Goal: Task Accomplishment & Management: Manage account settings

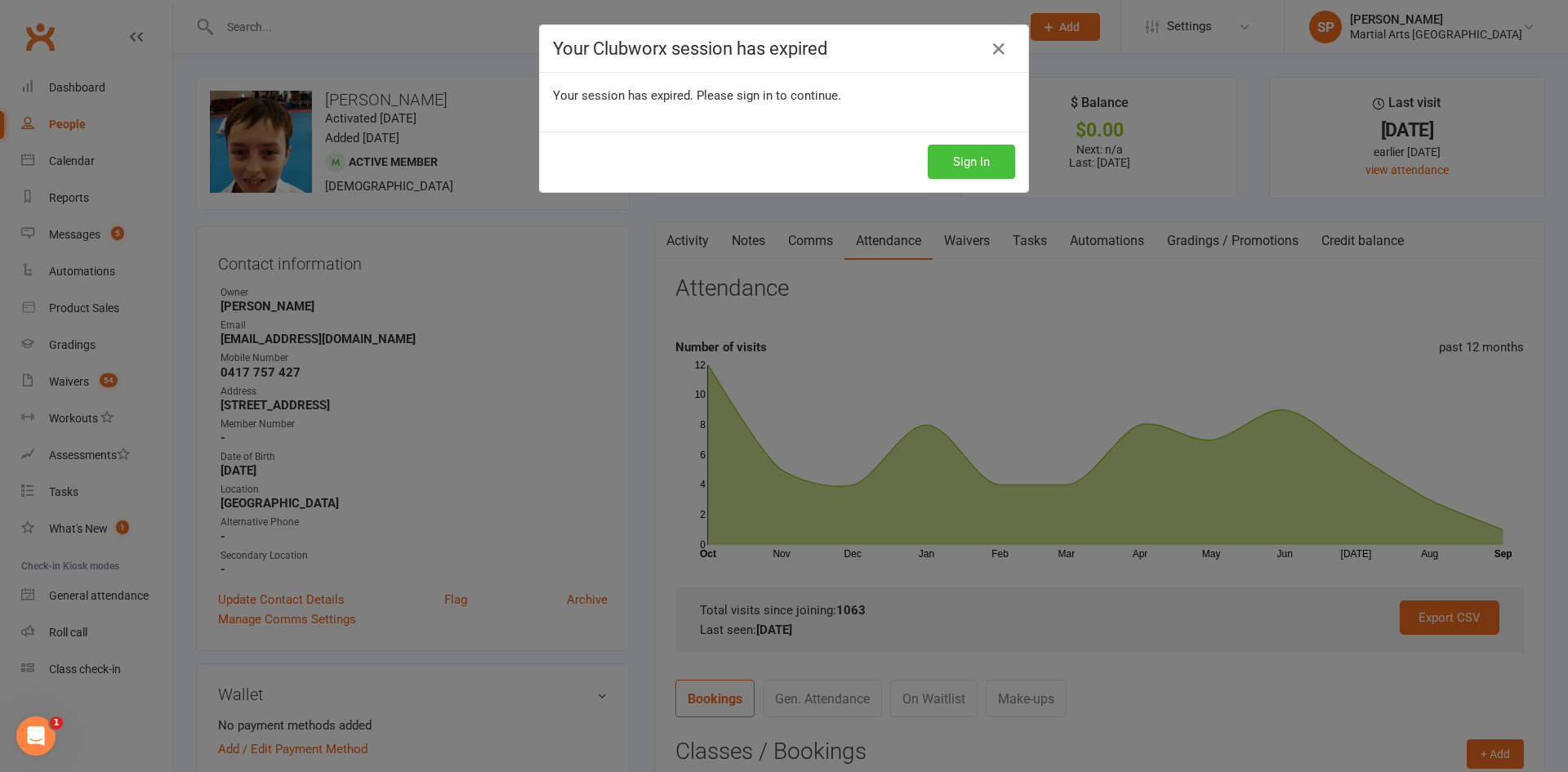
click at [989, 162] on button "Sign In" at bounding box center [971, 161] width 87 height 34
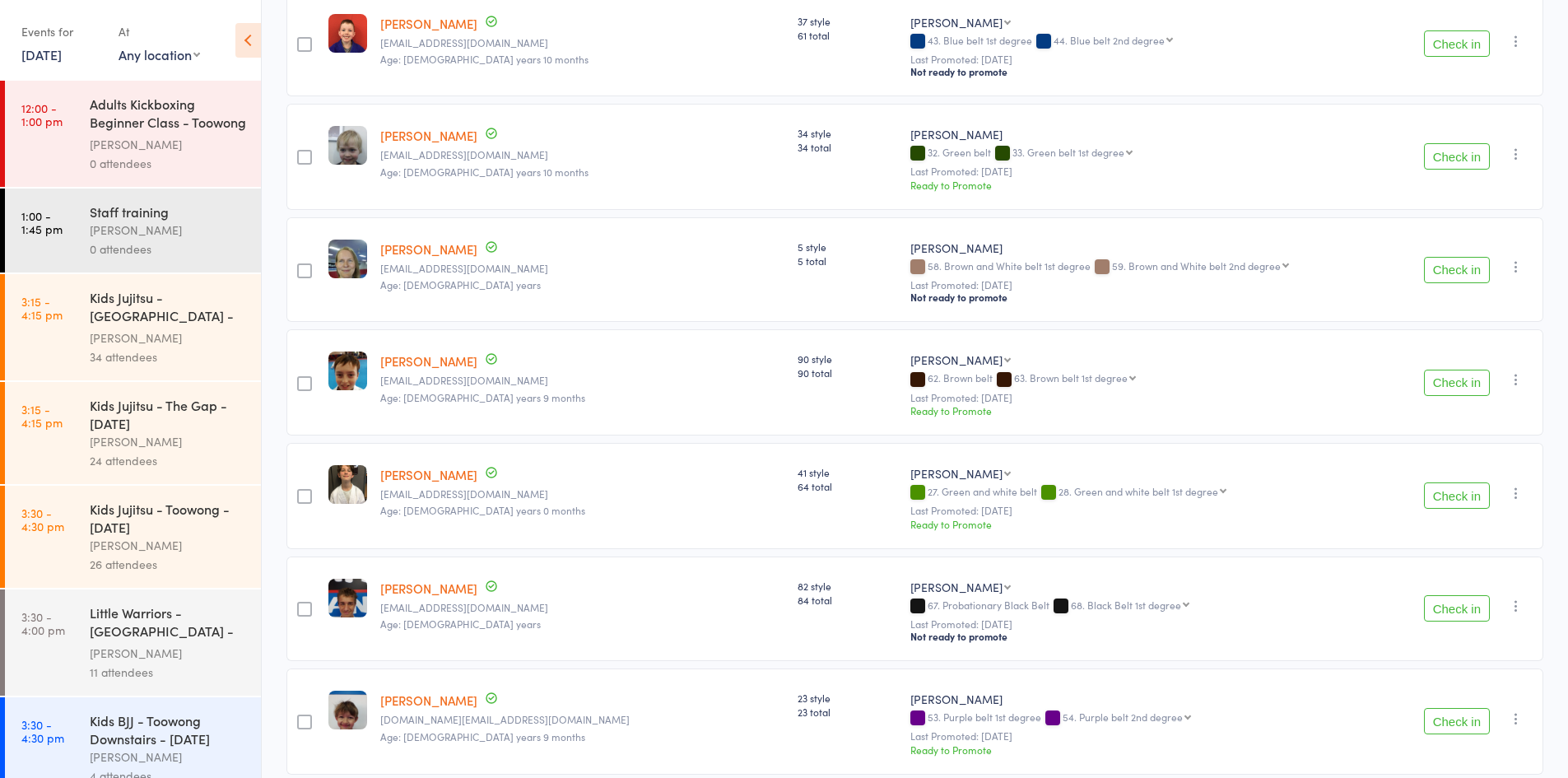
scroll to position [493, 0]
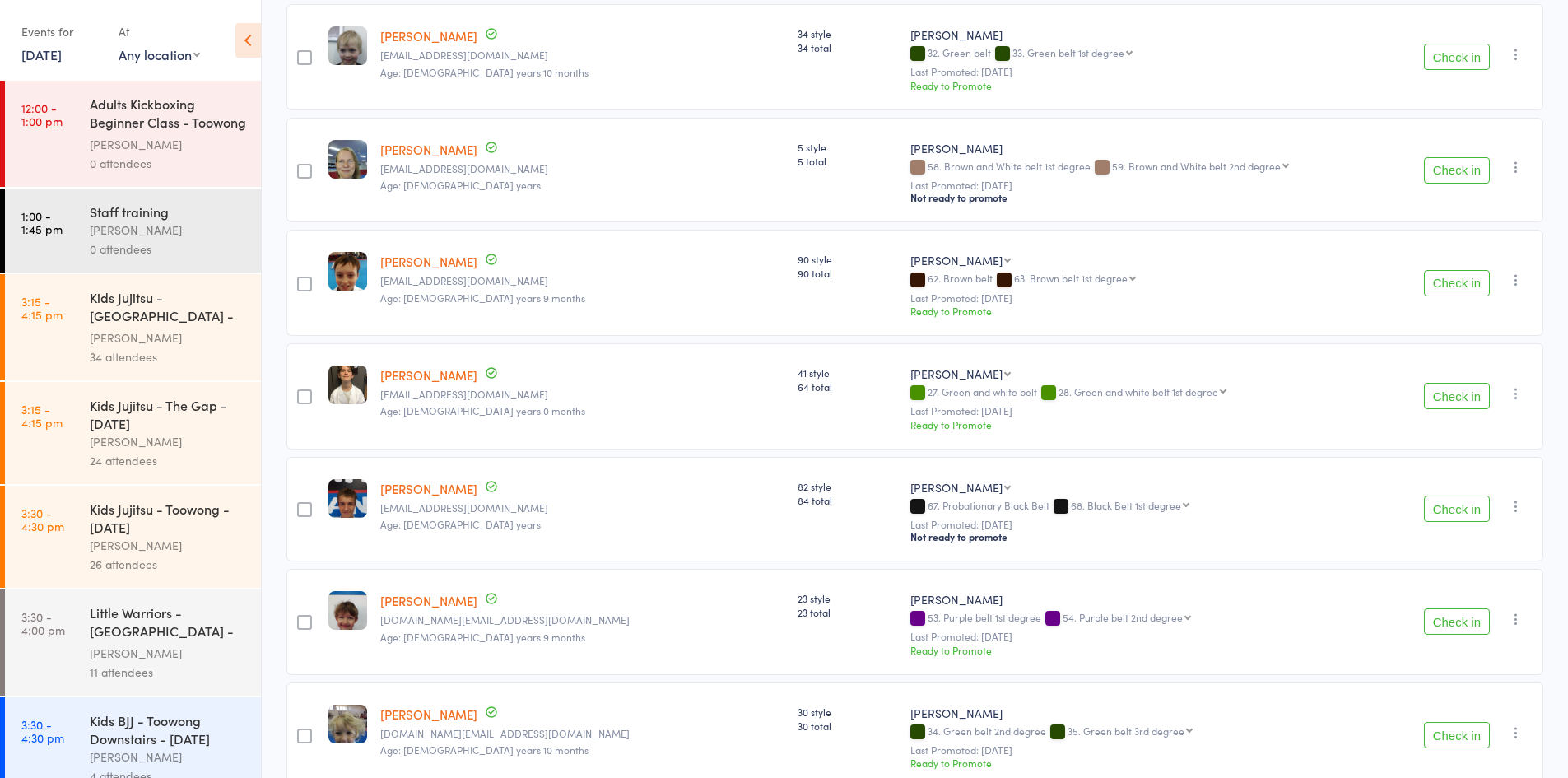
click at [1450, 288] on button "Check in" at bounding box center [1457, 283] width 66 height 26
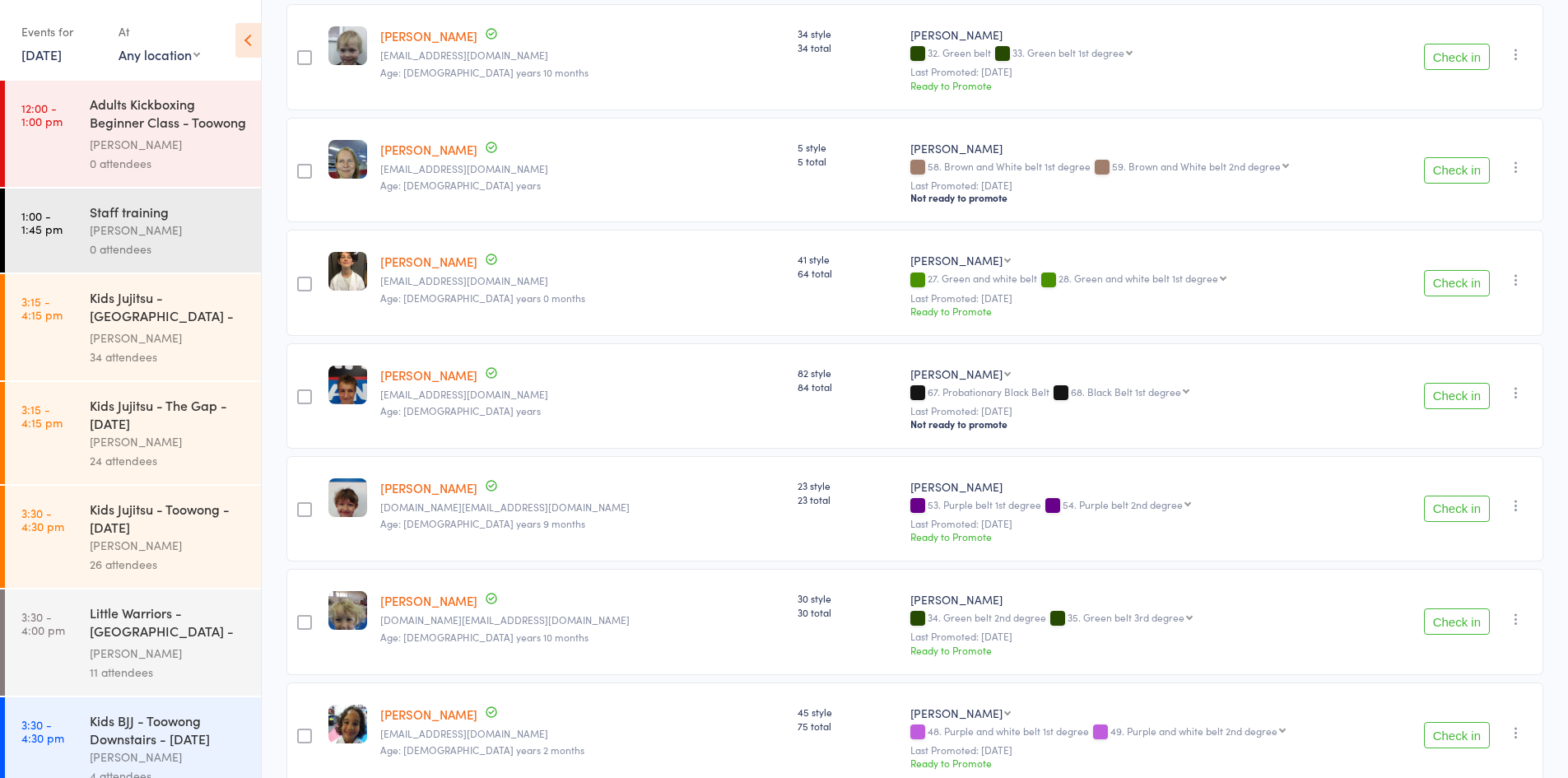
click at [1450, 288] on button "Check in" at bounding box center [1457, 283] width 66 height 26
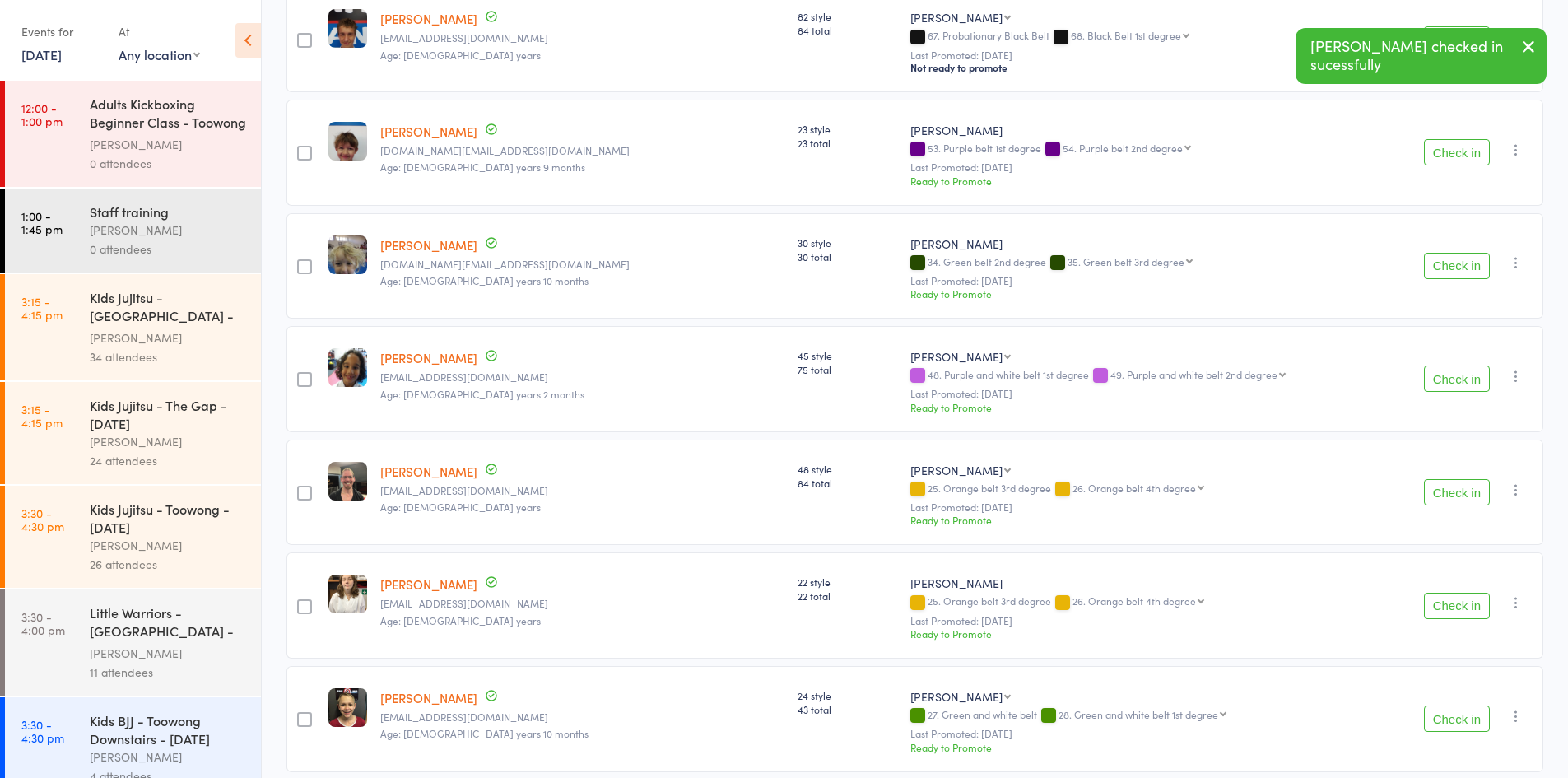
scroll to position [740, 0]
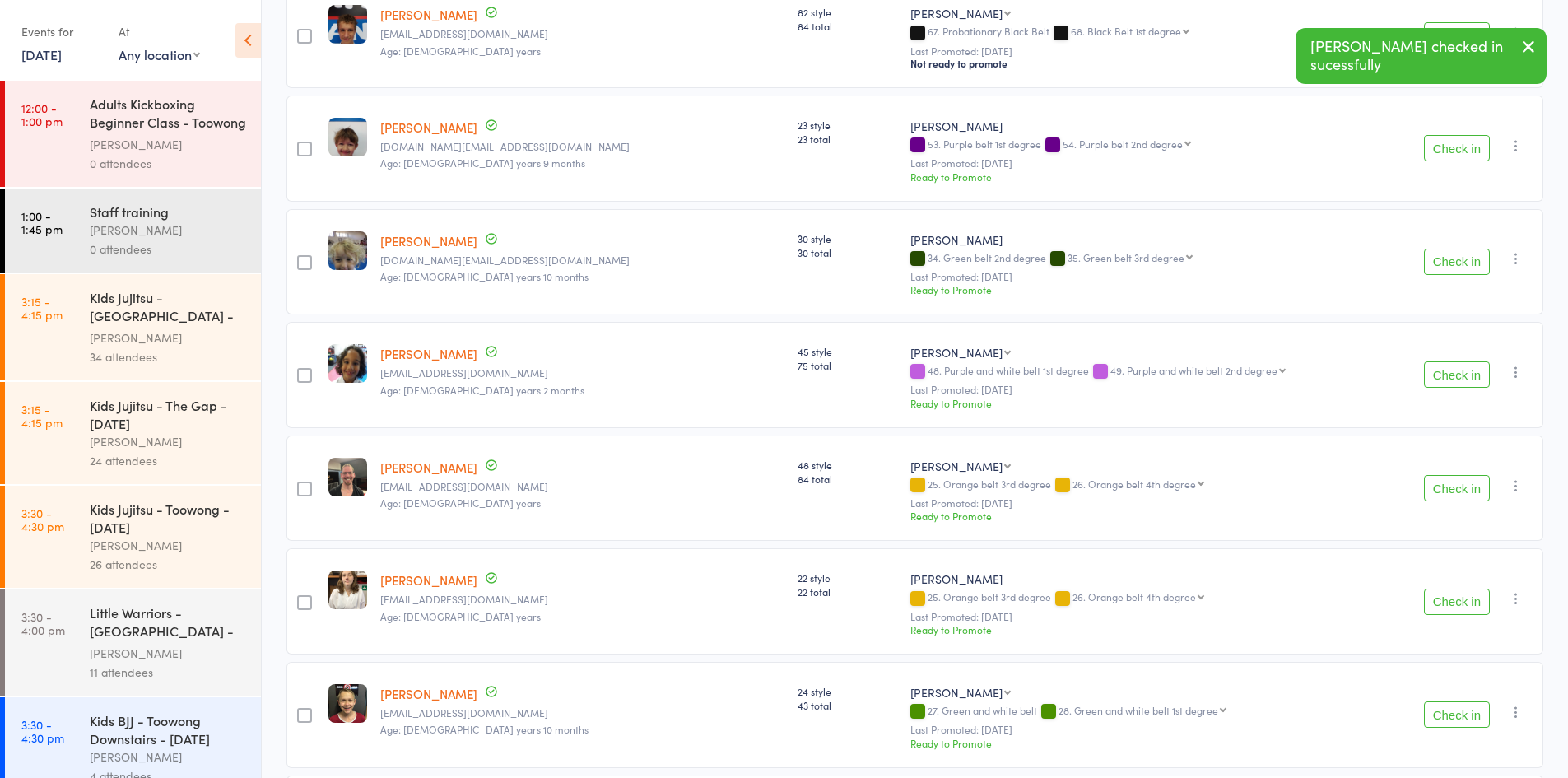
click at [1453, 265] on button "Check in" at bounding box center [1457, 261] width 66 height 26
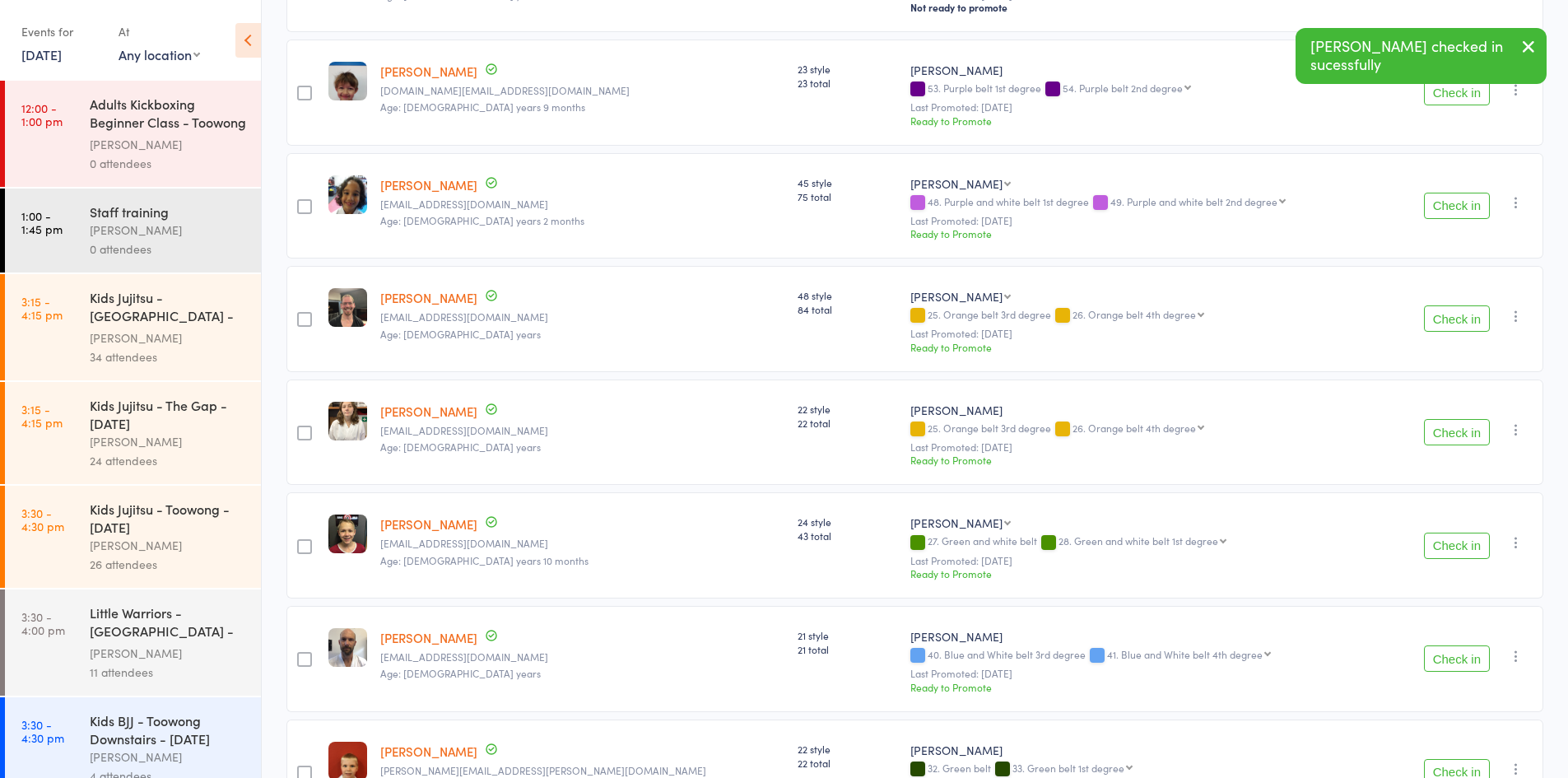
scroll to position [822, 0]
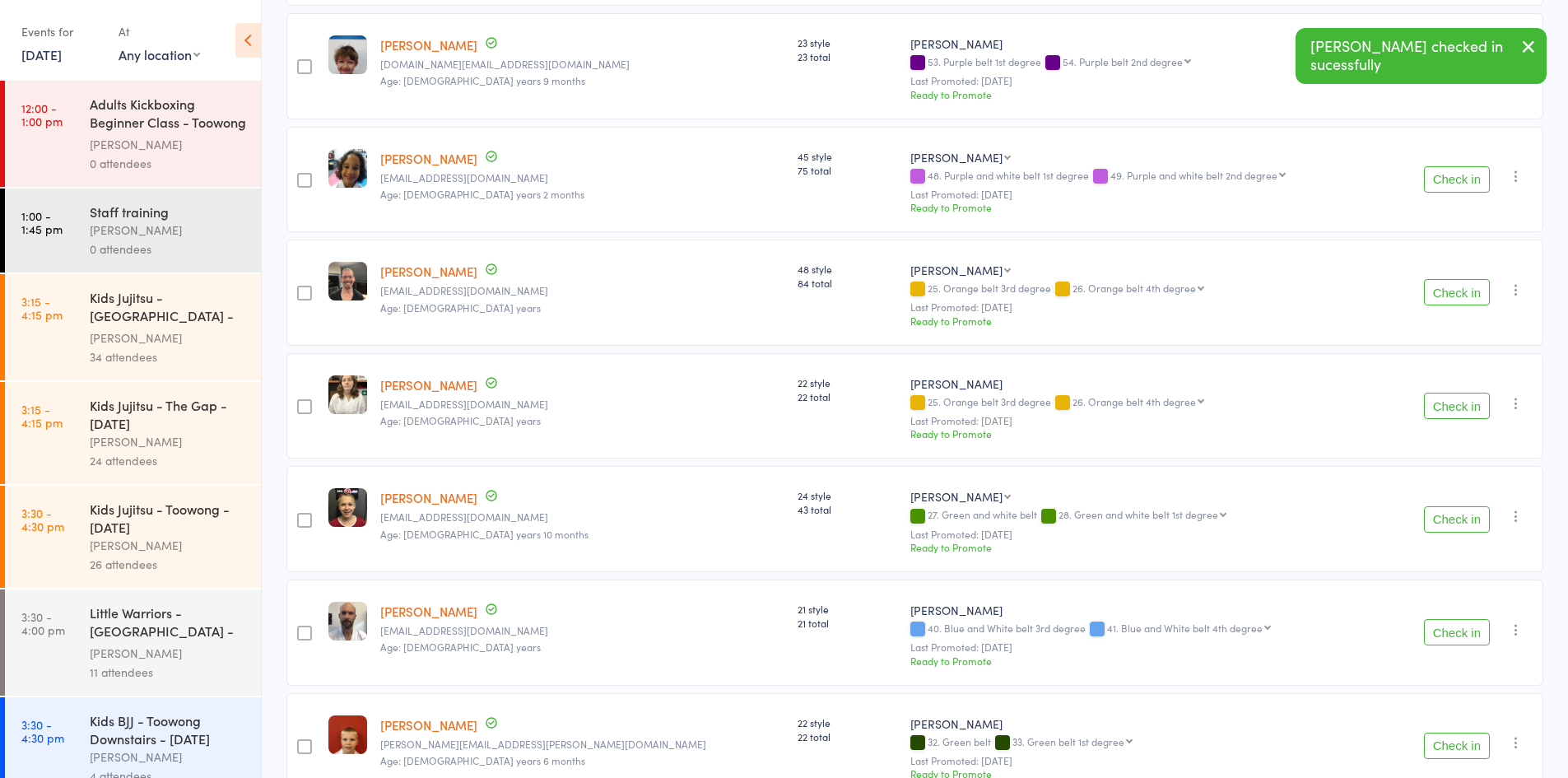
click at [1450, 298] on button "Check in" at bounding box center [1457, 292] width 66 height 26
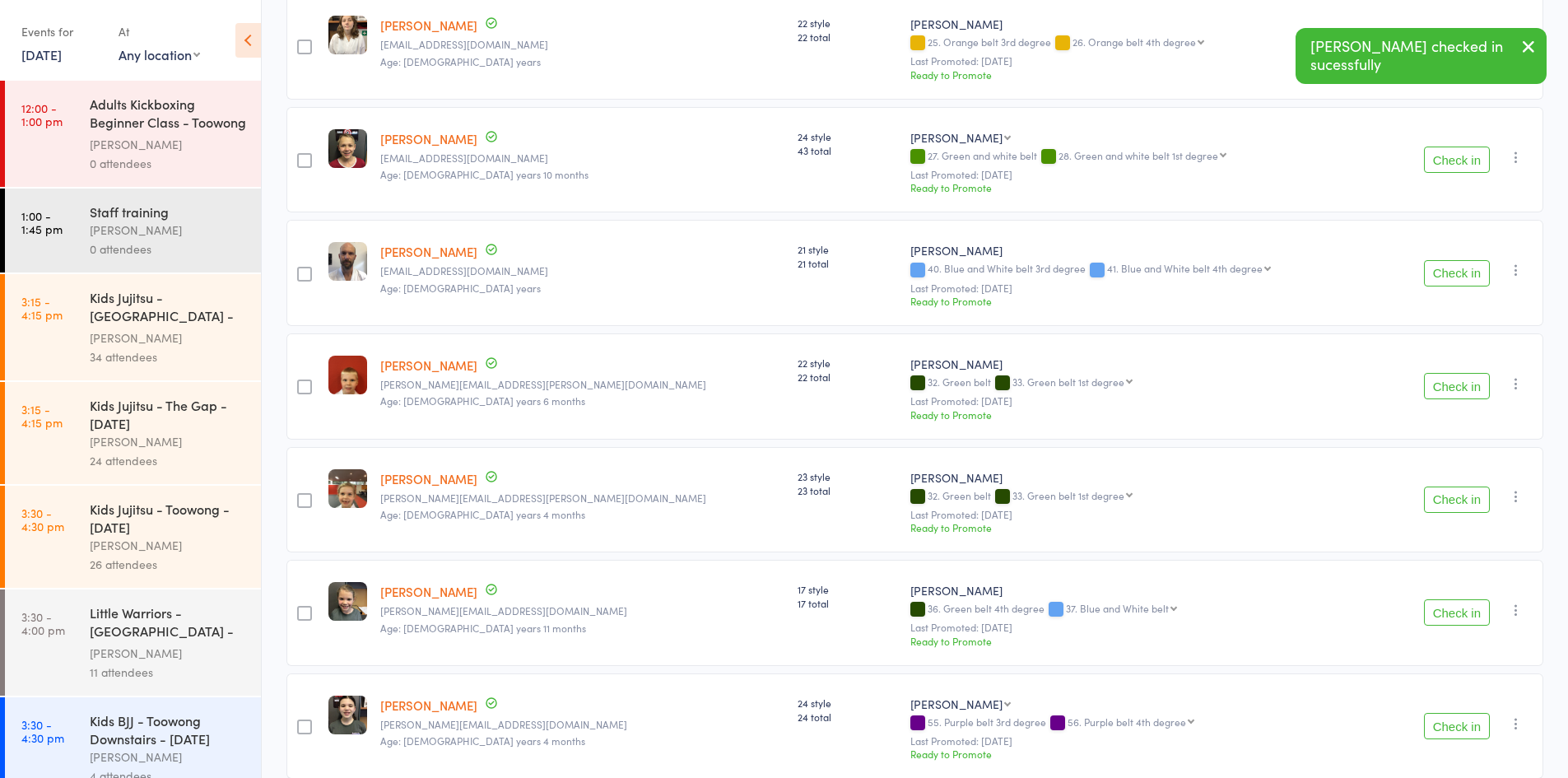
scroll to position [1070, 0]
click at [1467, 278] on button "Check in" at bounding box center [1457, 273] width 66 height 26
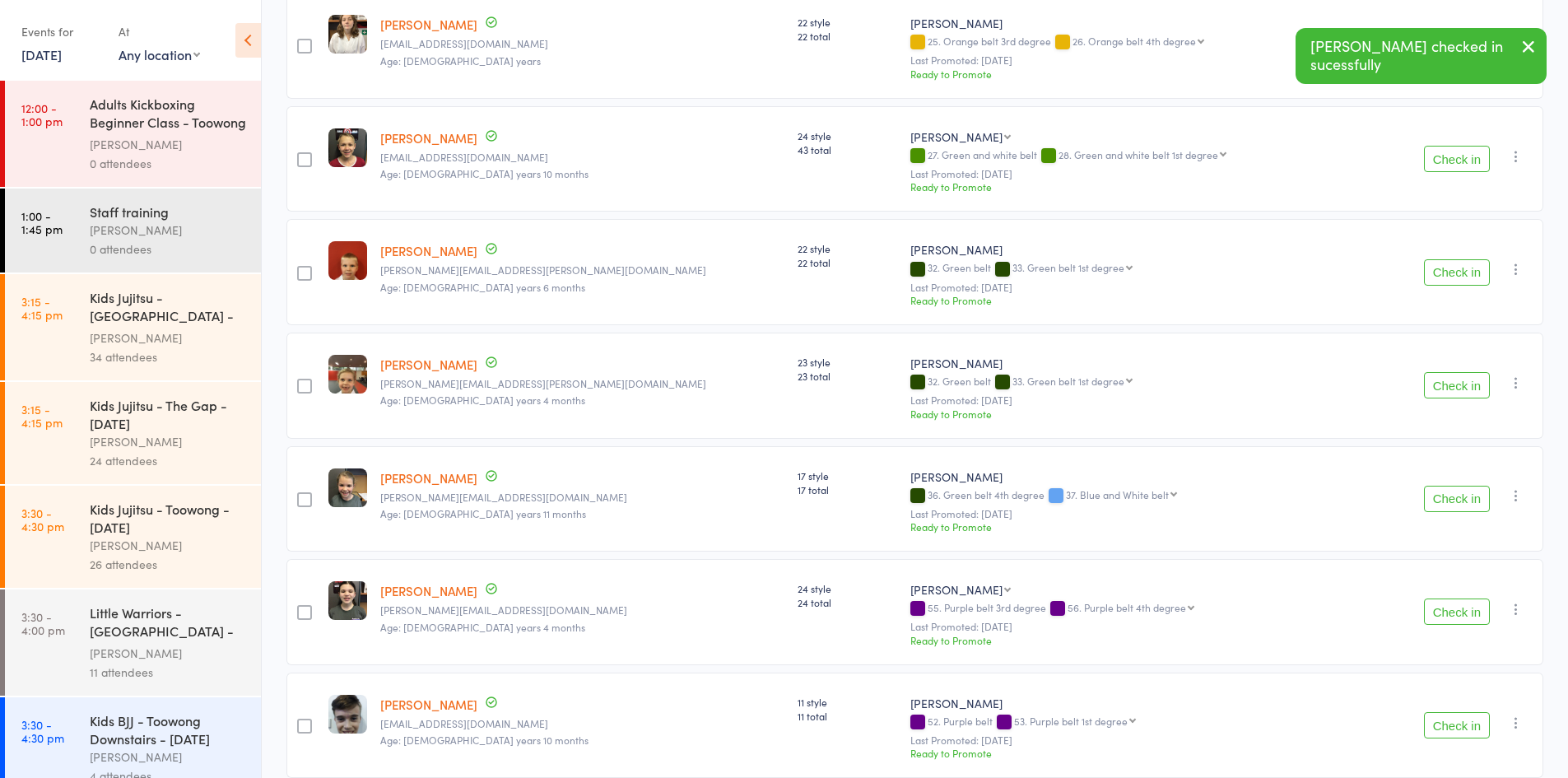
click at [1467, 277] on button "Check in" at bounding box center [1457, 273] width 66 height 26
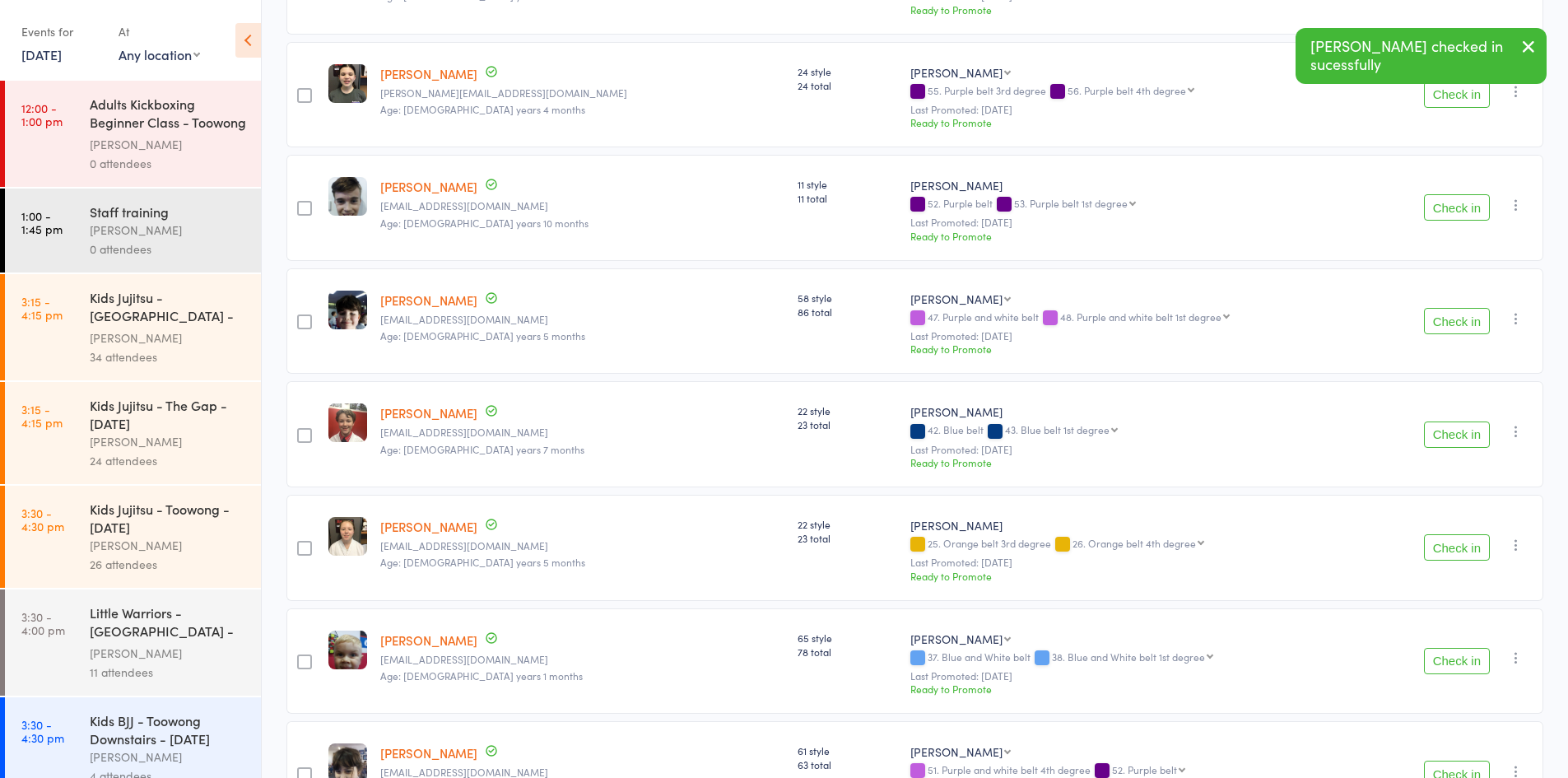
scroll to position [1481, 0]
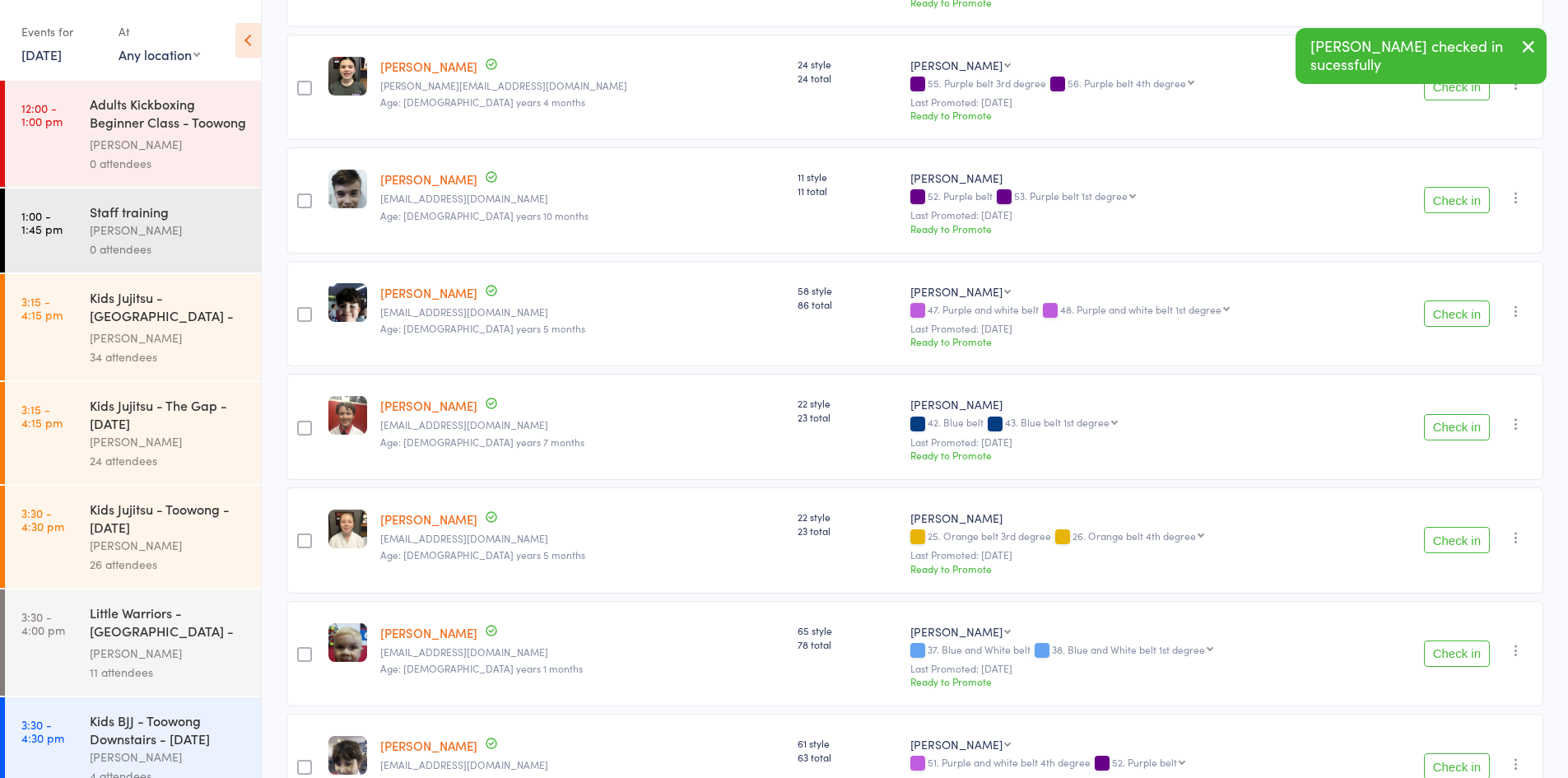
click at [1451, 320] on button "Check in" at bounding box center [1457, 313] width 66 height 26
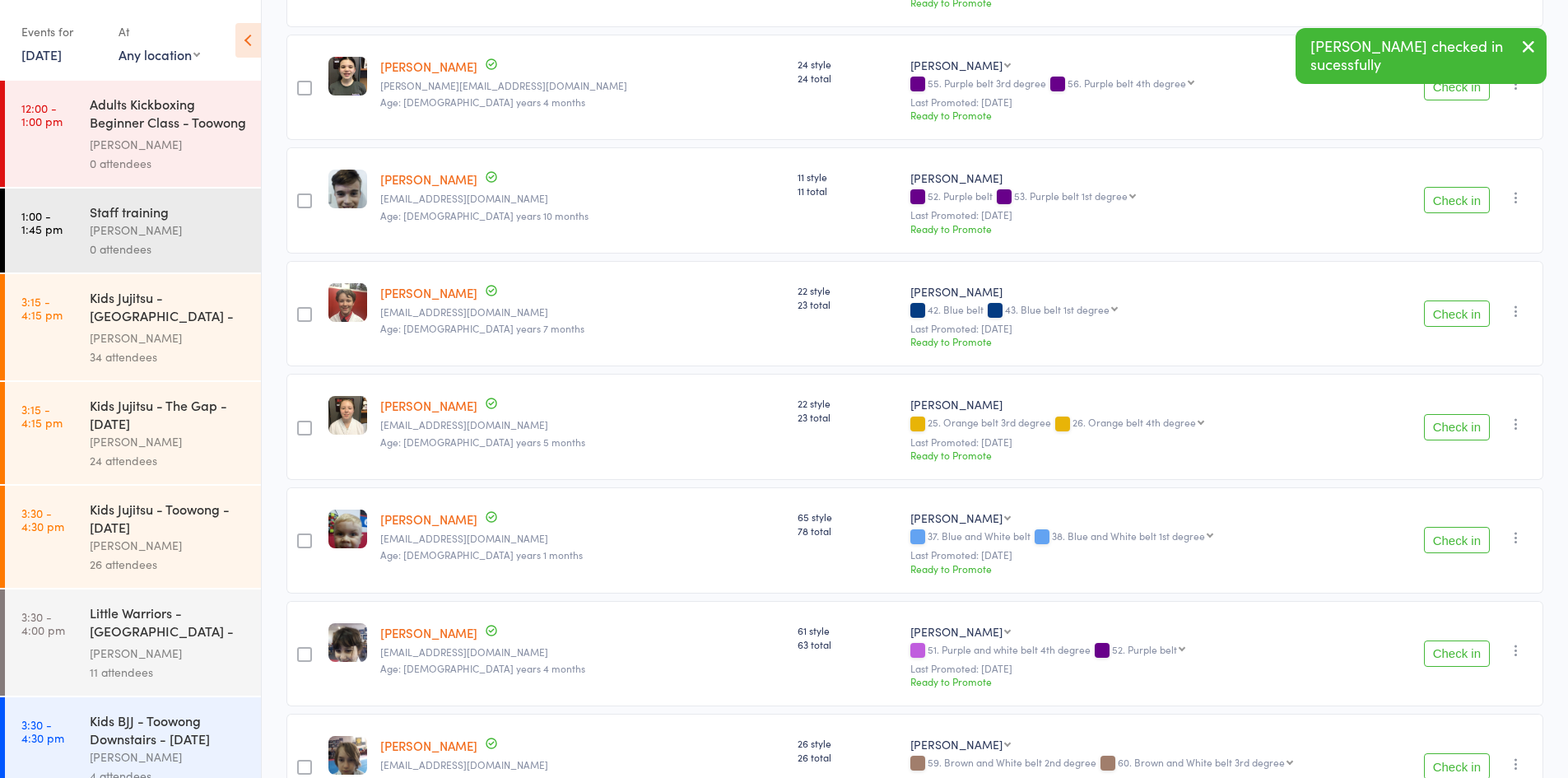
click at [1452, 318] on button "Check in" at bounding box center [1457, 313] width 66 height 26
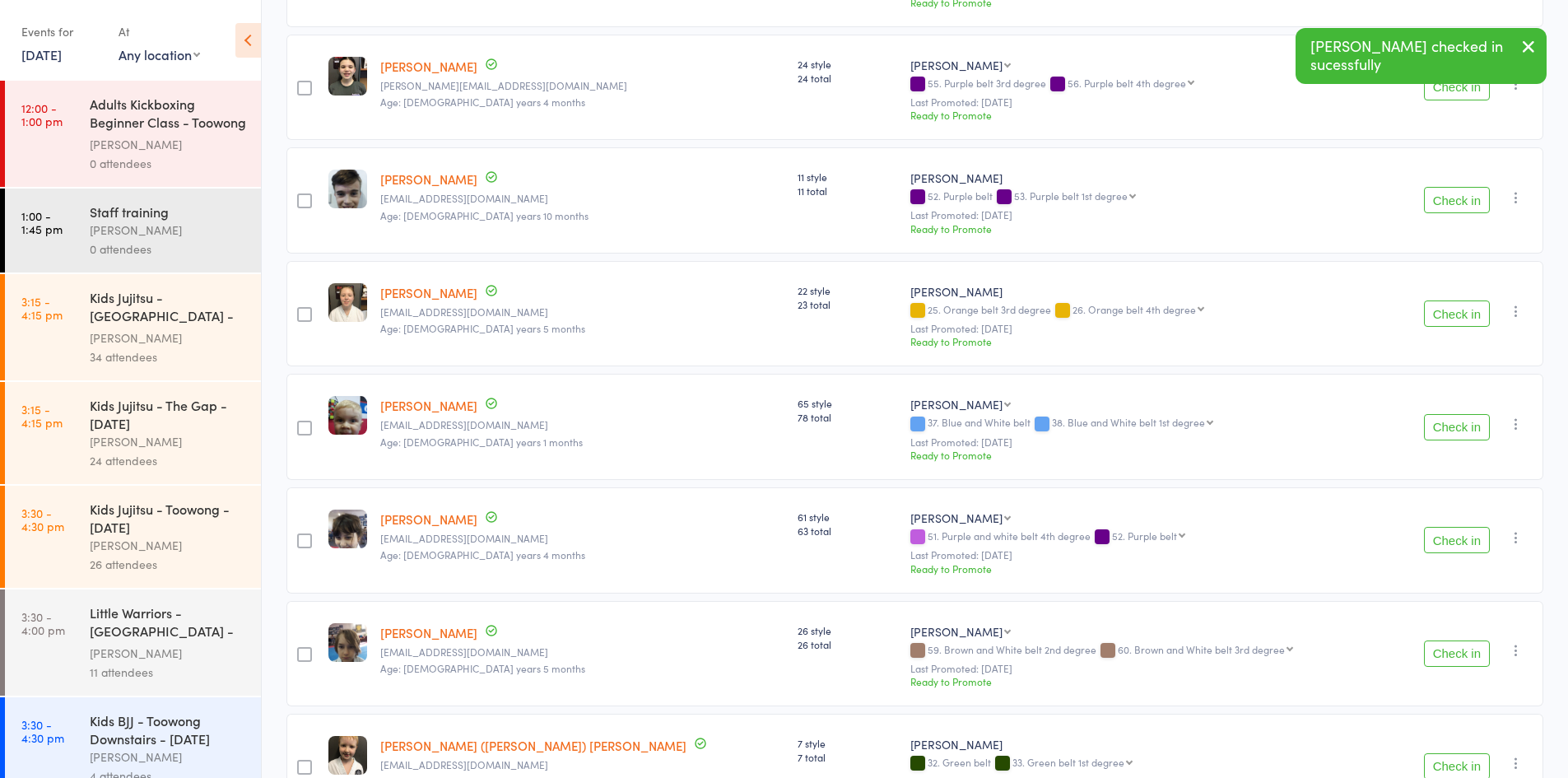
click at [1452, 318] on button "Check in" at bounding box center [1457, 313] width 66 height 26
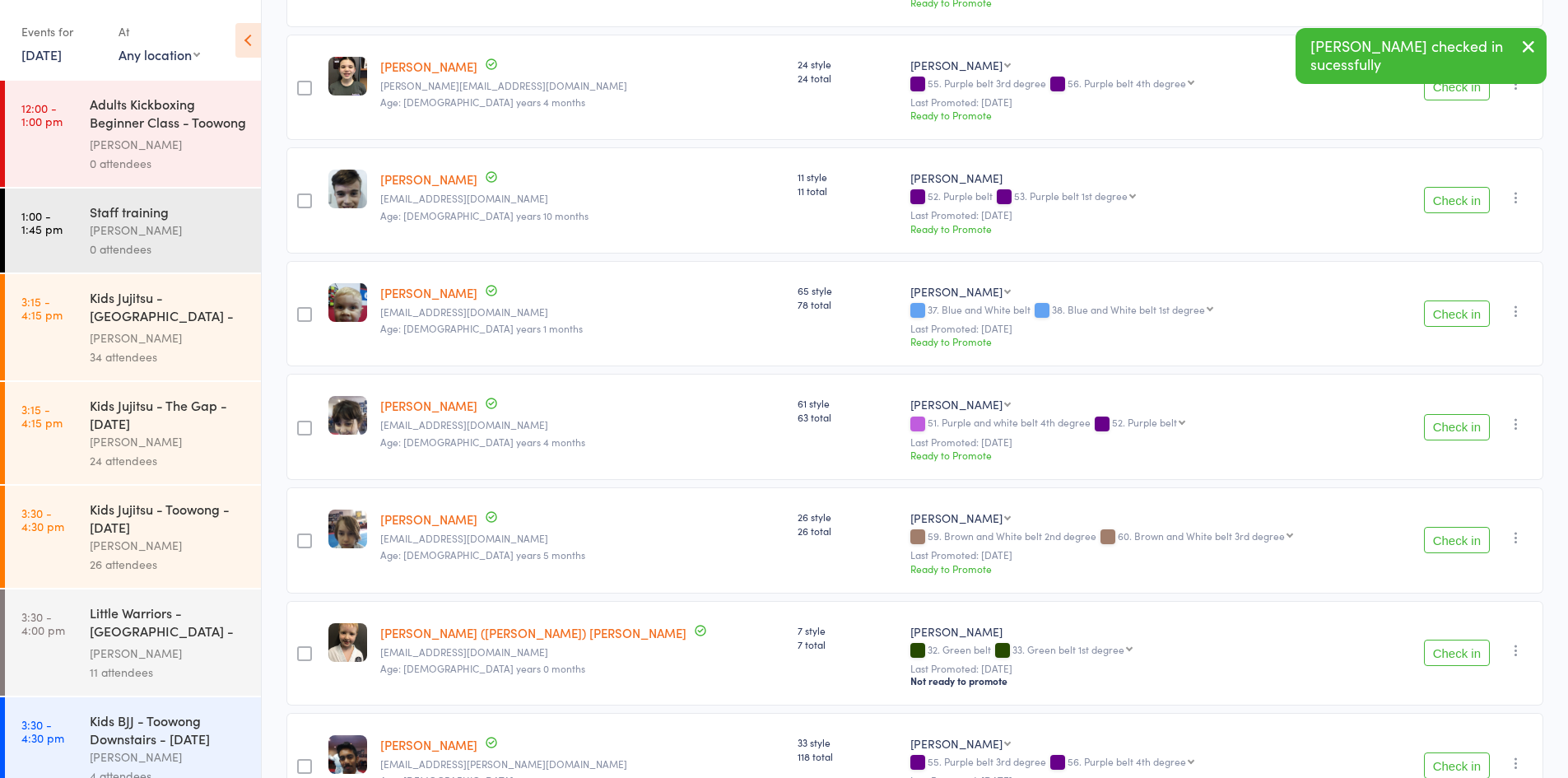
click at [1452, 318] on button "Check in" at bounding box center [1457, 313] width 66 height 26
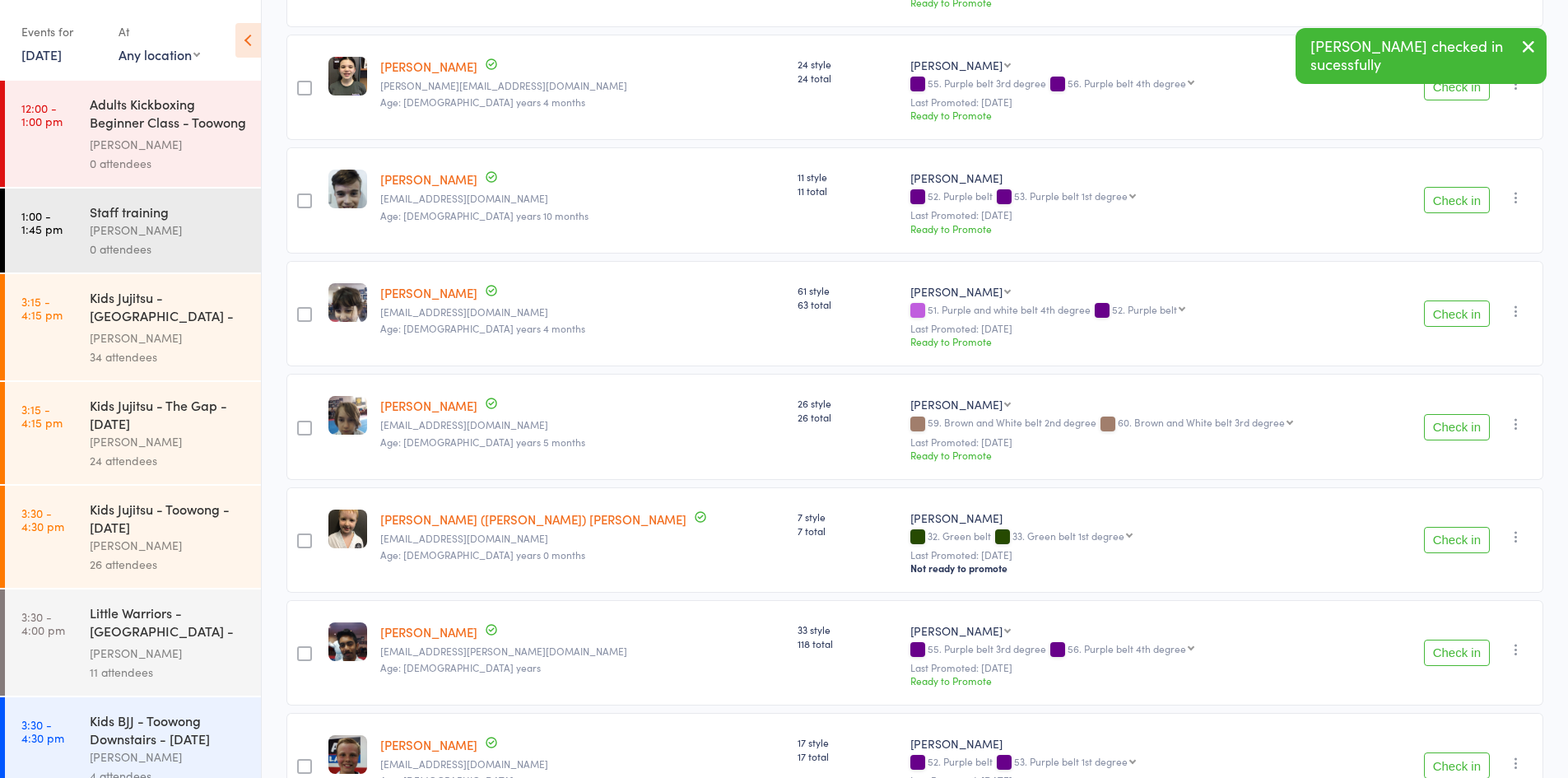
click at [1452, 318] on button "Check in" at bounding box center [1457, 313] width 66 height 26
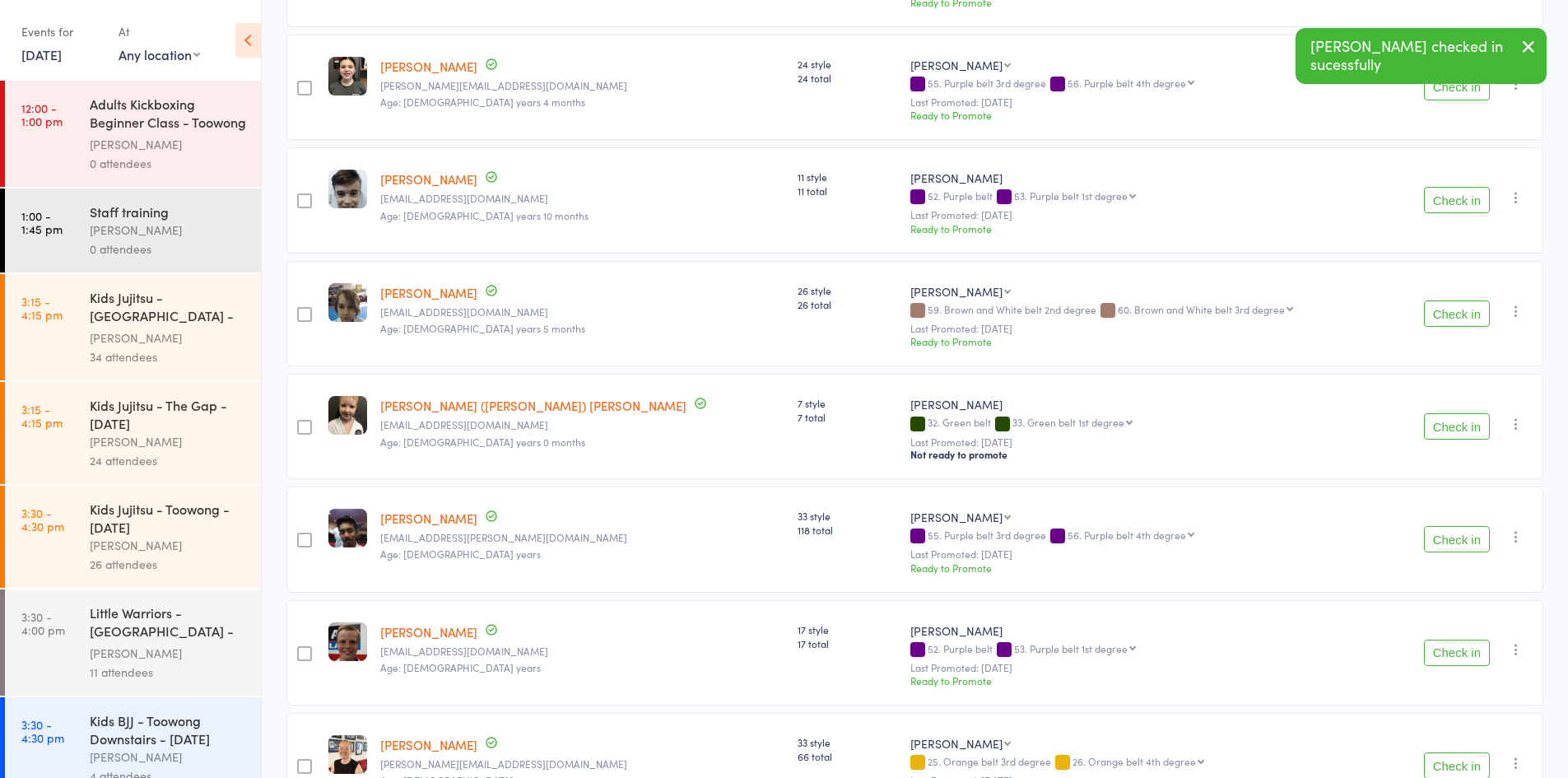
click at [1453, 428] on button "Check in" at bounding box center [1457, 426] width 66 height 26
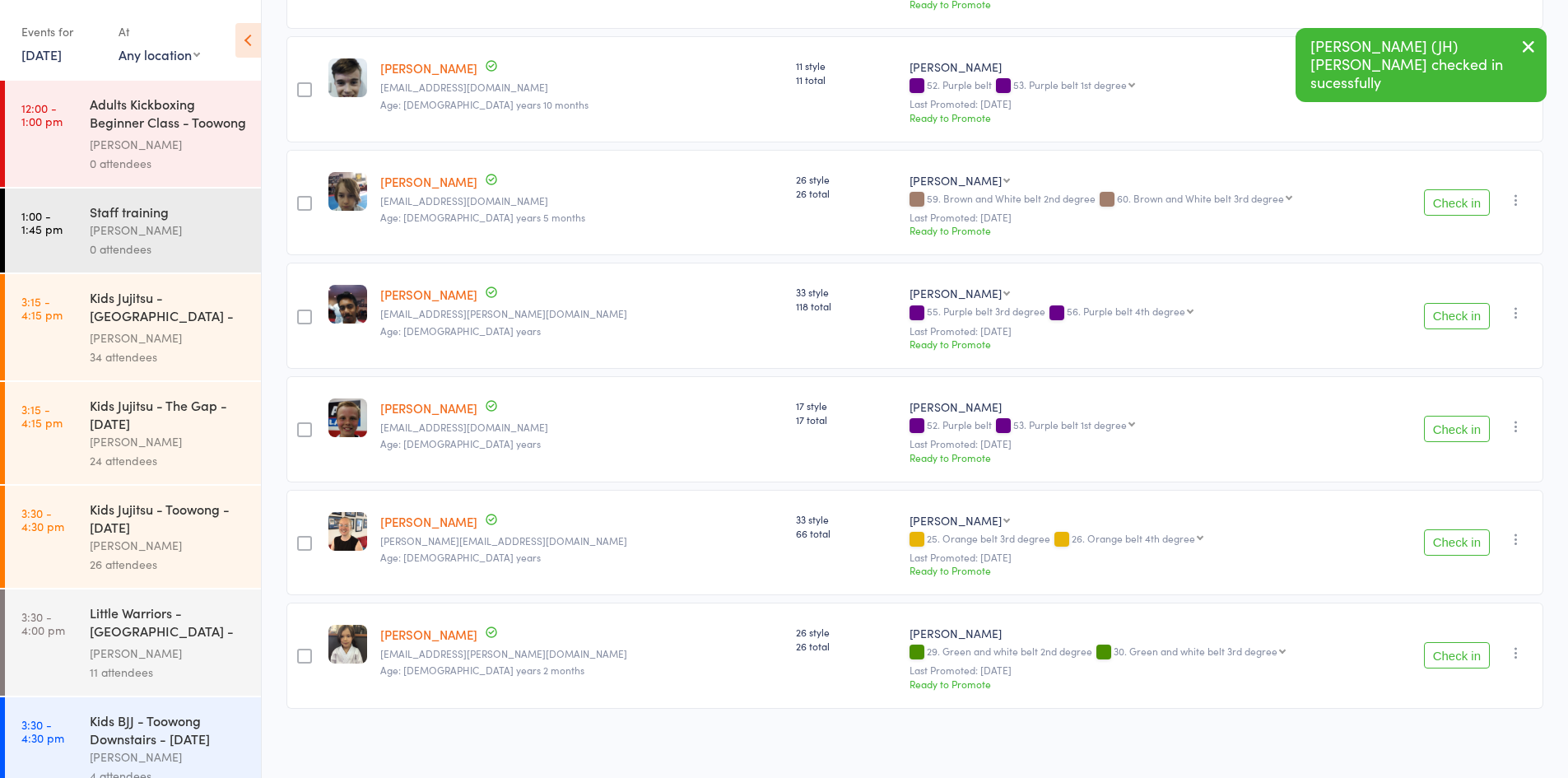
scroll to position [1599, 0]
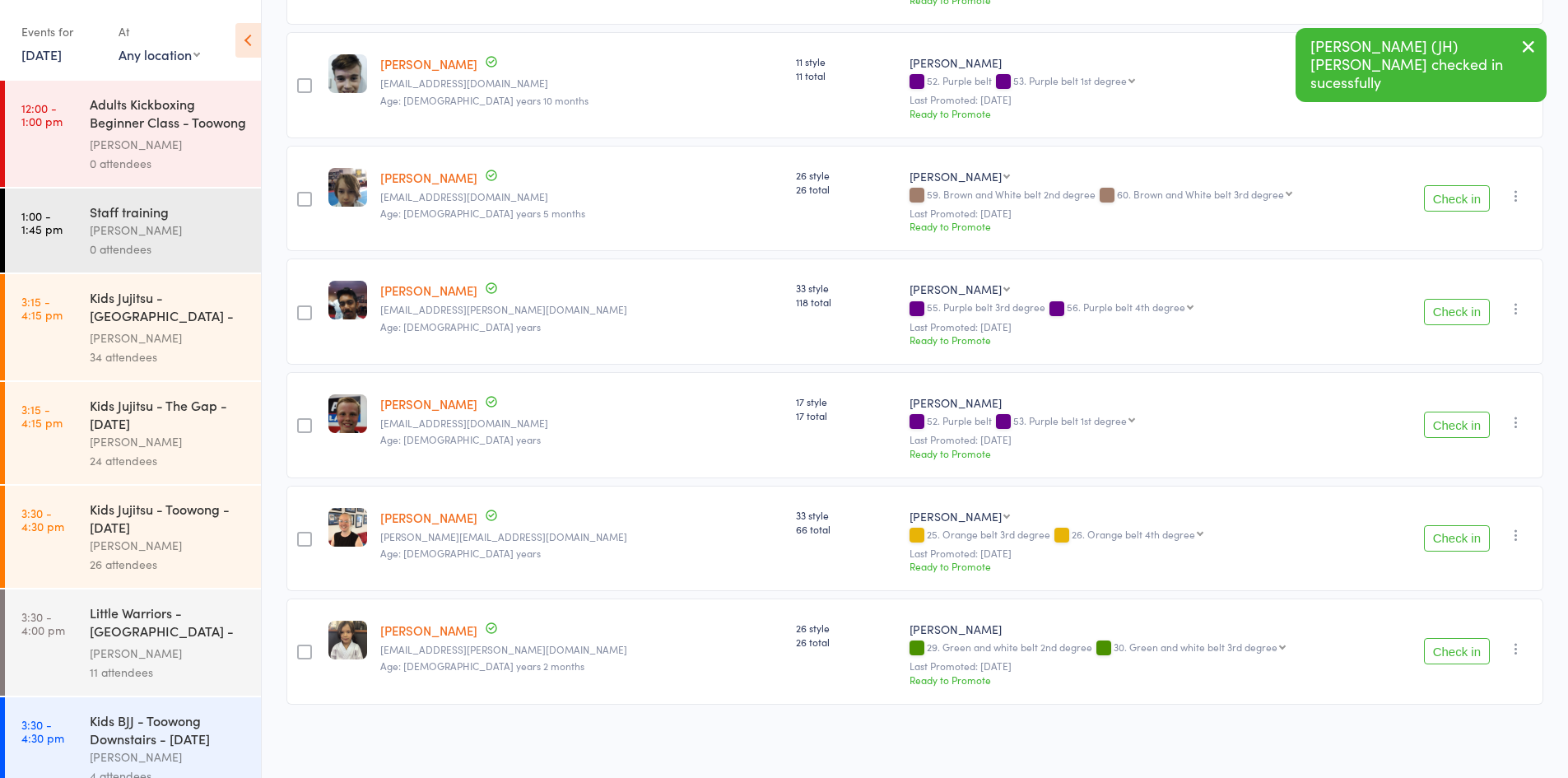
click at [1457, 432] on button "Check in" at bounding box center [1457, 424] width 66 height 26
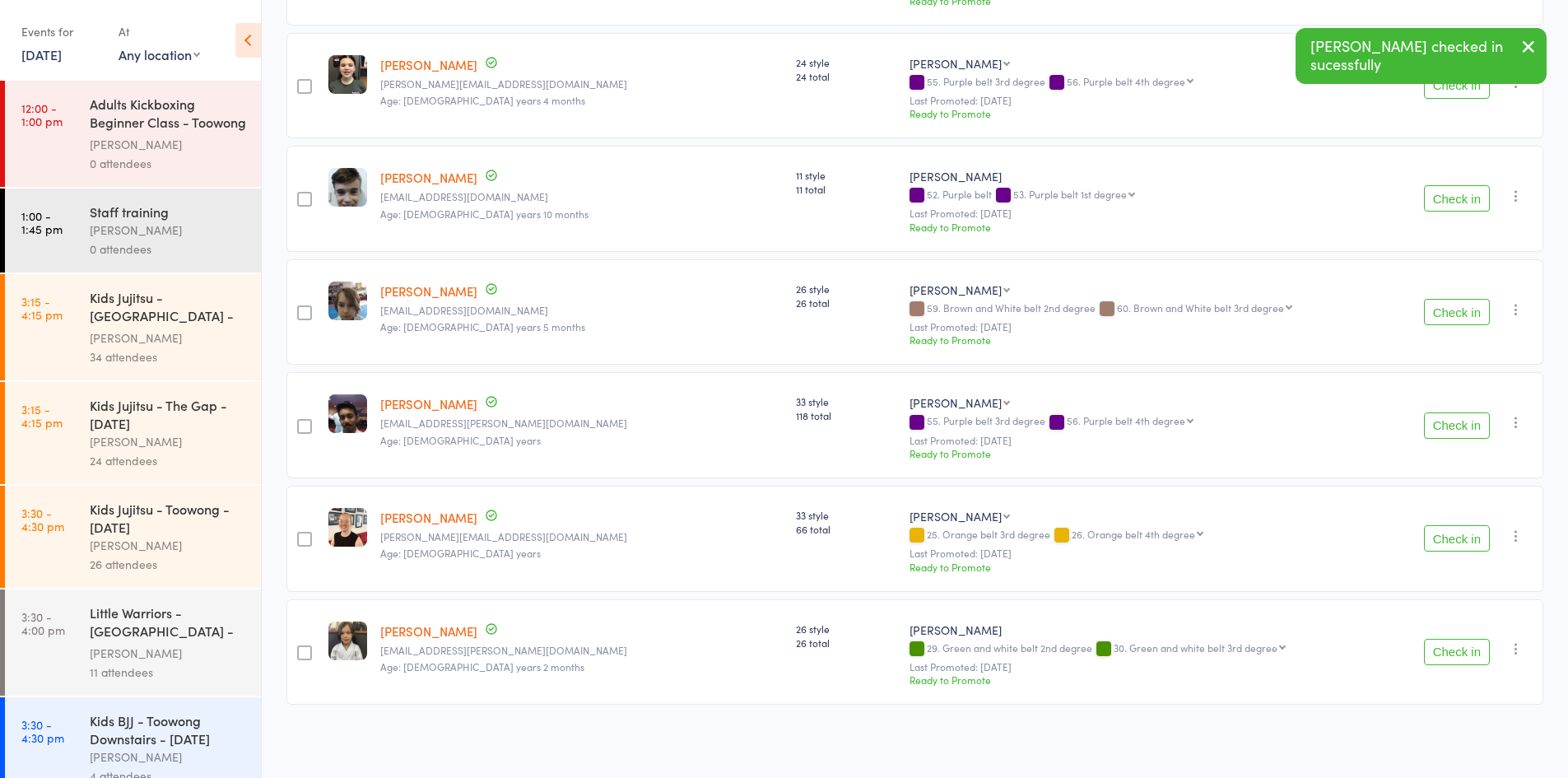
click at [1458, 545] on button "Check in" at bounding box center [1457, 538] width 66 height 26
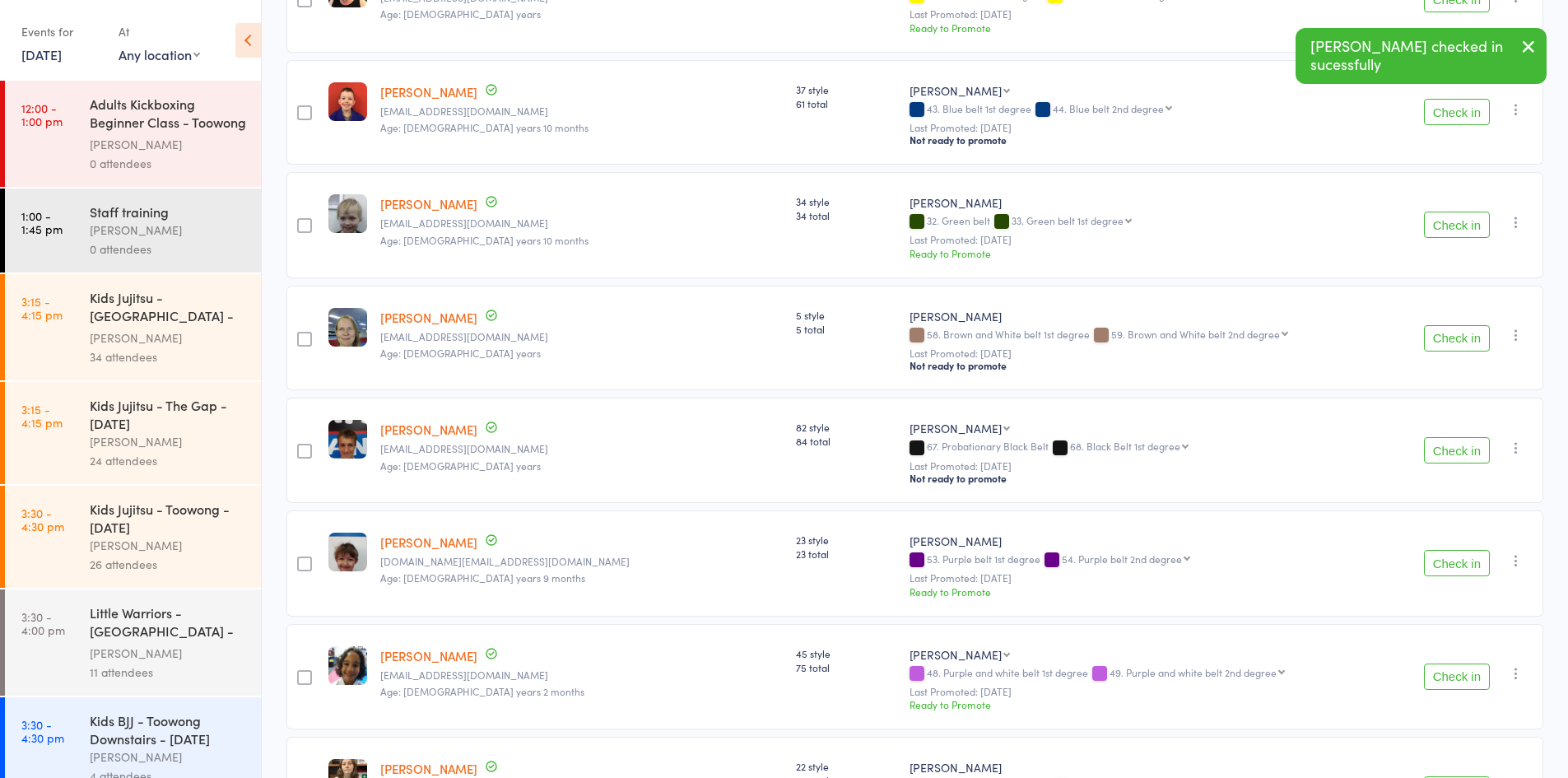
scroll to position [0, 0]
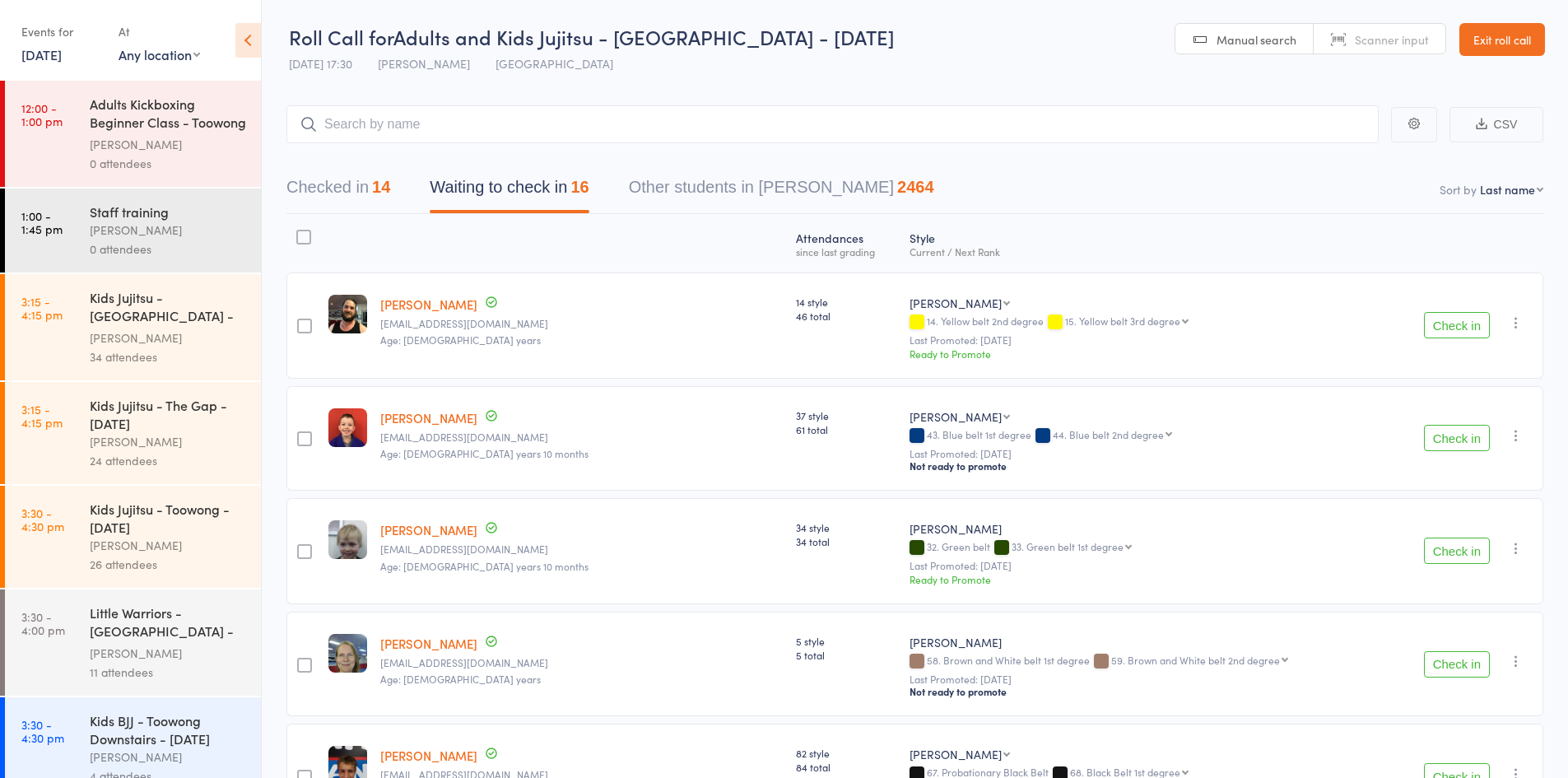
click at [367, 182] on button "Checked in 14" at bounding box center [338, 190] width 104 height 43
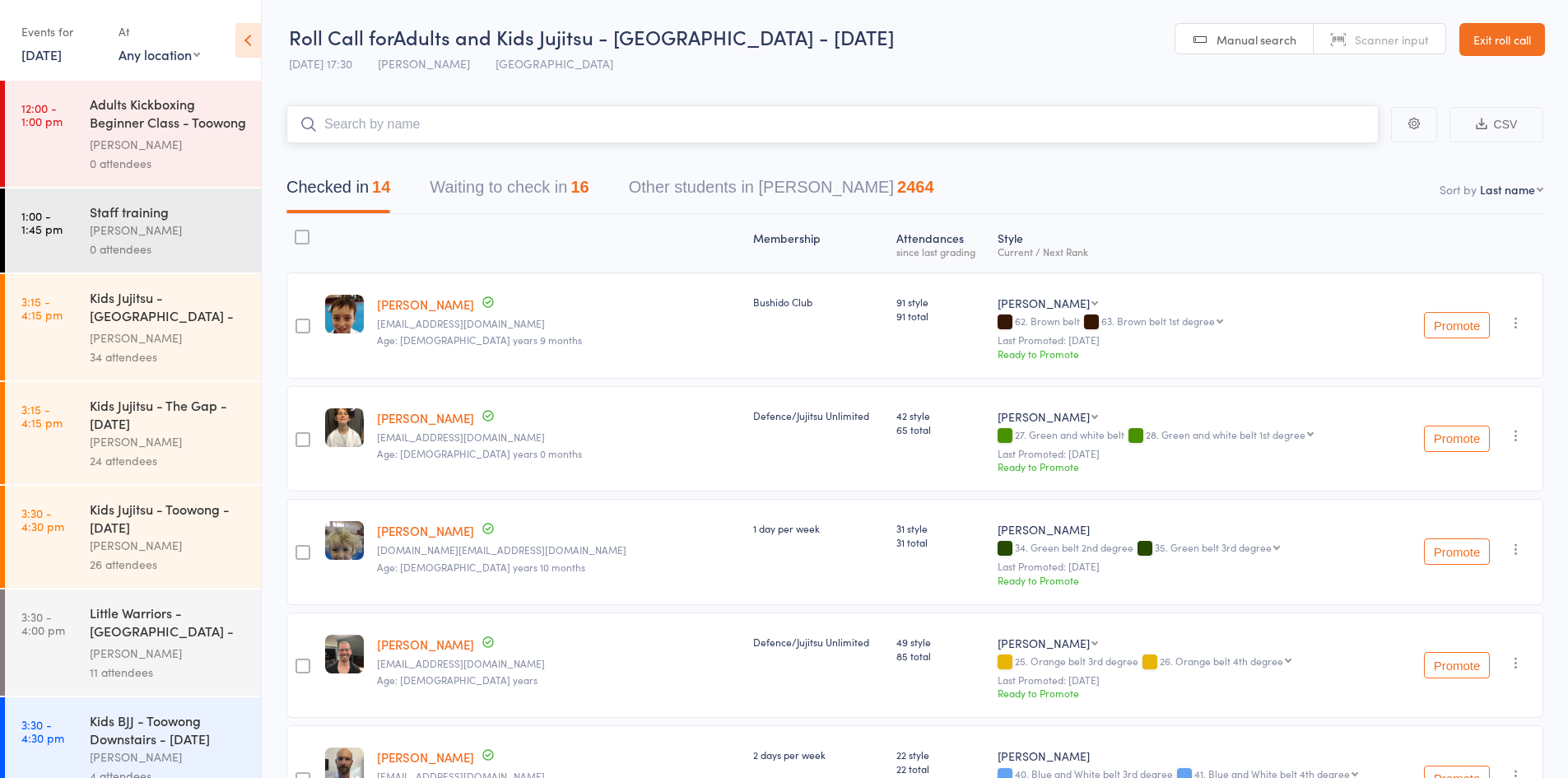
click at [410, 128] on input "search" at bounding box center [833, 124] width 1093 height 38
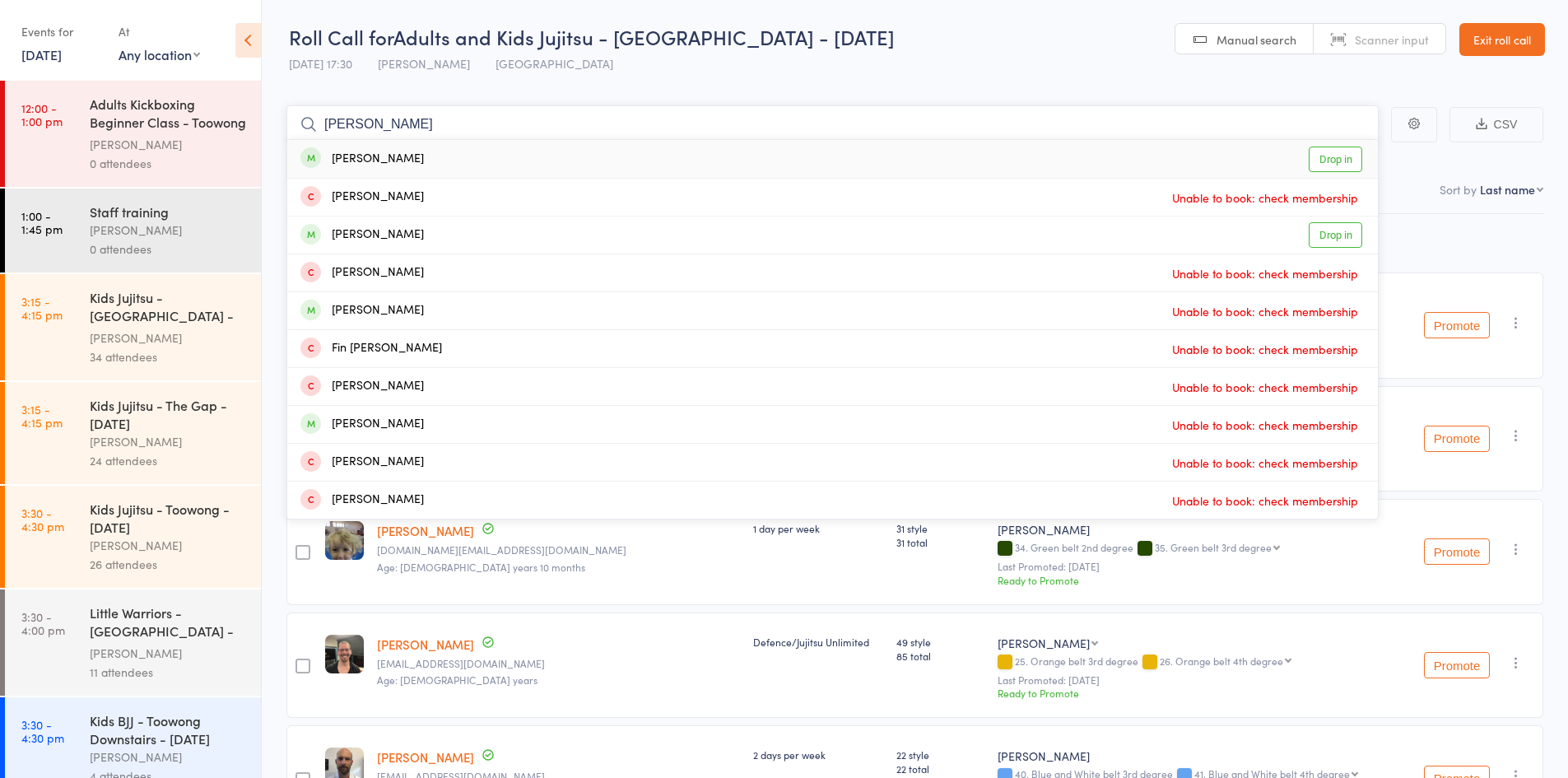
type input "shannon fin"
click at [1320, 158] on link "Drop in" at bounding box center [1336, 160] width 54 height 26
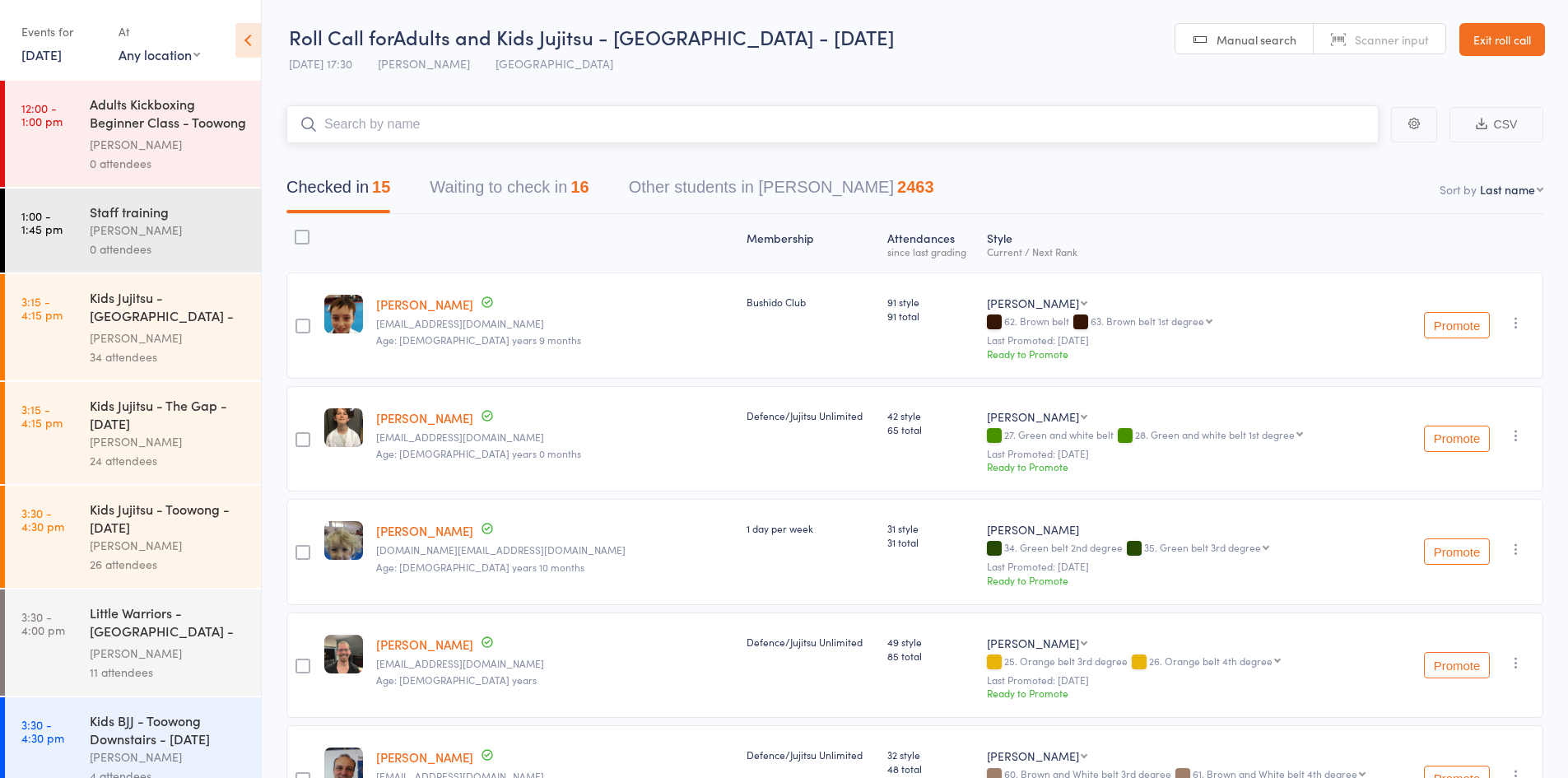
click at [549, 187] on button "Waiting to check in 16" at bounding box center [509, 190] width 159 height 43
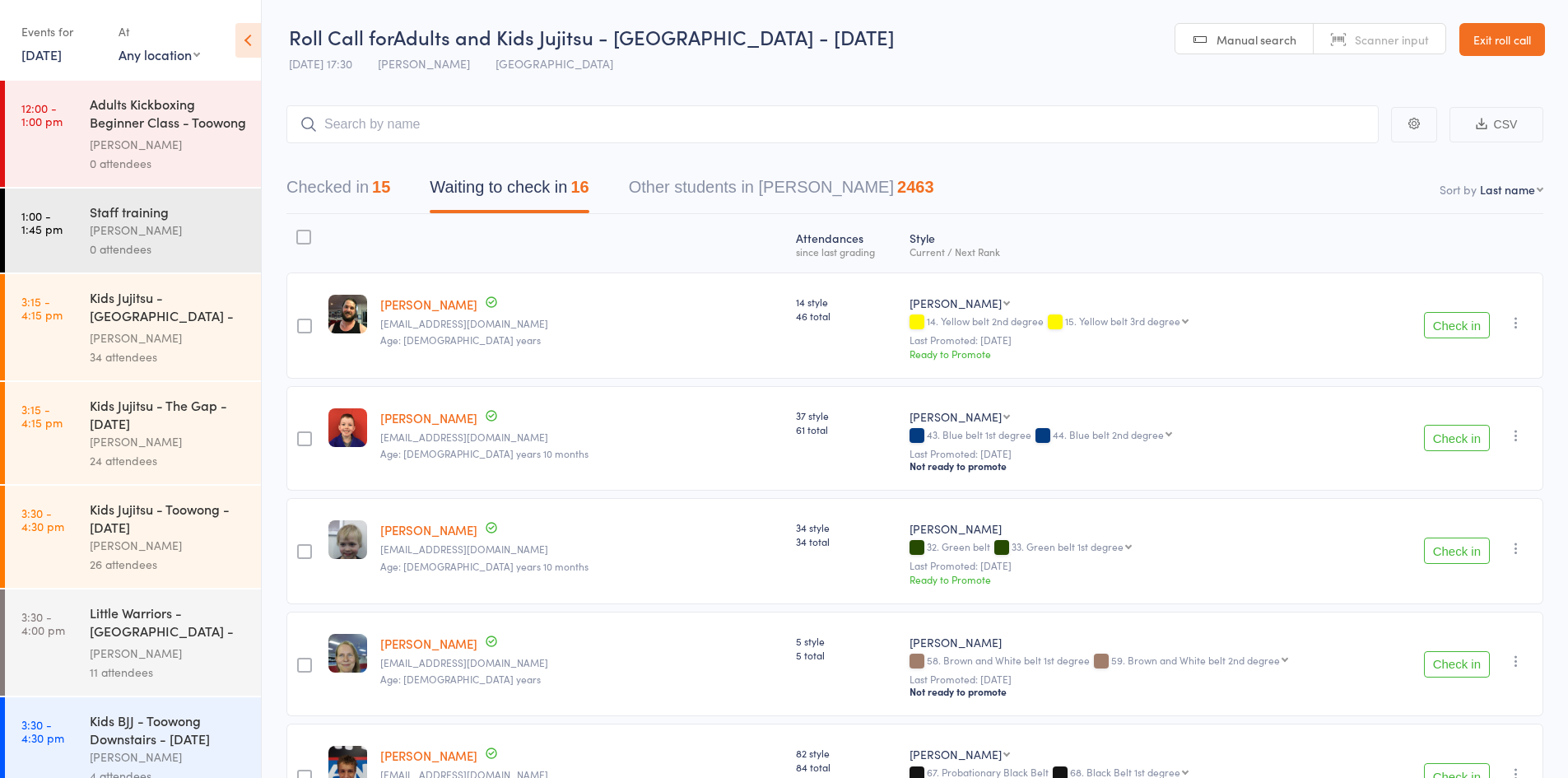
click at [1515, 320] on icon "button" at bounding box center [1516, 322] width 17 height 17
click at [1470, 507] on li "Mark absent" at bounding box center [1457, 510] width 136 height 22
click at [1515, 329] on icon "button" at bounding box center [1516, 322] width 17 height 17
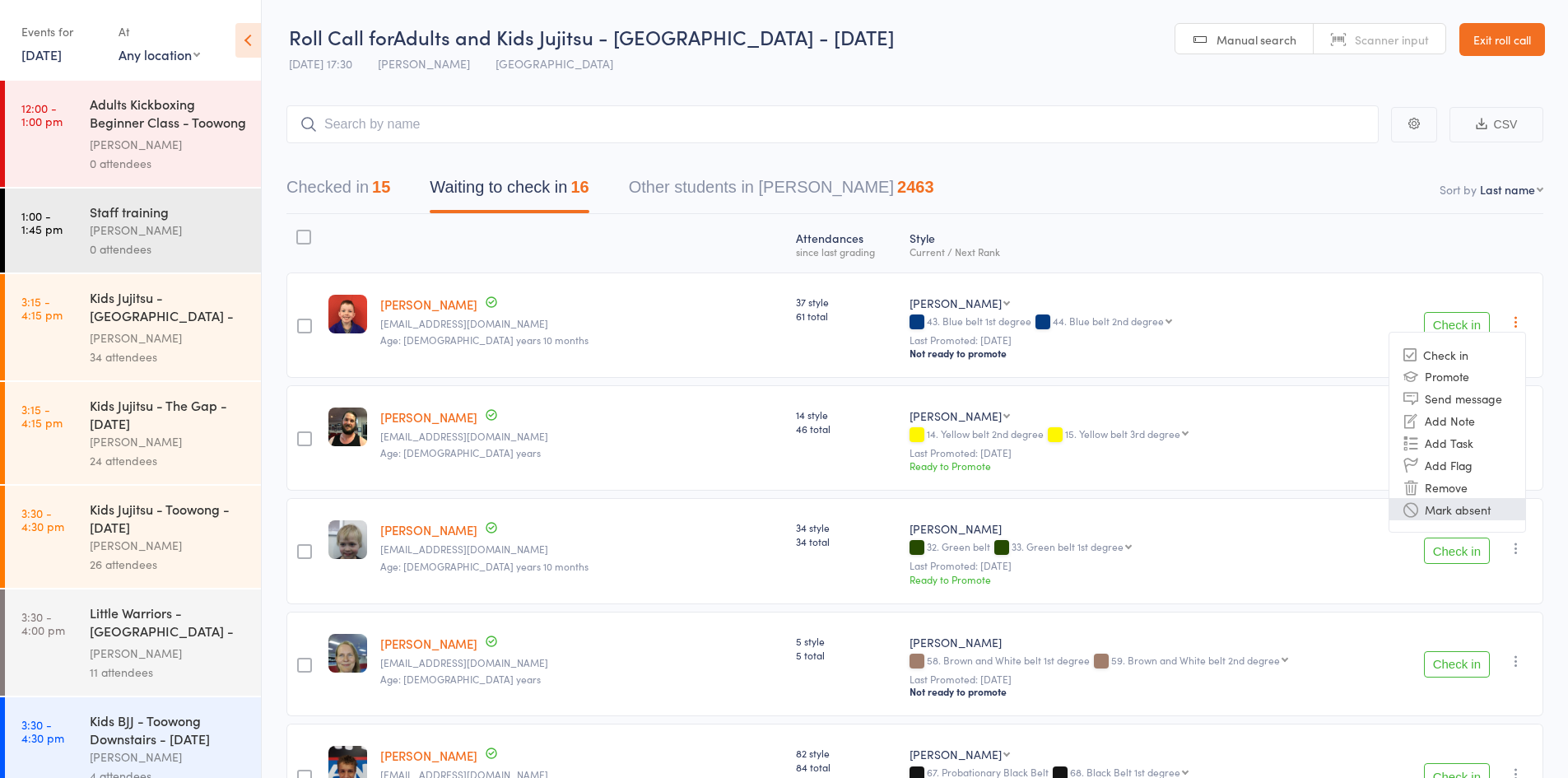
click at [1469, 504] on li "Mark absent" at bounding box center [1457, 509] width 136 height 22
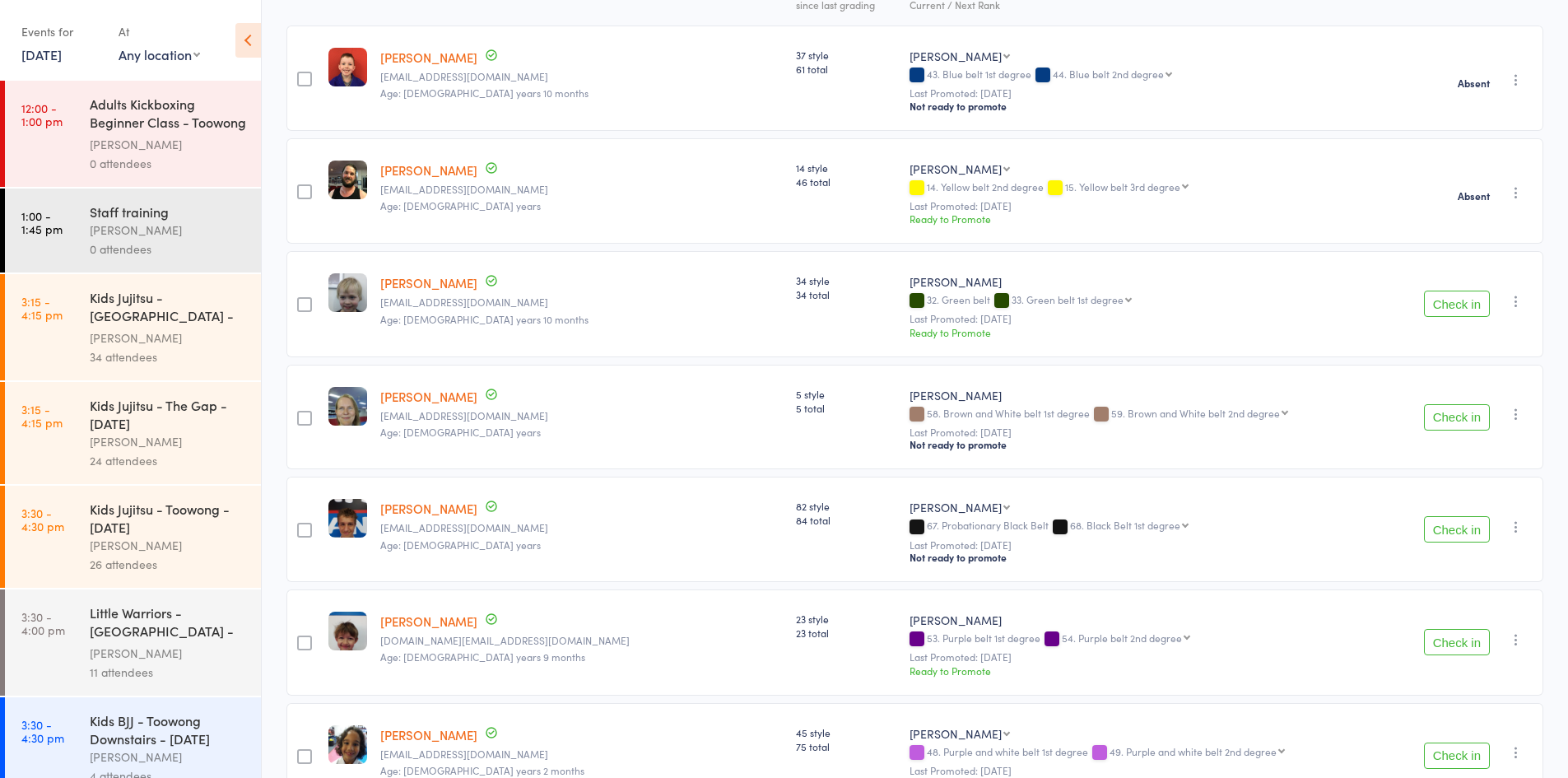
scroll to position [329, 0]
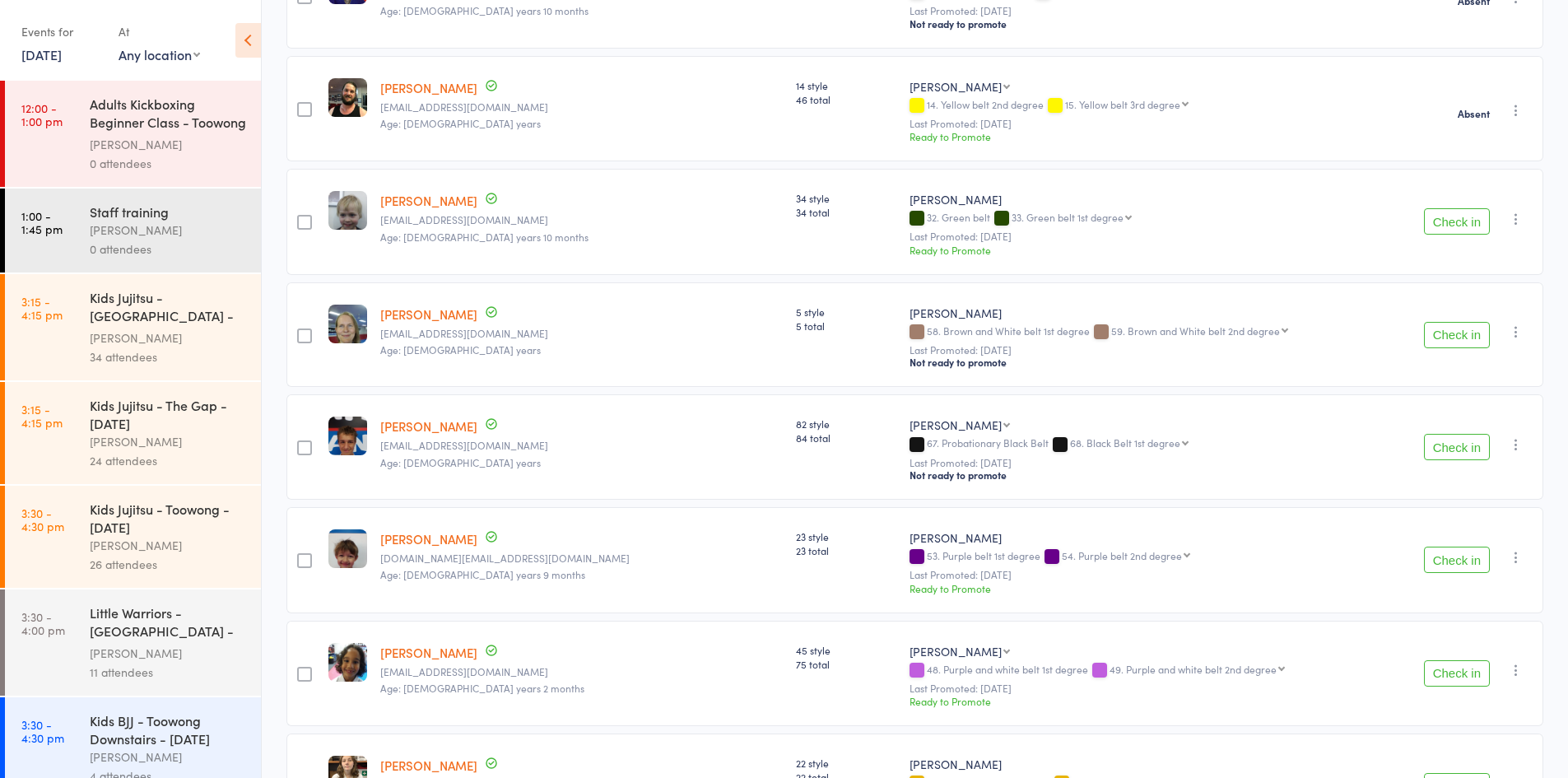
click at [1515, 217] on icon "button" at bounding box center [1516, 219] width 17 height 17
click at [1461, 407] on li "Mark absent" at bounding box center [1457, 406] width 136 height 22
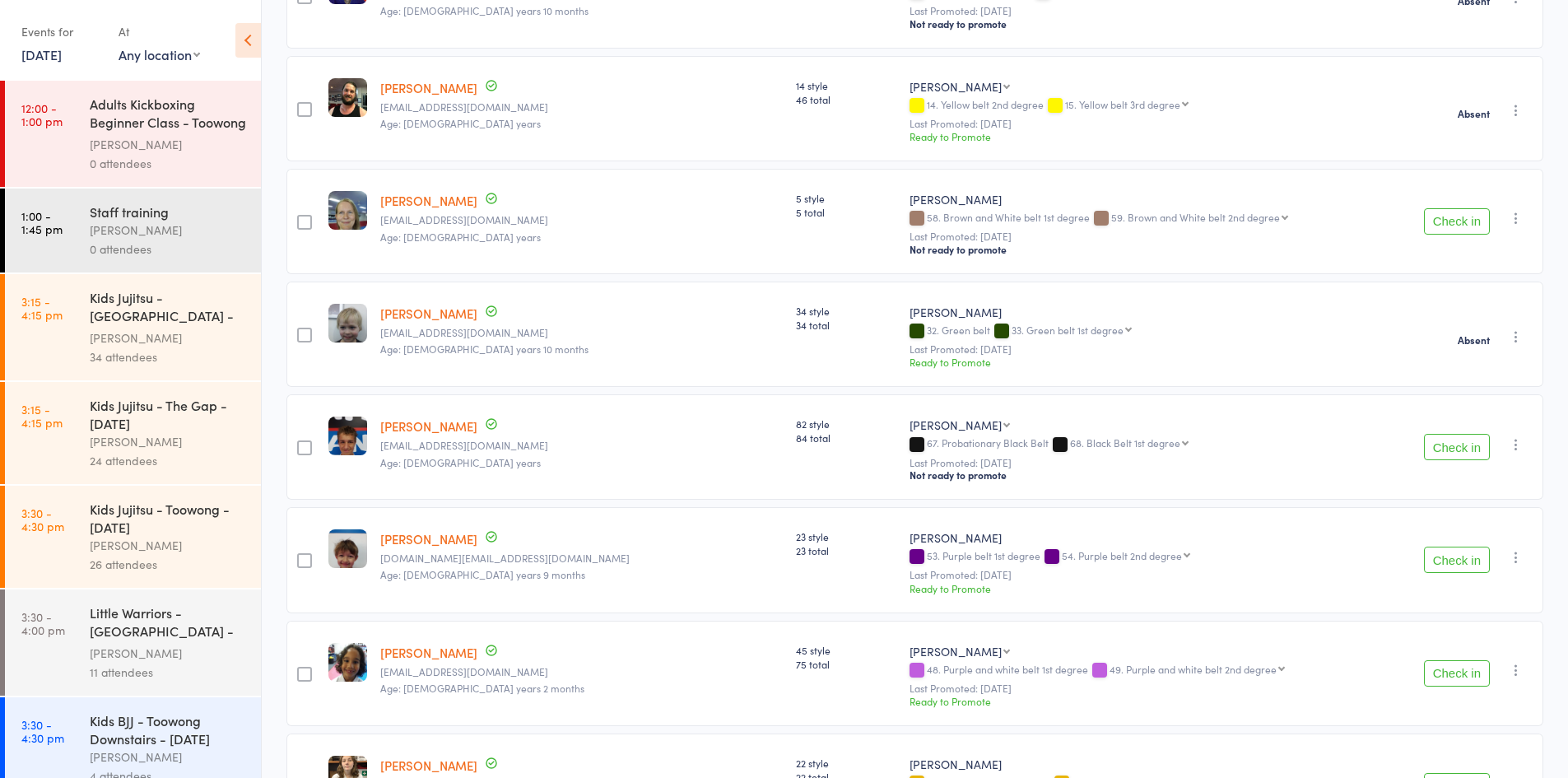
click at [1518, 222] on icon "button" at bounding box center [1516, 218] width 17 height 17
click at [1483, 412] on li "Mark absent" at bounding box center [1457, 406] width 136 height 22
click at [1515, 447] on icon "button" at bounding box center [1516, 444] width 17 height 17
click at [1454, 634] on li "Mark absent" at bounding box center [1457, 631] width 136 height 22
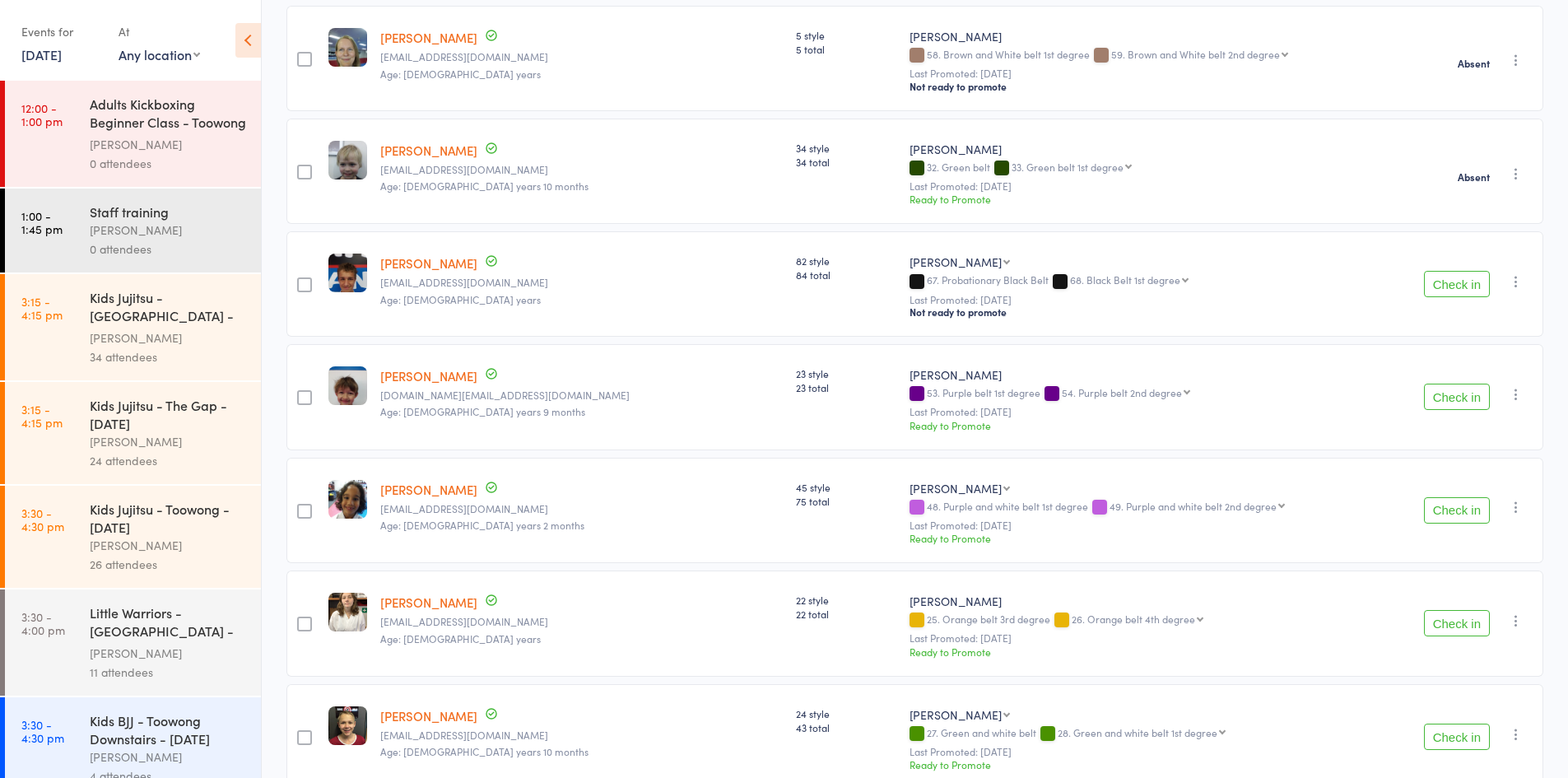
scroll to position [493, 0]
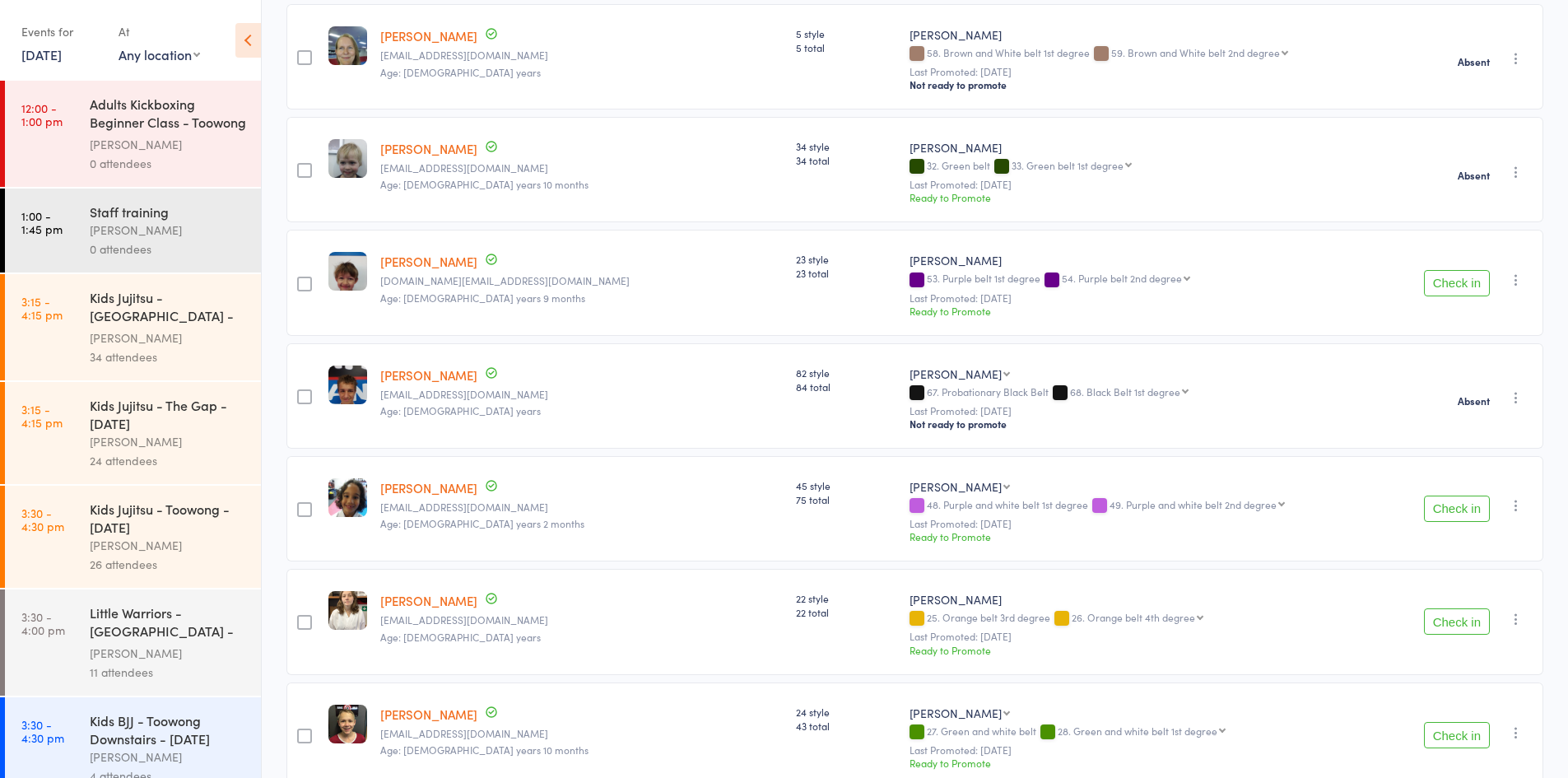
click at [1516, 286] on icon "button" at bounding box center [1516, 280] width 17 height 17
click at [1476, 467] on li "Mark absent" at bounding box center [1457, 467] width 136 height 22
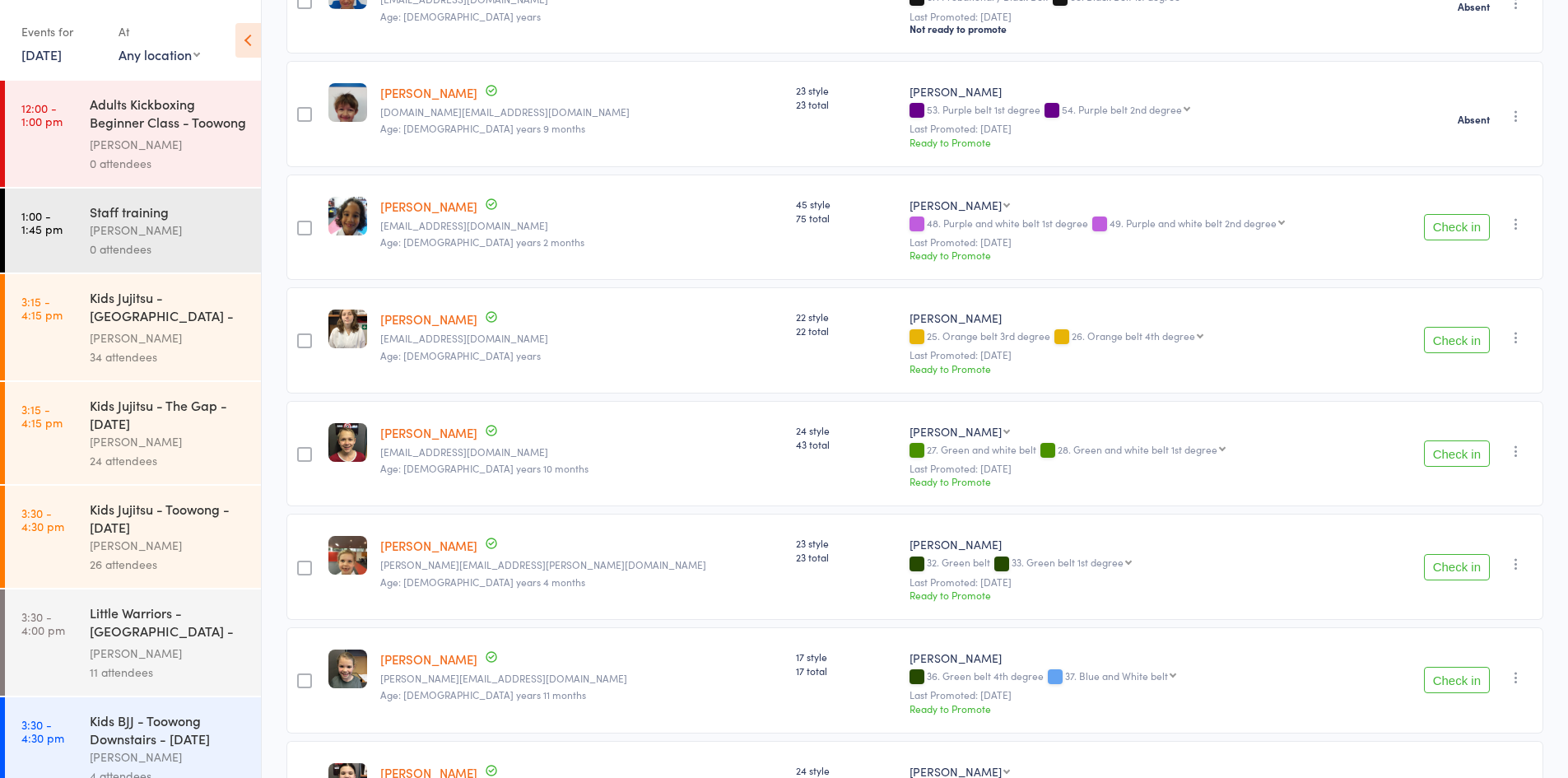
scroll to position [822, 0]
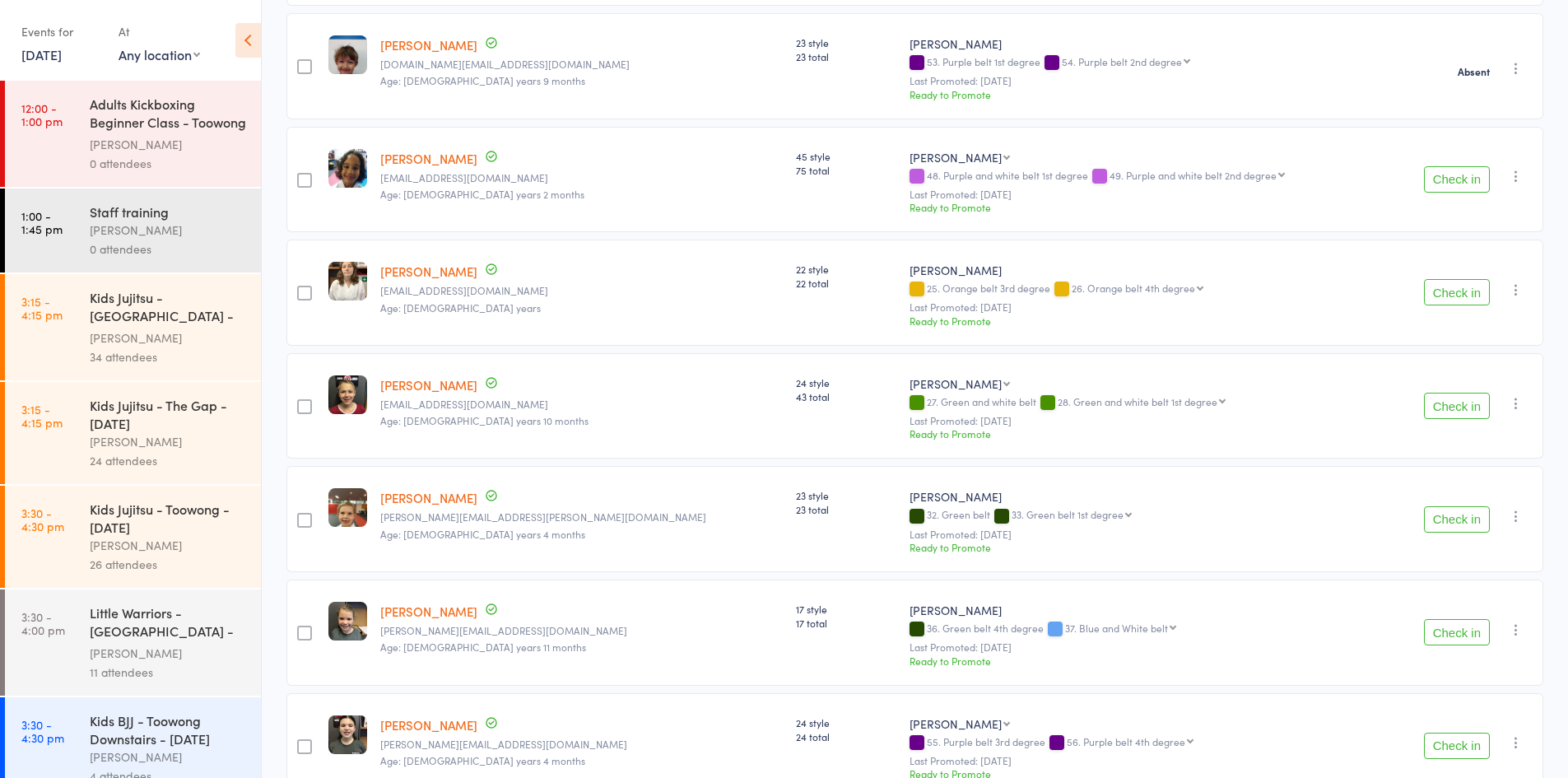
click at [1517, 183] on icon "button" at bounding box center [1516, 176] width 17 height 17
click at [1460, 371] on li "Mark absent" at bounding box center [1457, 363] width 136 height 22
click at [1514, 294] on icon "button" at bounding box center [1516, 290] width 17 height 17
click at [1458, 474] on li "Mark absent" at bounding box center [1457, 477] width 136 height 22
click at [1515, 408] on icon "button" at bounding box center [1516, 403] width 17 height 17
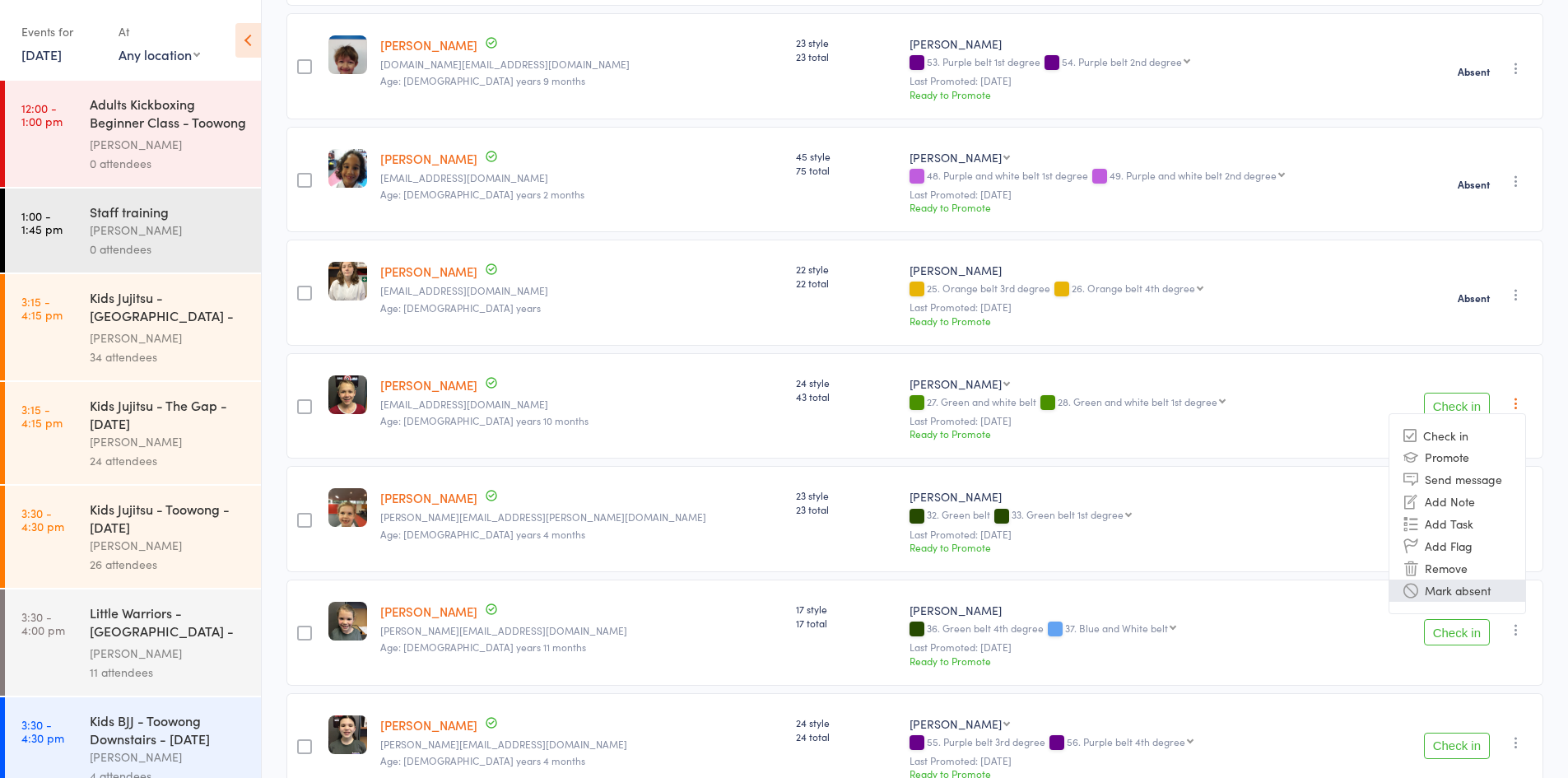
click at [1454, 593] on li "Mark absent" at bounding box center [1457, 590] width 136 height 22
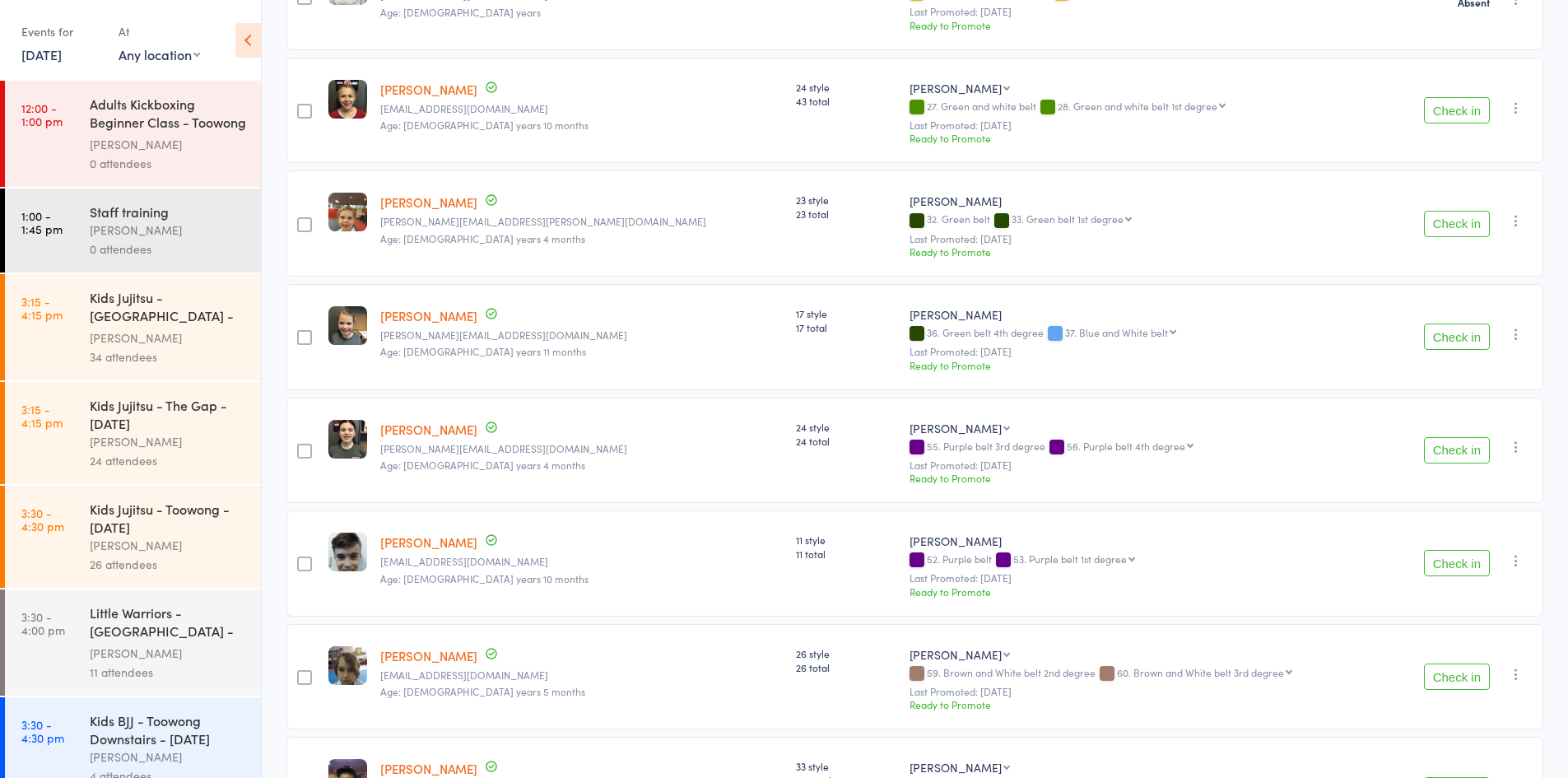
scroll to position [1152, 0]
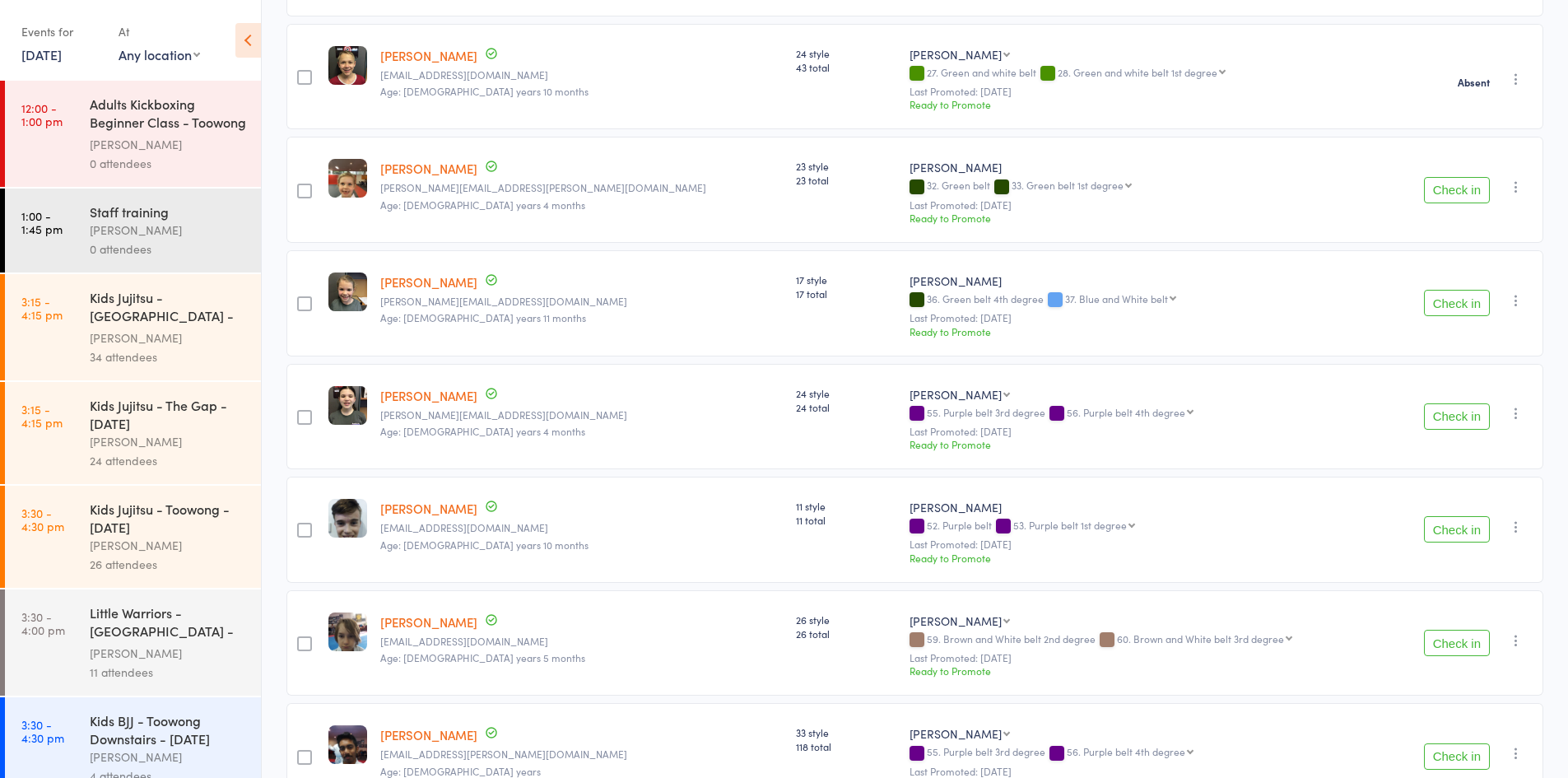
click at [1514, 193] on icon "button" at bounding box center [1516, 187] width 17 height 17
click at [1484, 380] on li "Mark absent" at bounding box center [1457, 374] width 136 height 22
click at [1518, 305] on icon "button" at bounding box center [1516, 300] width 17 height 17
click at [1457, 492] on li "Mark absent" at bounding box center [1457, 488] width 136 height 22
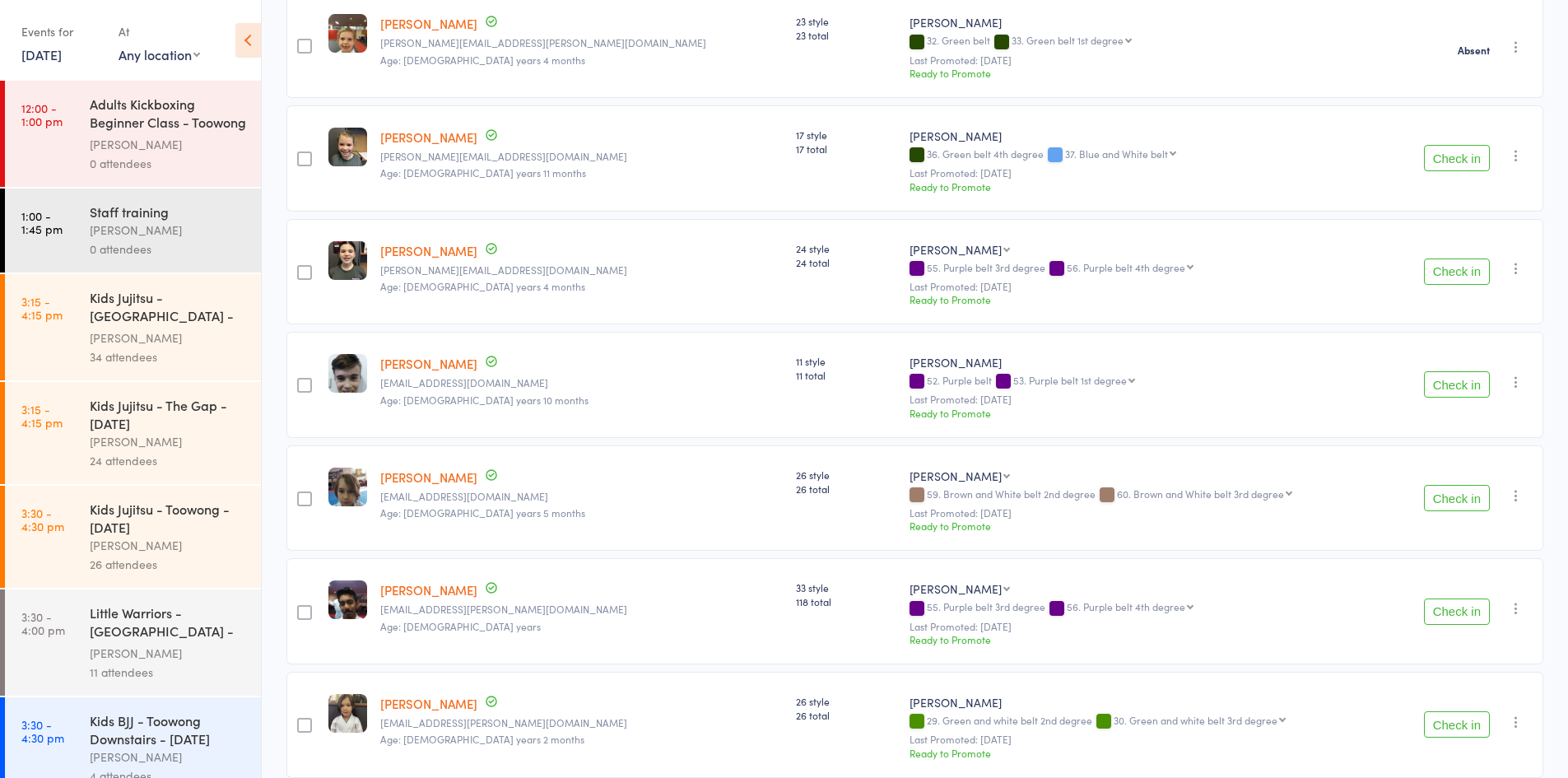
scroll to position [1372, 0]
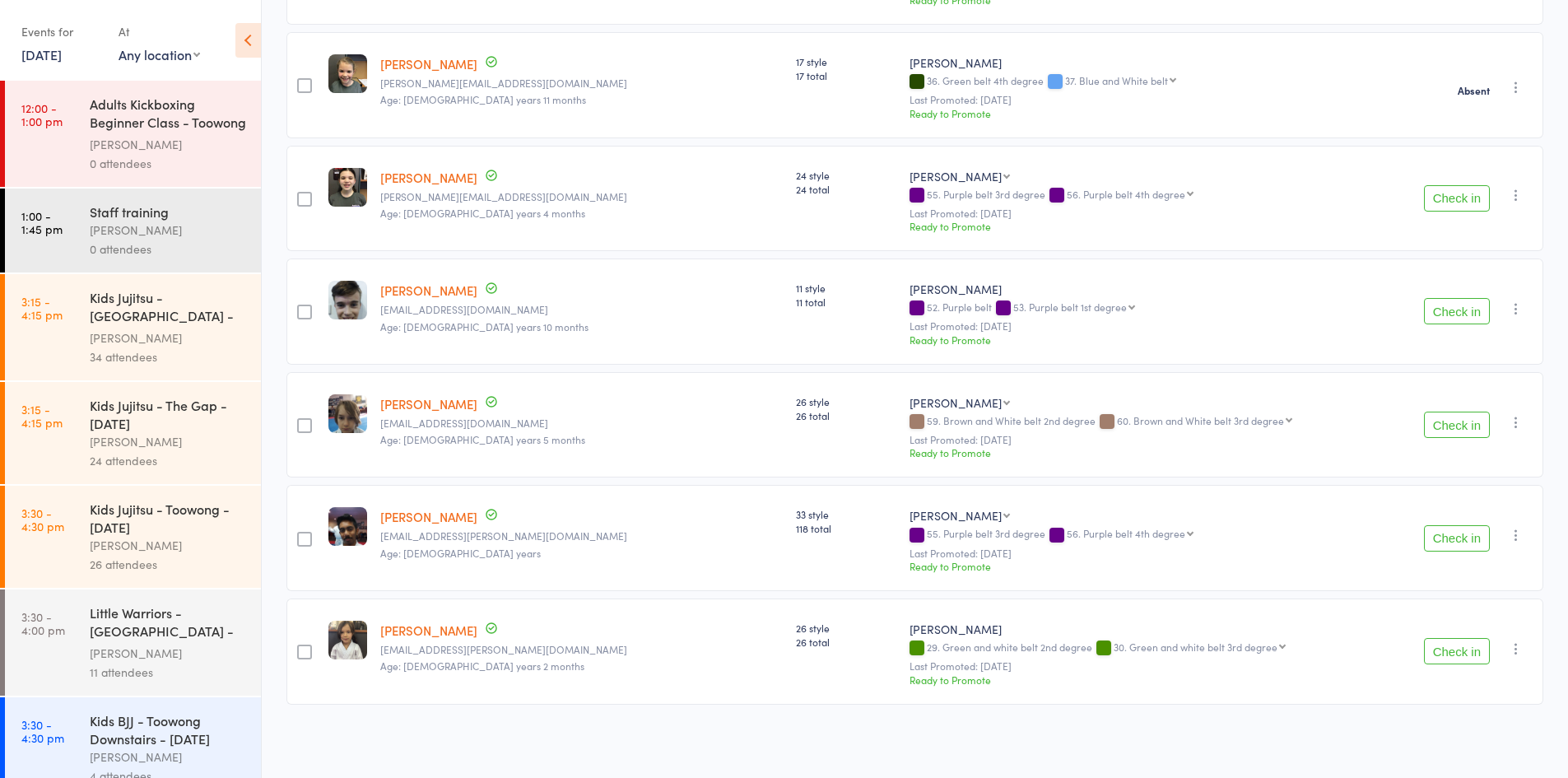
click at [1515, 193] on icon "button" at bounding box center [1516, 195] width 17 height 17
click at [1439, 385] on li "Mark absent" at bounding box center [1457, 383] width 136 height 22
click at [1515, 314] on icon "button" at bounding box center [1516, 309] width 17 height 17
click at [1464, 496] on li "Mark absent" at bounding box center [1457, 496] width 136 height 22
click at [1517, 424] on icon "button" at bounding box center [1516, 422] width 17 height 17
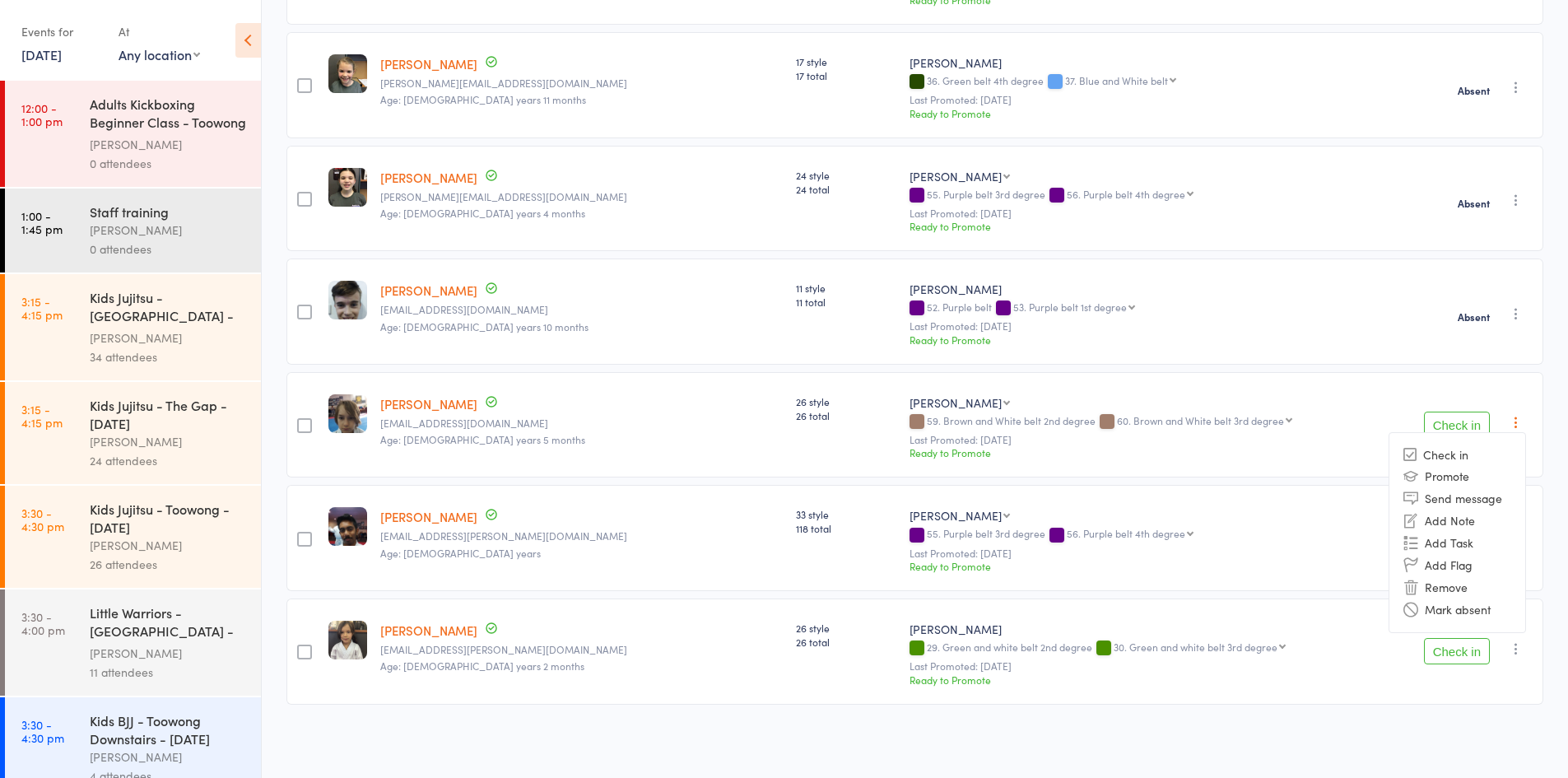
click at [1448, 608] on li "Mark absent" at bounding box center [1457, 609] width 136 height 22
click at [1515, 535] on icon "button" at bounding box center [1516, 535] width 17 height 17
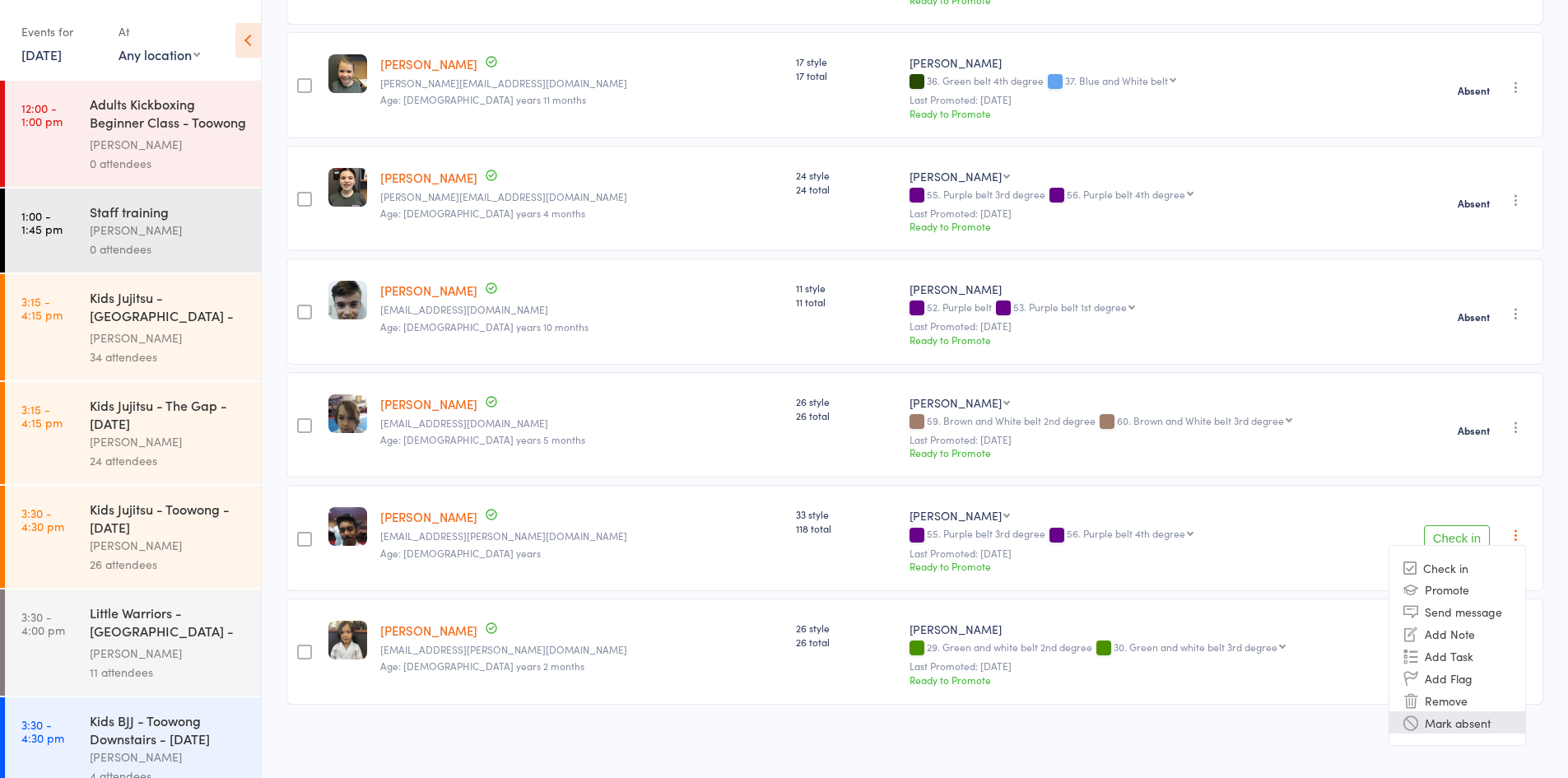
click at [1457, 729] on li "Mark absent" at bounding box center [1457, 722] width 136 height 22
click at [1516, 653] on icon "button" at bounding box center [1516, 649] width 17 height 17
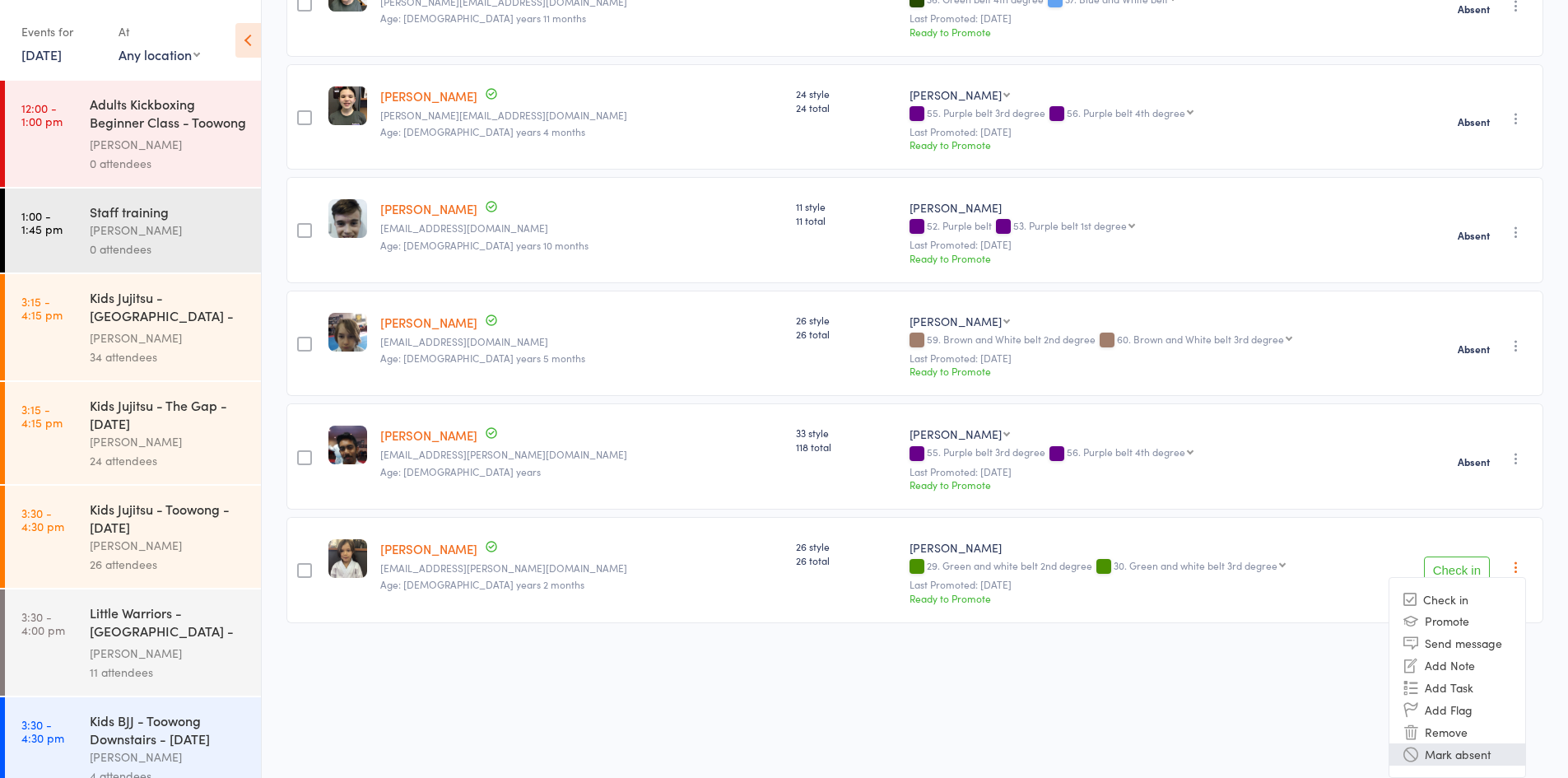
click at [1470, 757] on li "Mark absent" at bounding box center [1457, 754] width 136 height 22
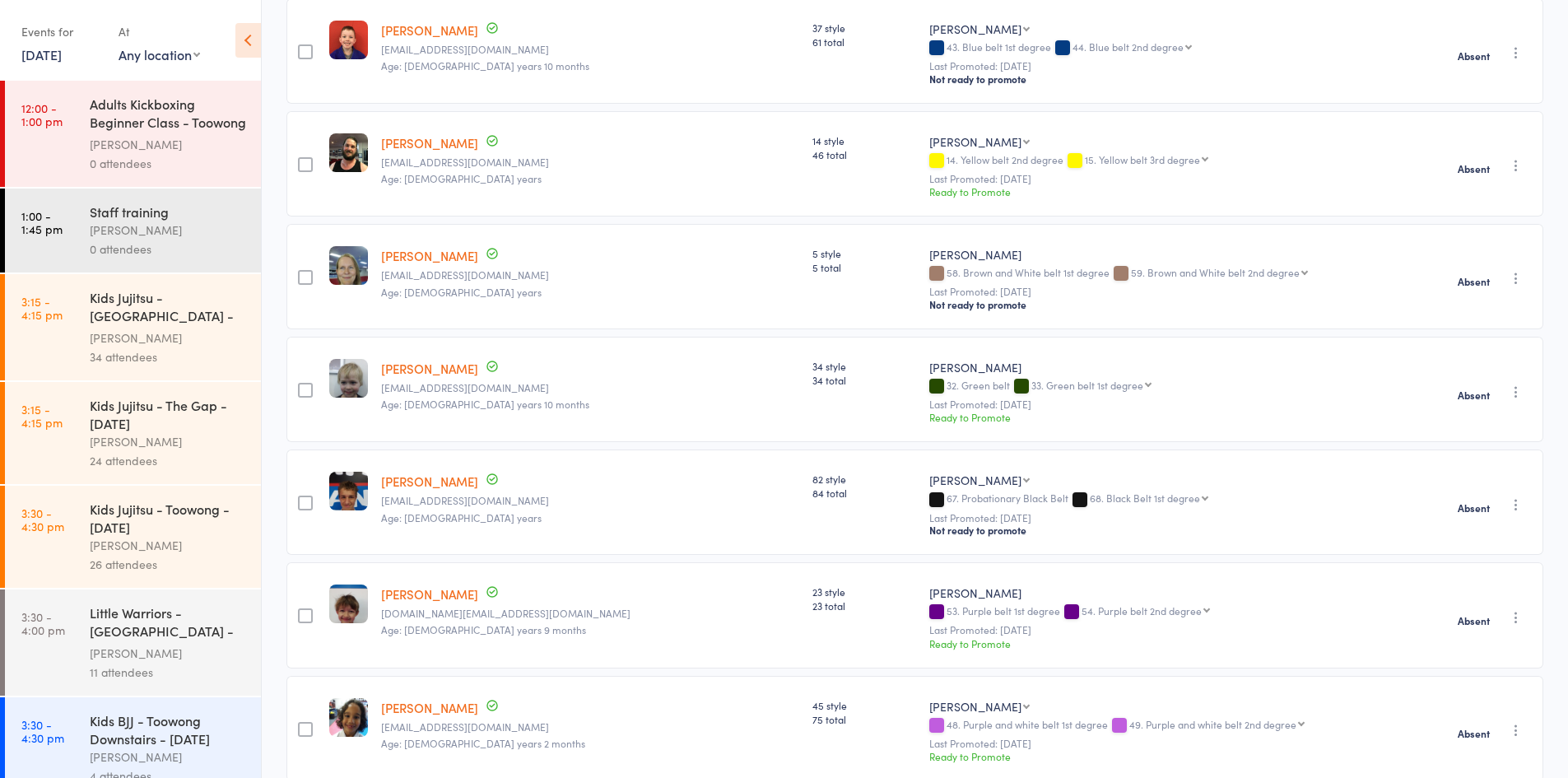
scroll to position [0, 0]
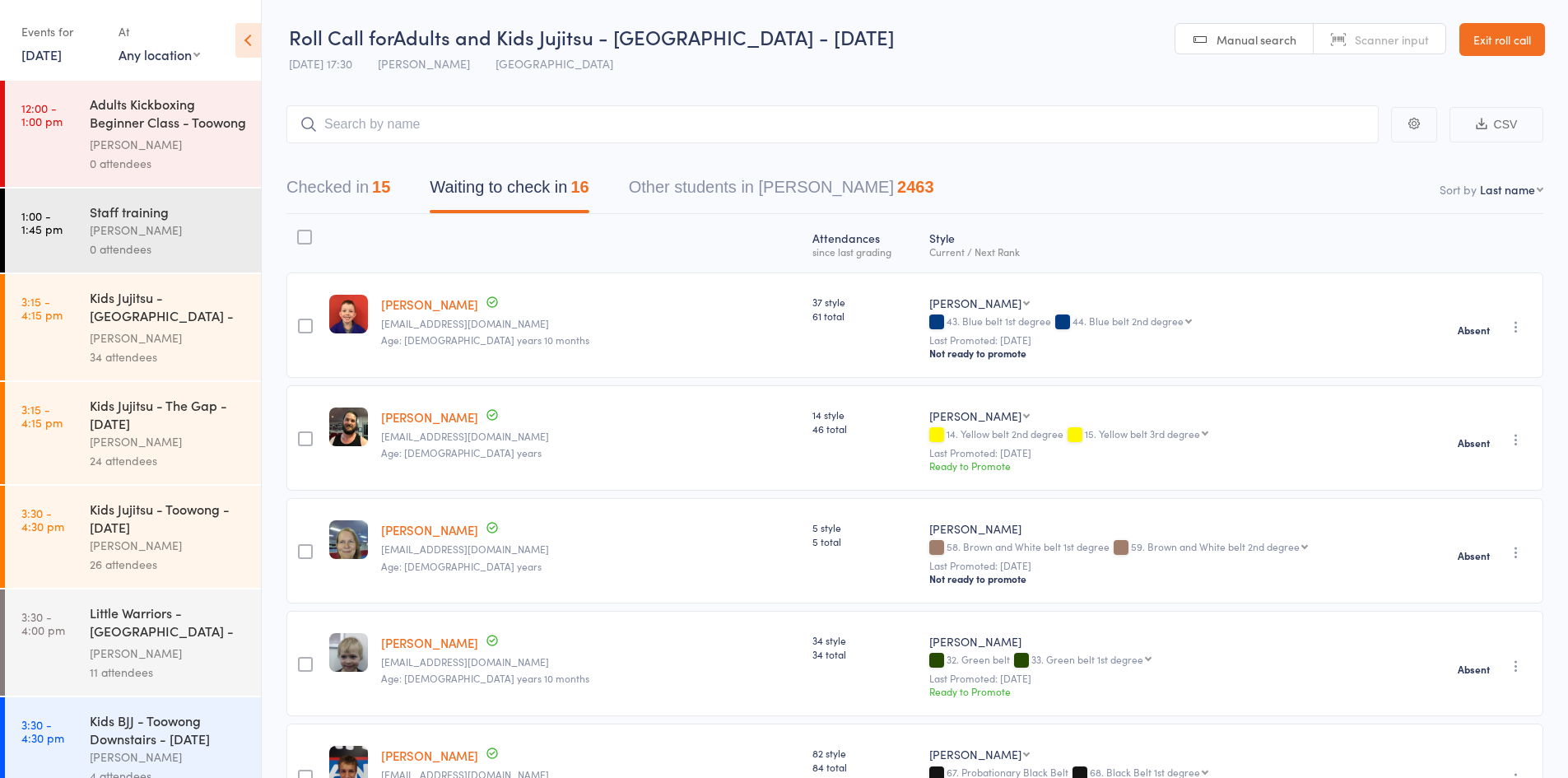
click at [1513, 43] on link "Exit roll call" at bounding box center [1502, 40] width 86 height 33
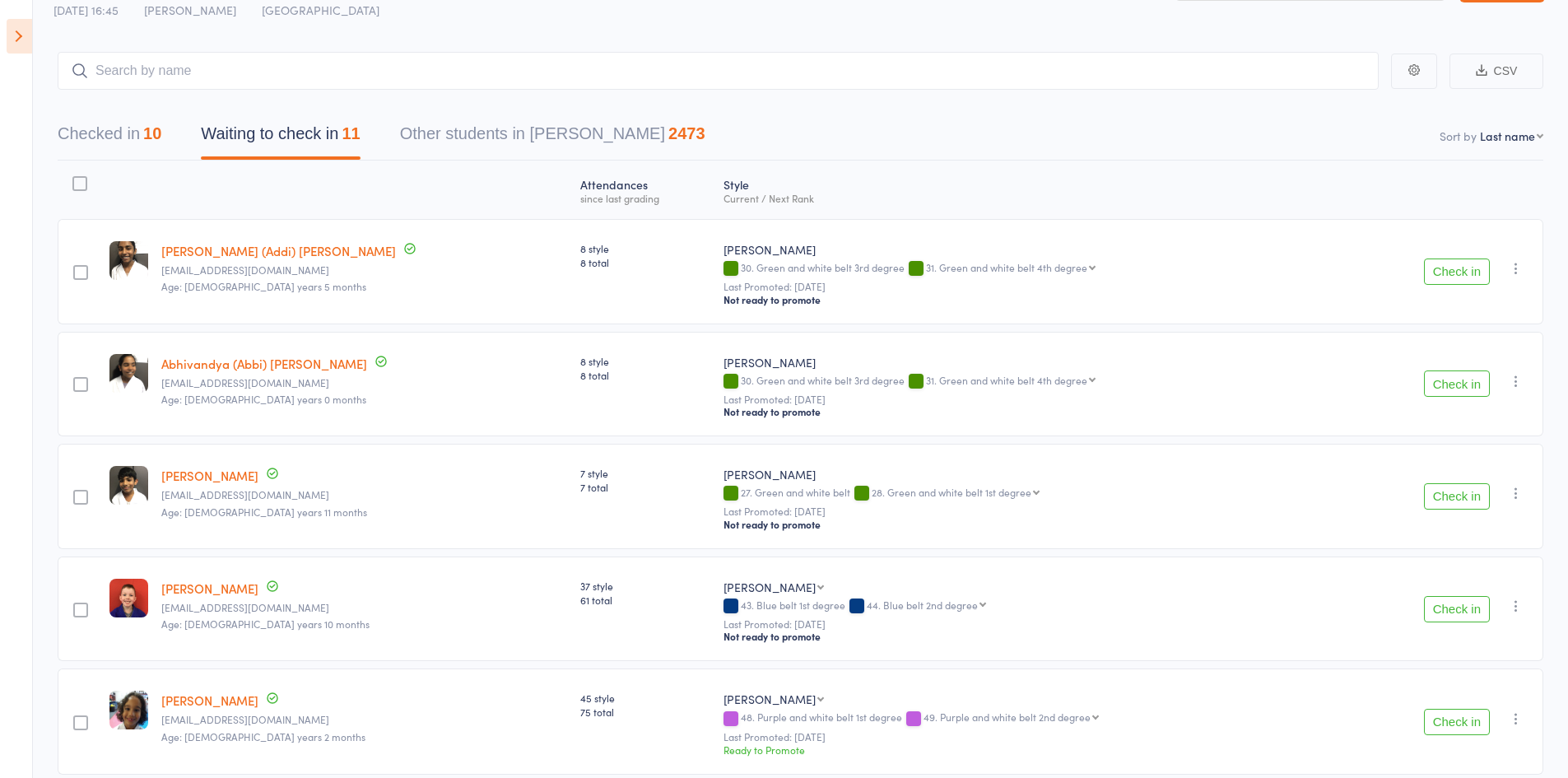
scroll to position [82, 0]
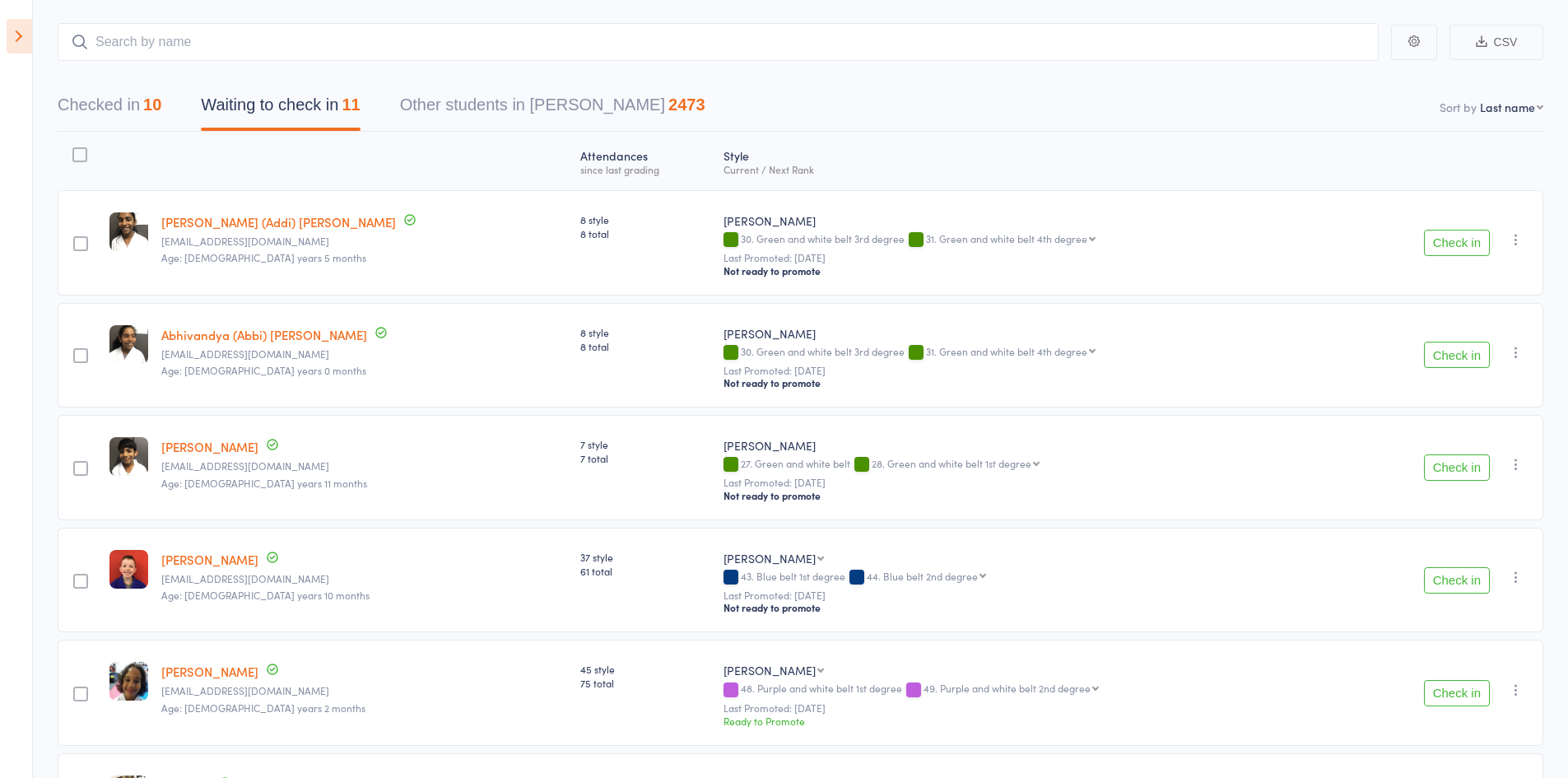
click at [1517, 242] on icon "button" at bounding box center [1516, 239] width 17 height 17
click at [1470, 429] on li "Mark absent" at bounding box center [1457, 427] width 136 height 22
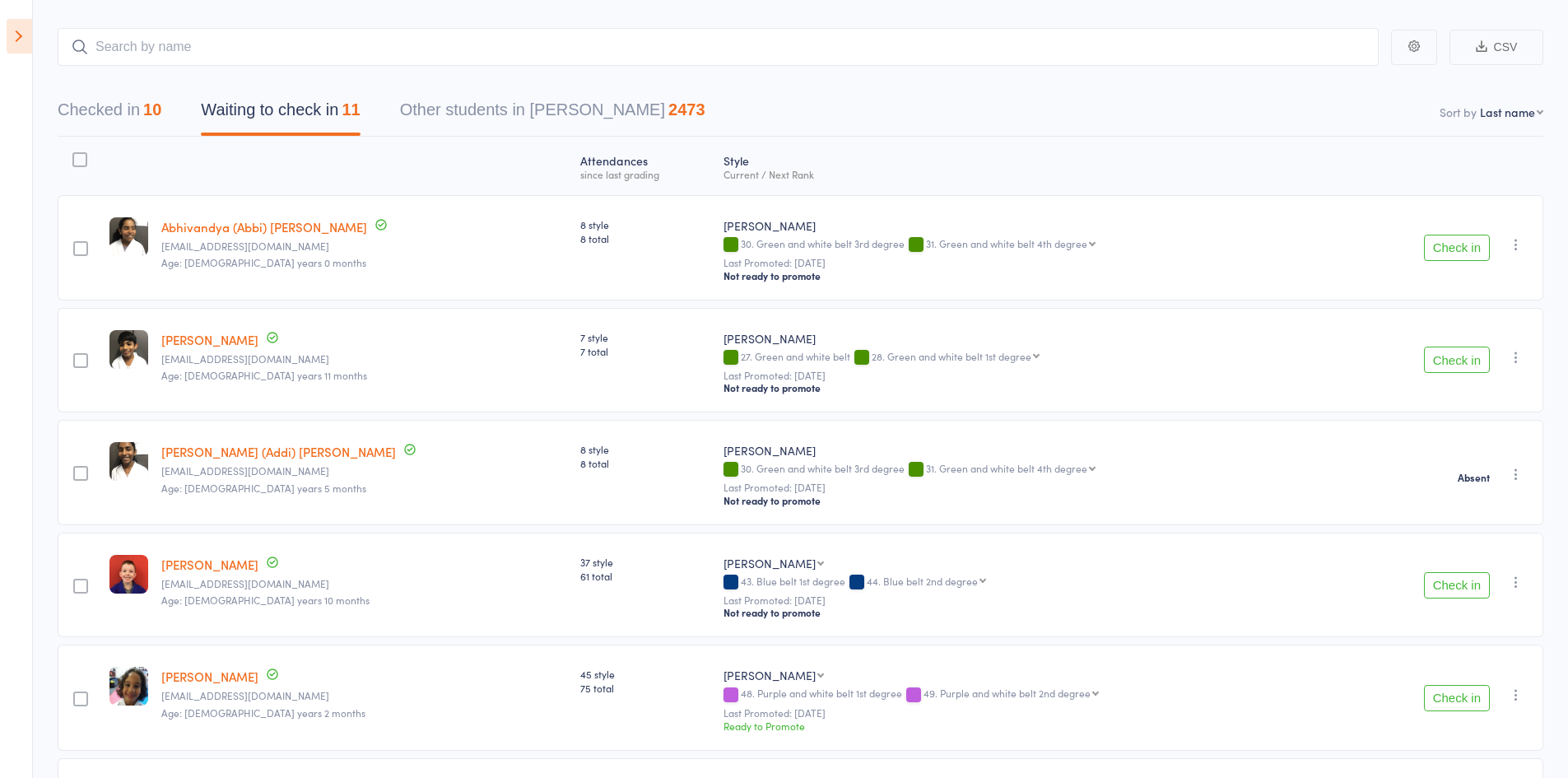
scroll to position [0, 0]
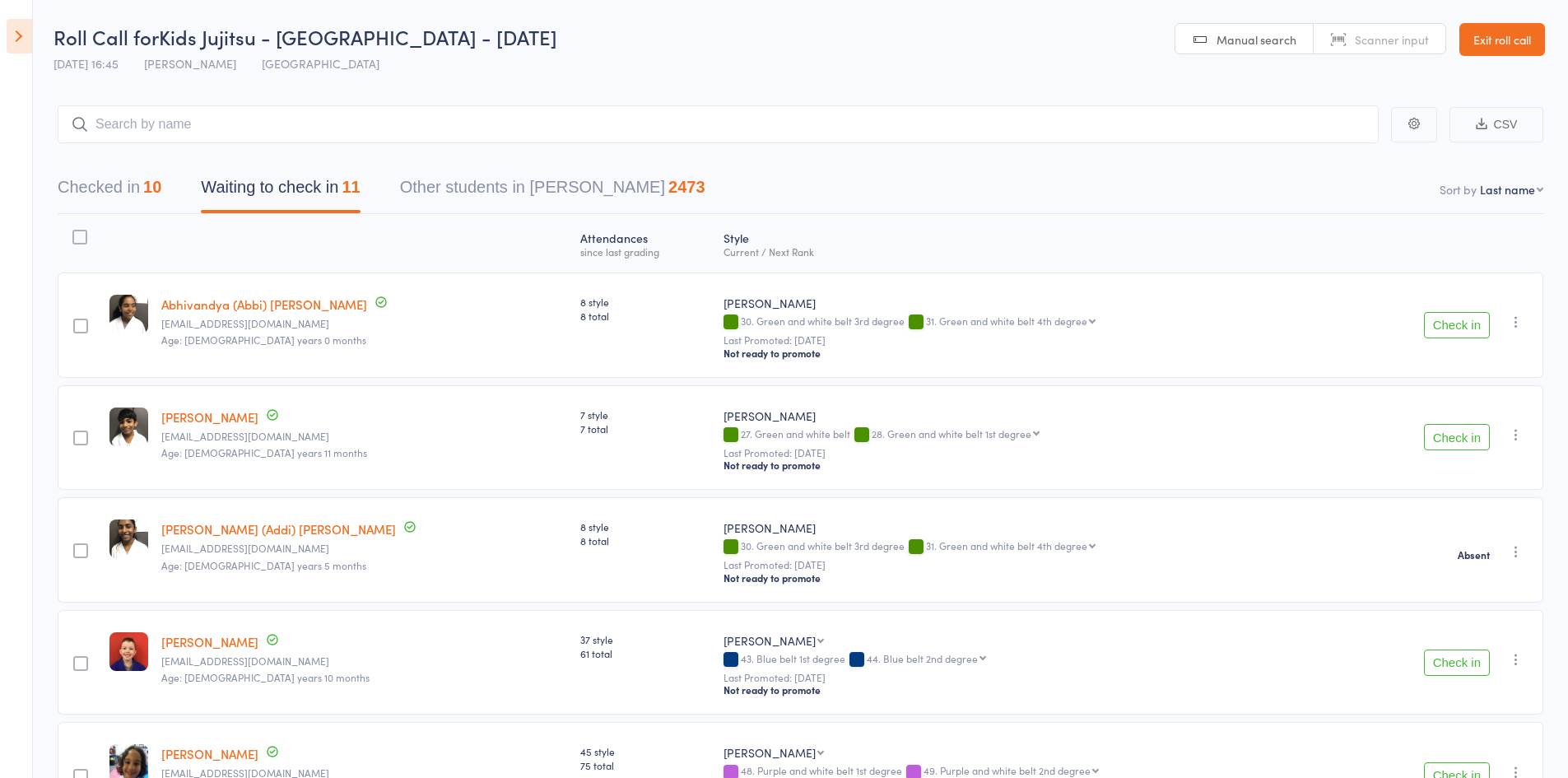
drag, startPoint x: 1492, startPoint y: 41, endPoint x: 1484, endPoint y: 49, distance: 11.3
click at [1492, 41] on link "Exit roll call" at bounding box center [1502, 40] width 86 height 33
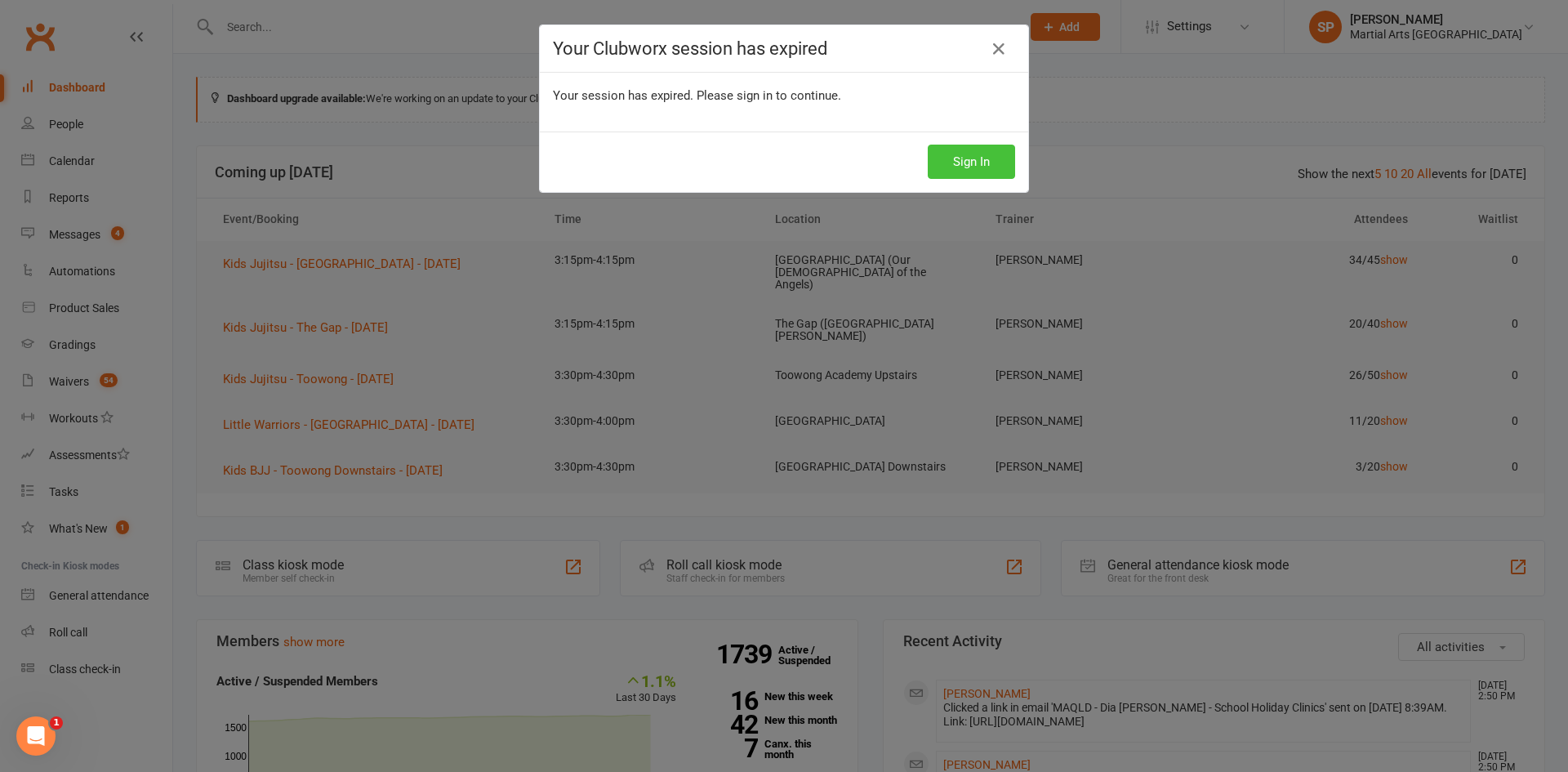
click at [985, 162] on button "Sign In" at bounding box center [971, 161] width 87 height 34
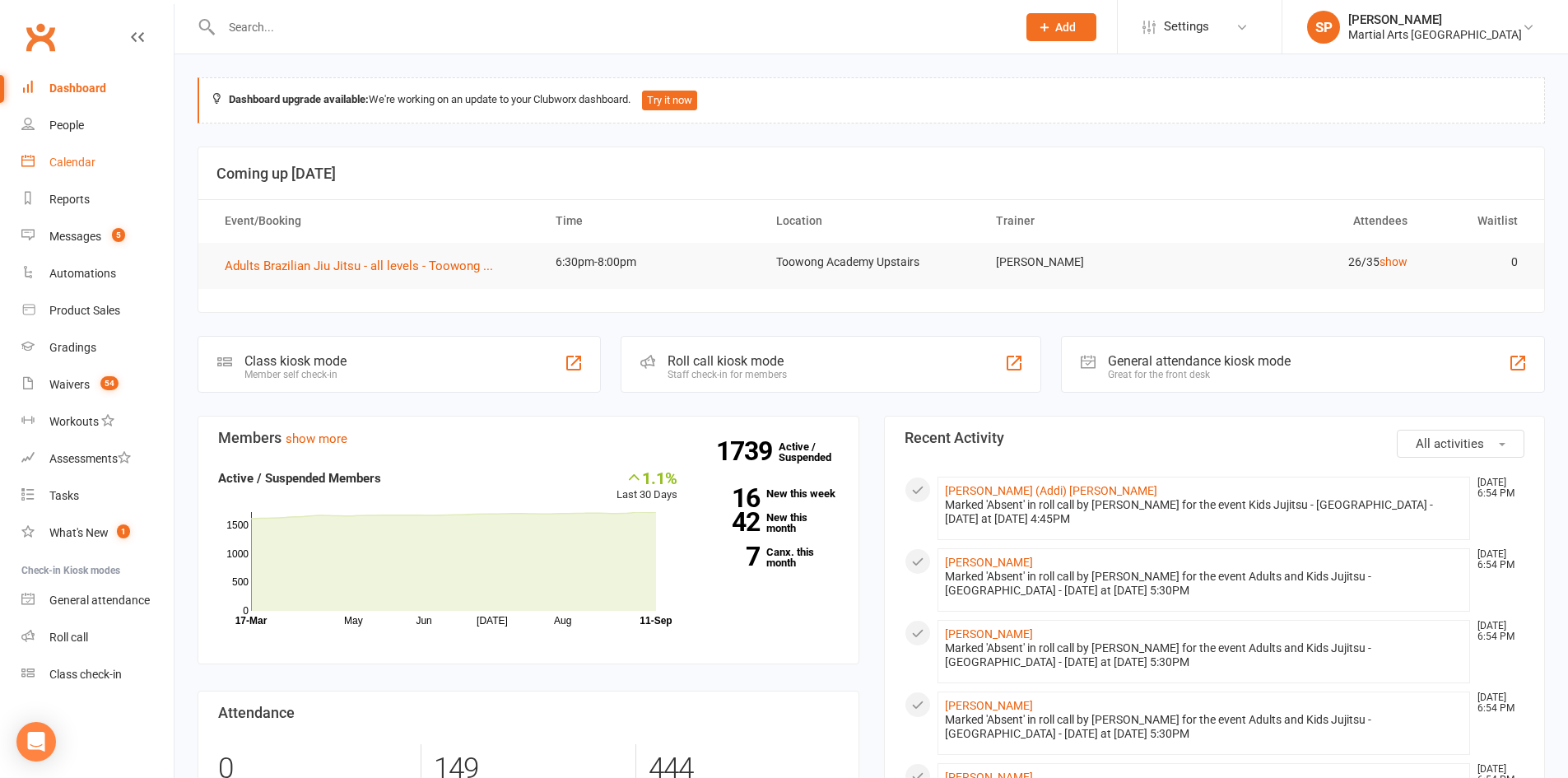
click at [79, 162] on div "Calendar" at bounding box center [72, 162] width 46 height 13
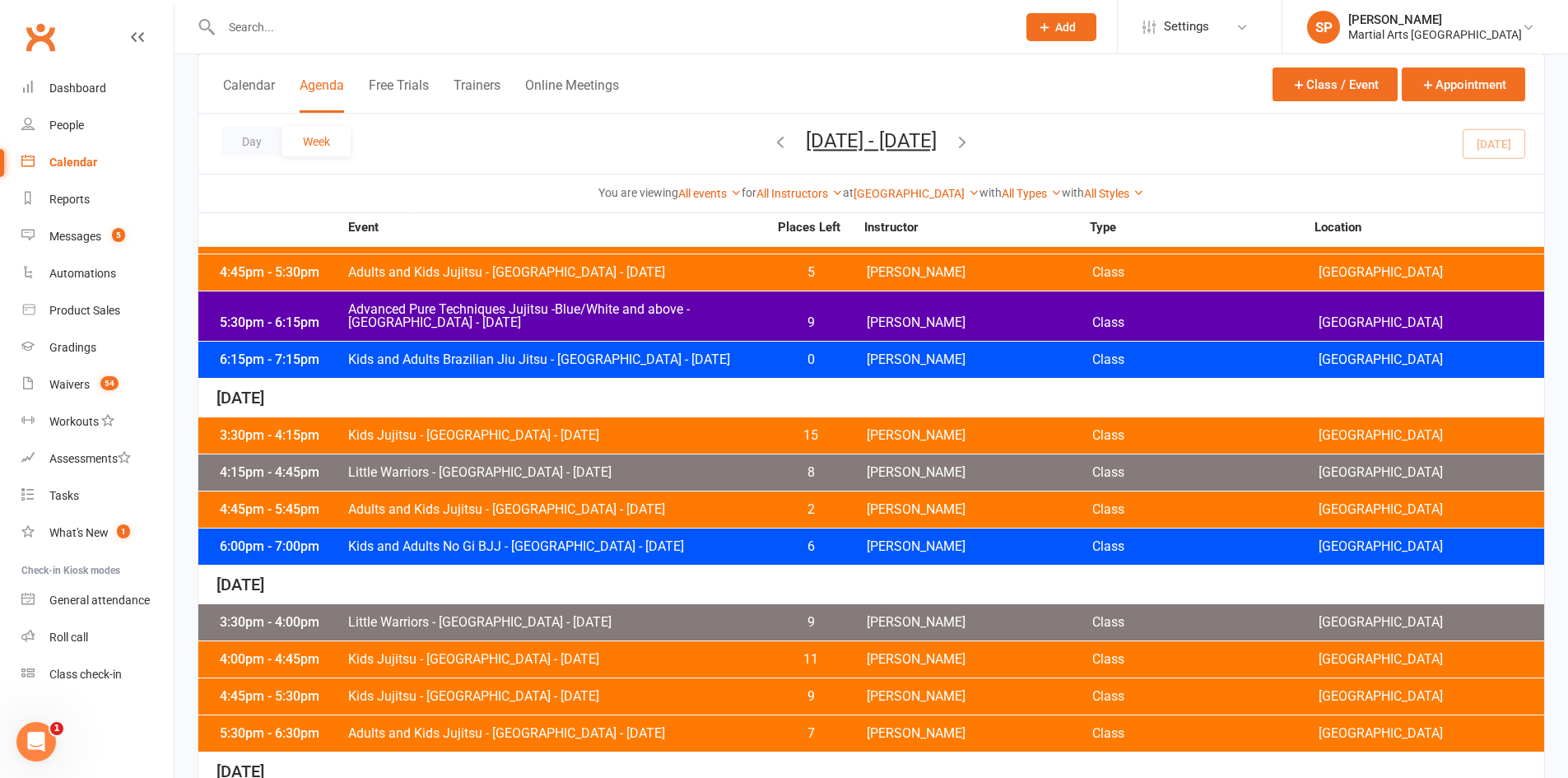
scroll to position [493, 0]
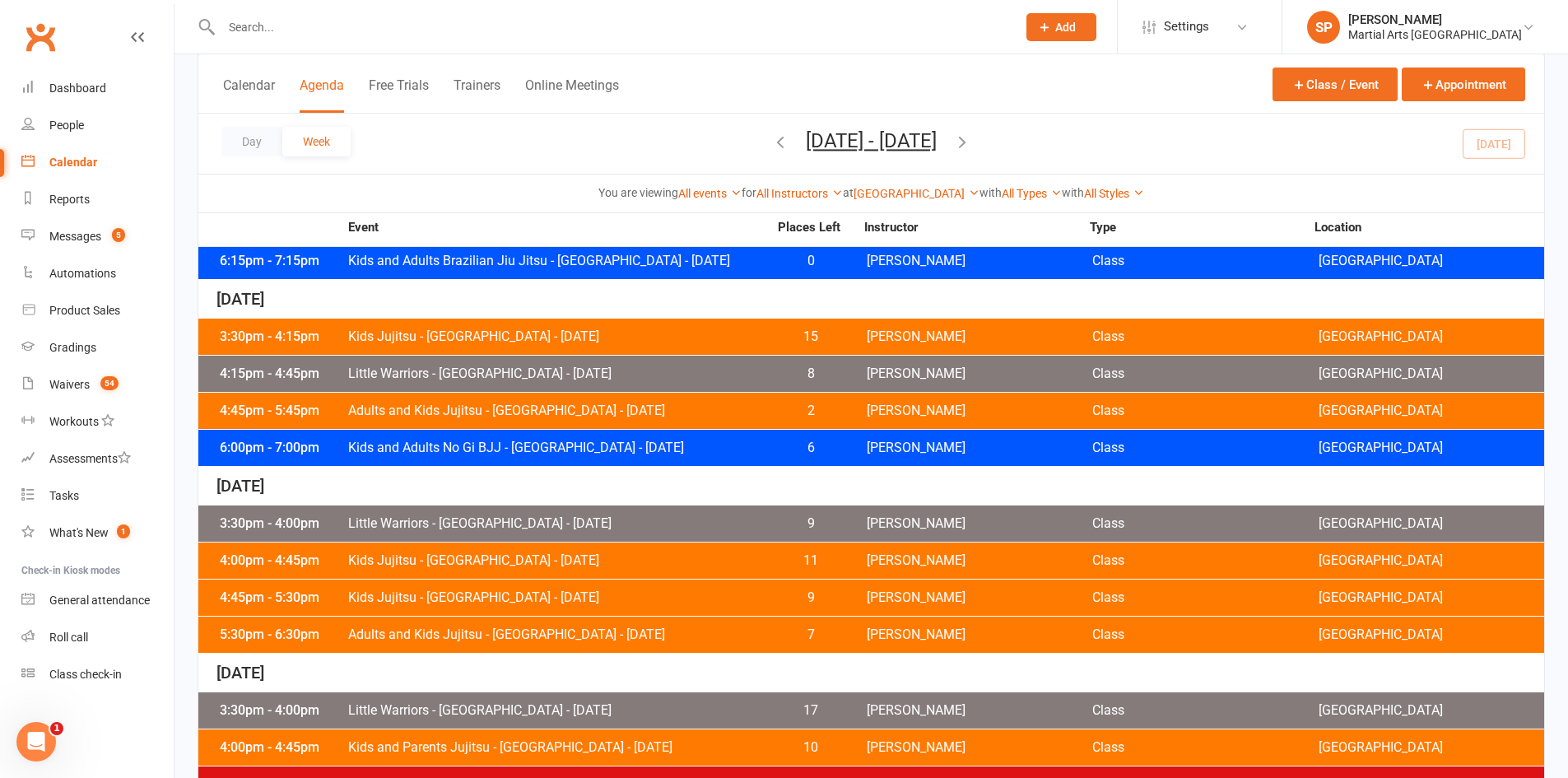
click at [541, 586] on div "4:45pm - 5:30pm Kids Jujitsu - [GEOGRAPHIC_DATA] - [DATE] 9 [PERSON_NAME] Class…" at bounding box center [872, 597] width 1346 height 36
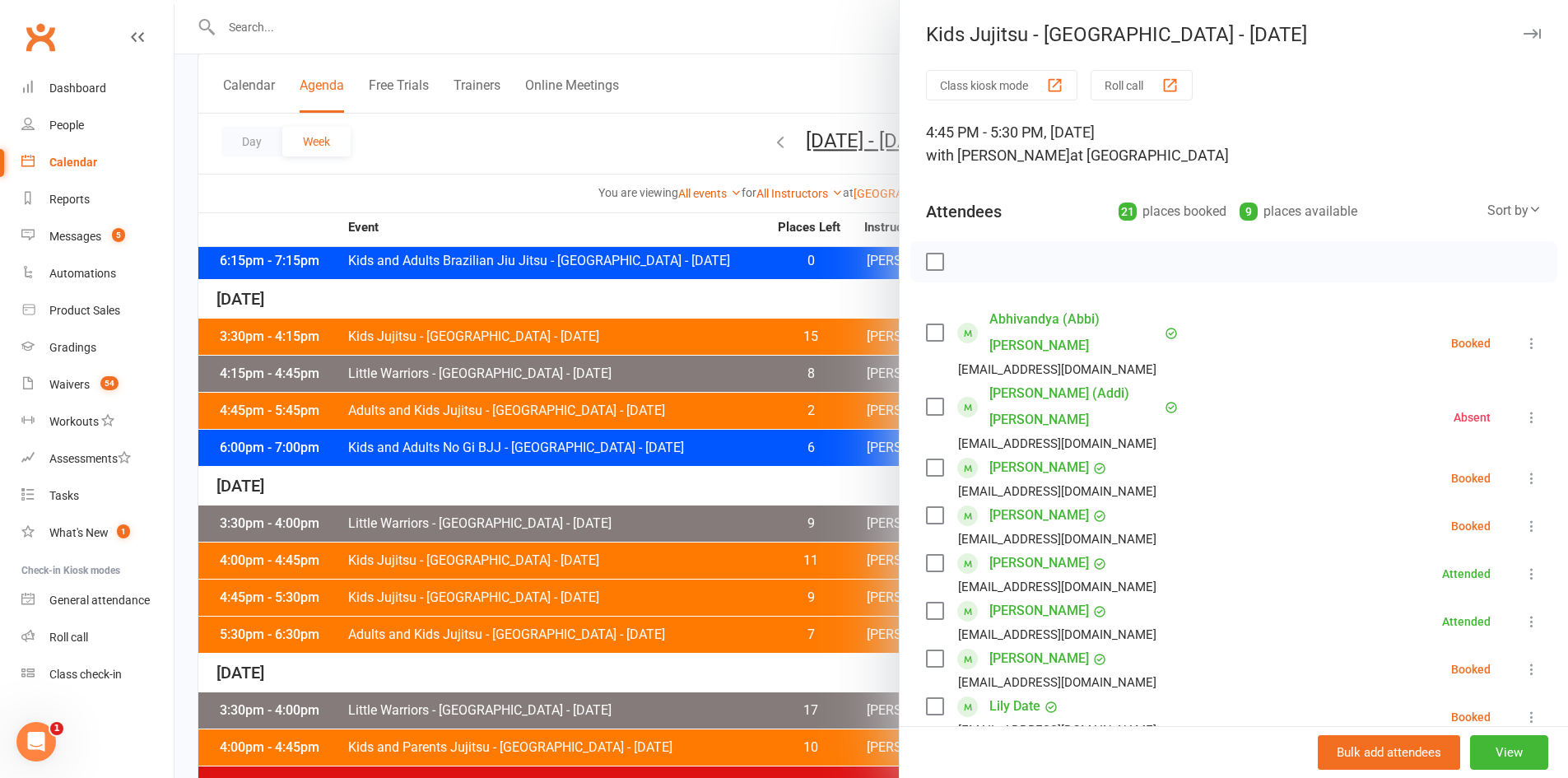
scroll to position [82, 0]
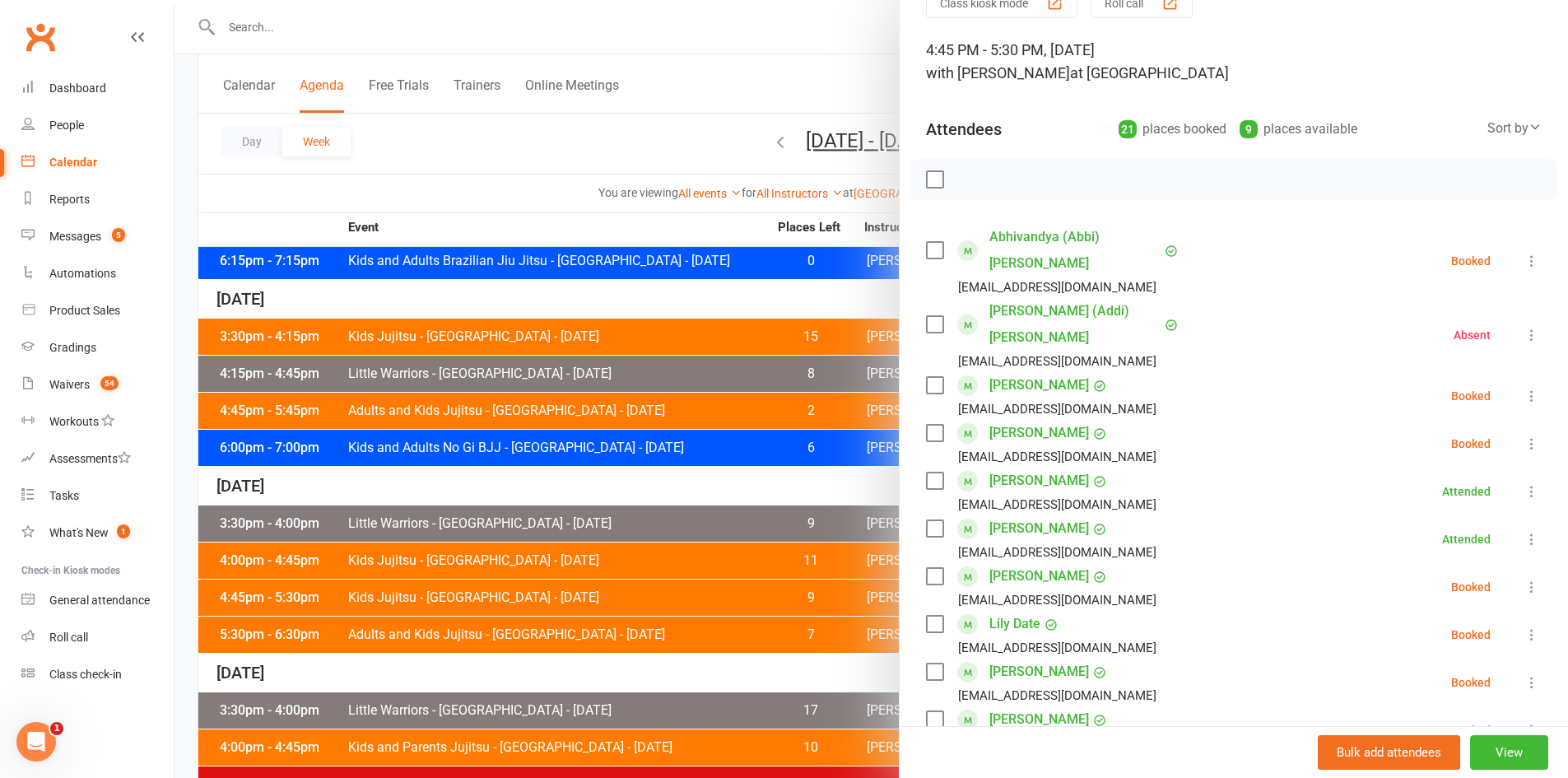
click at [1524, 252] on icon at bounding box center [1532, 261] width 17 height 17
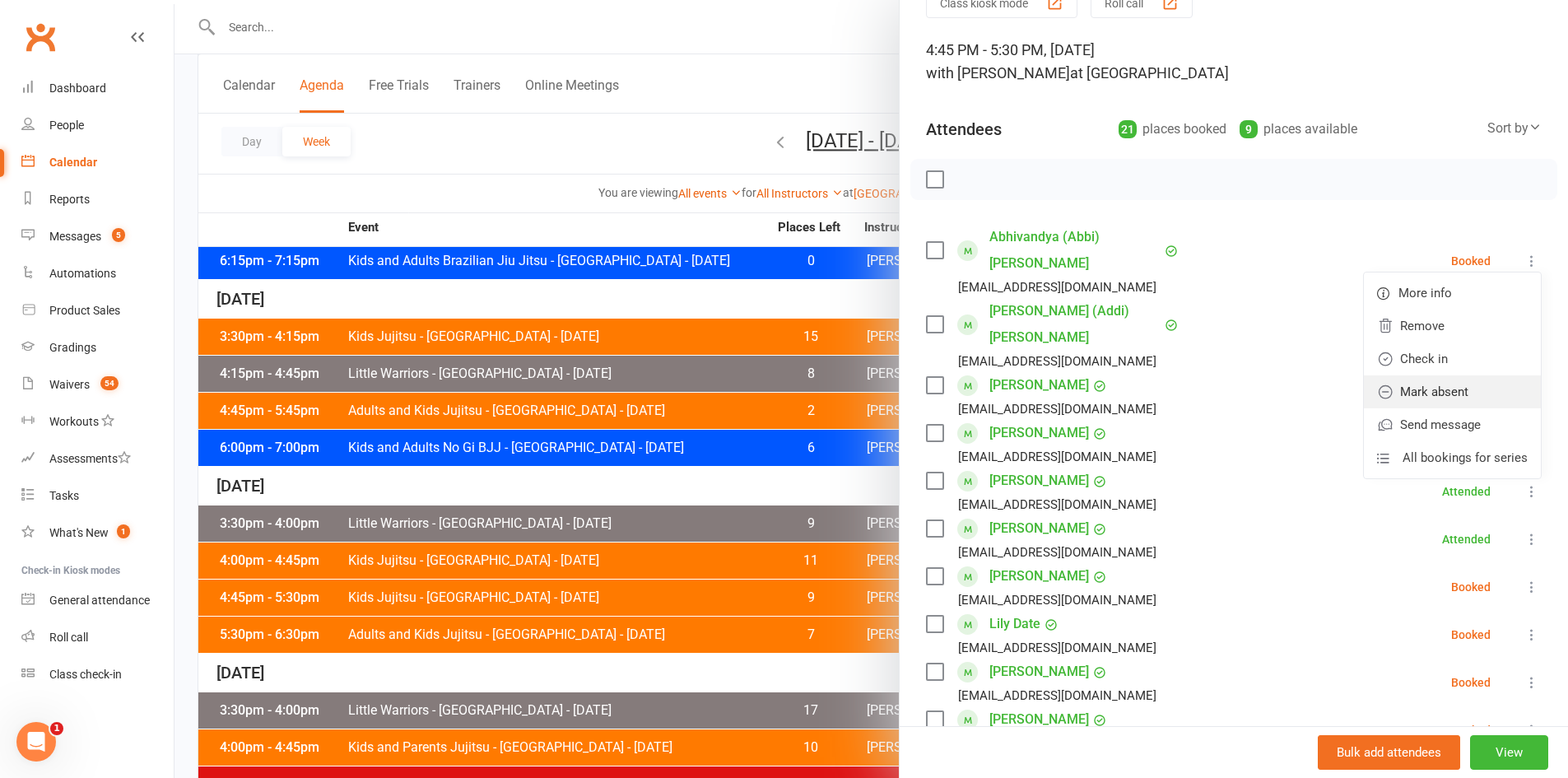
click at [1440, 380] on link "Mark absent" at bounding box center [1452, 392] width 177 height 33
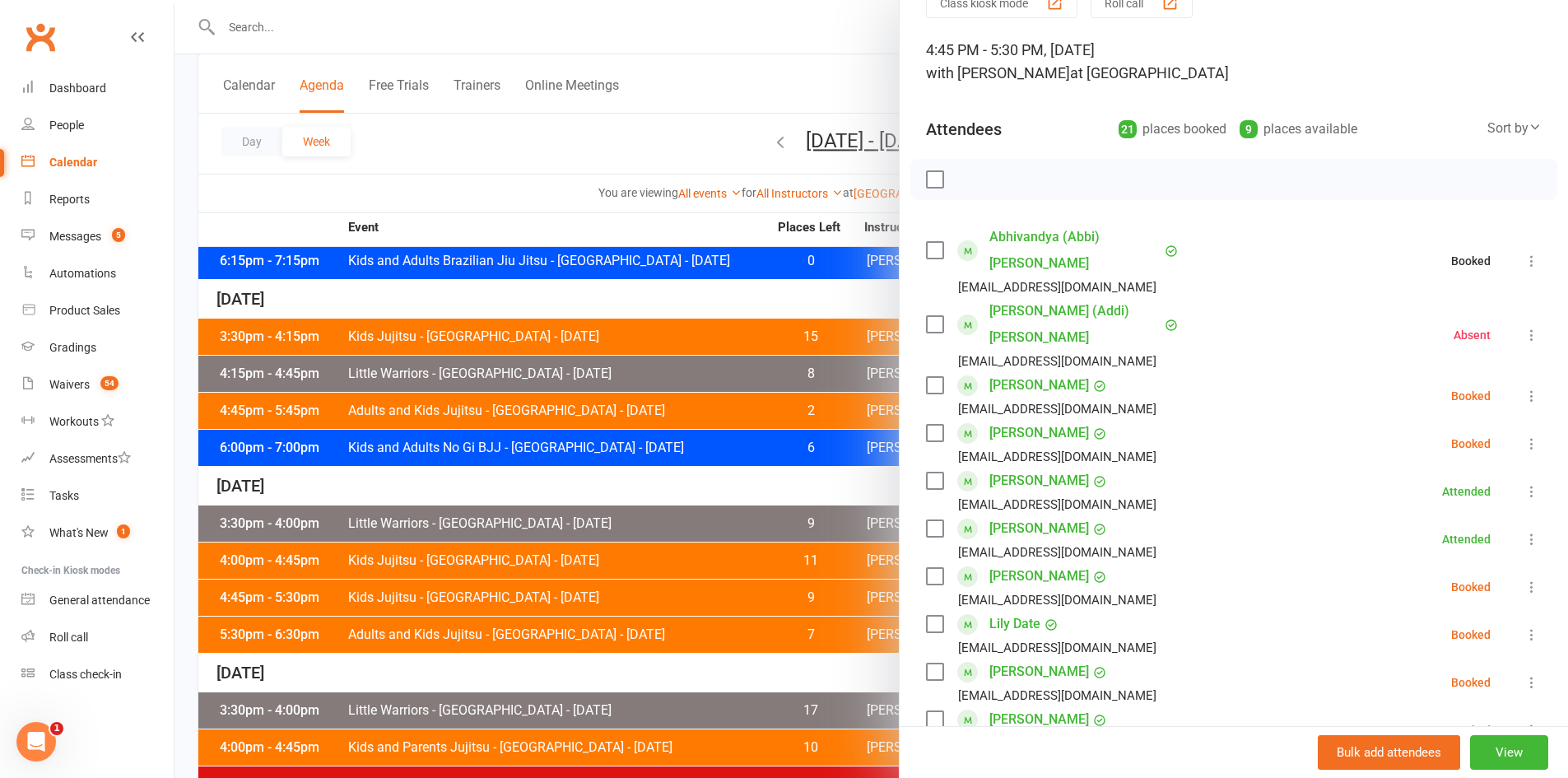
click at [1523, 386] on button at bounding box center [1532, 395] width 19 height 19
click at [1441, 510] on link "Mark absent" at bounding box center [1452, 527] width 177 height 33
click at [1524, 435] on icon at bounding box center [1532, 444] width 17 height 17
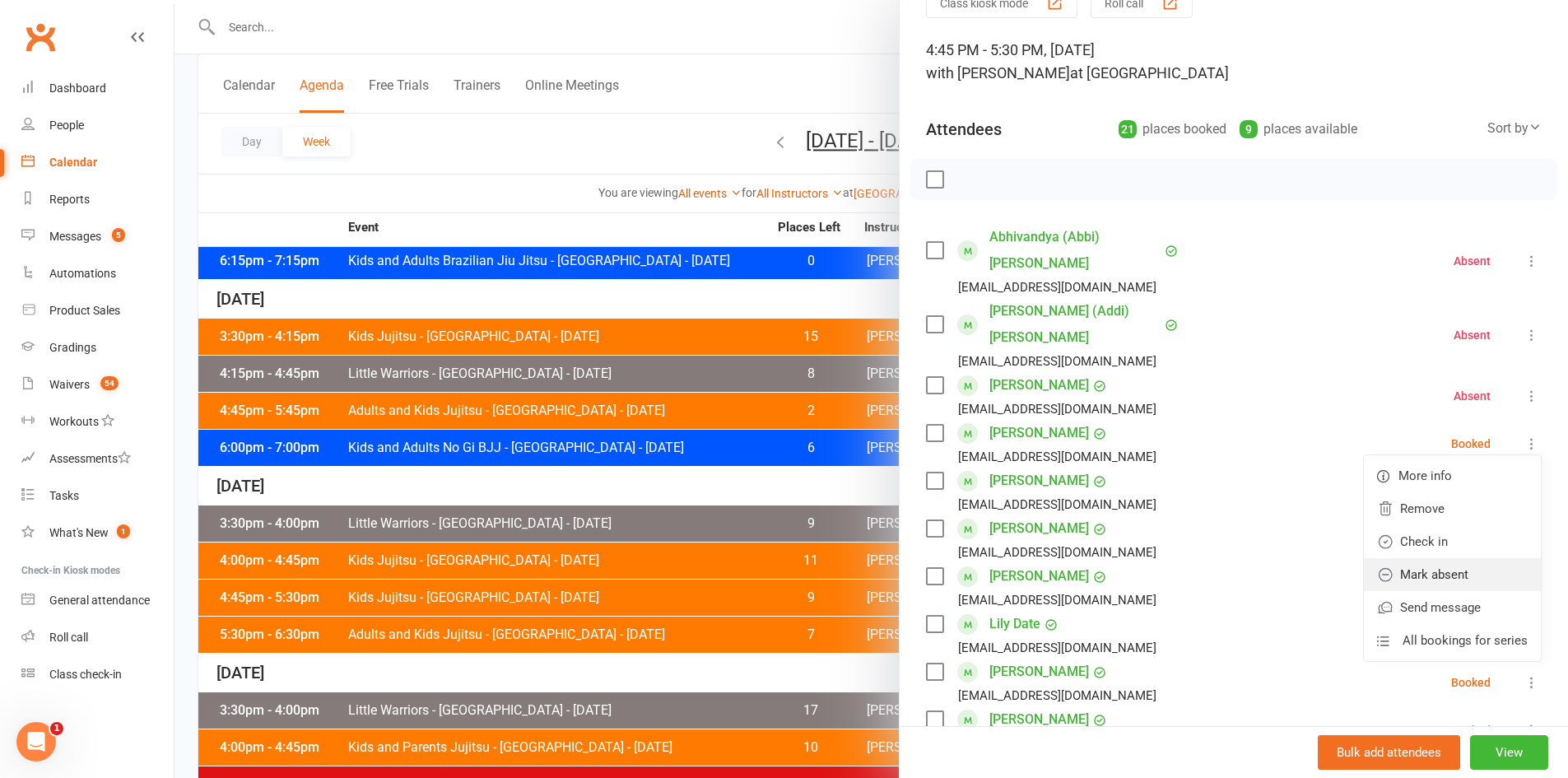
click at [1439, 558] on link "Mark absent" at bounding box center [1452, 575] width 177 height 33
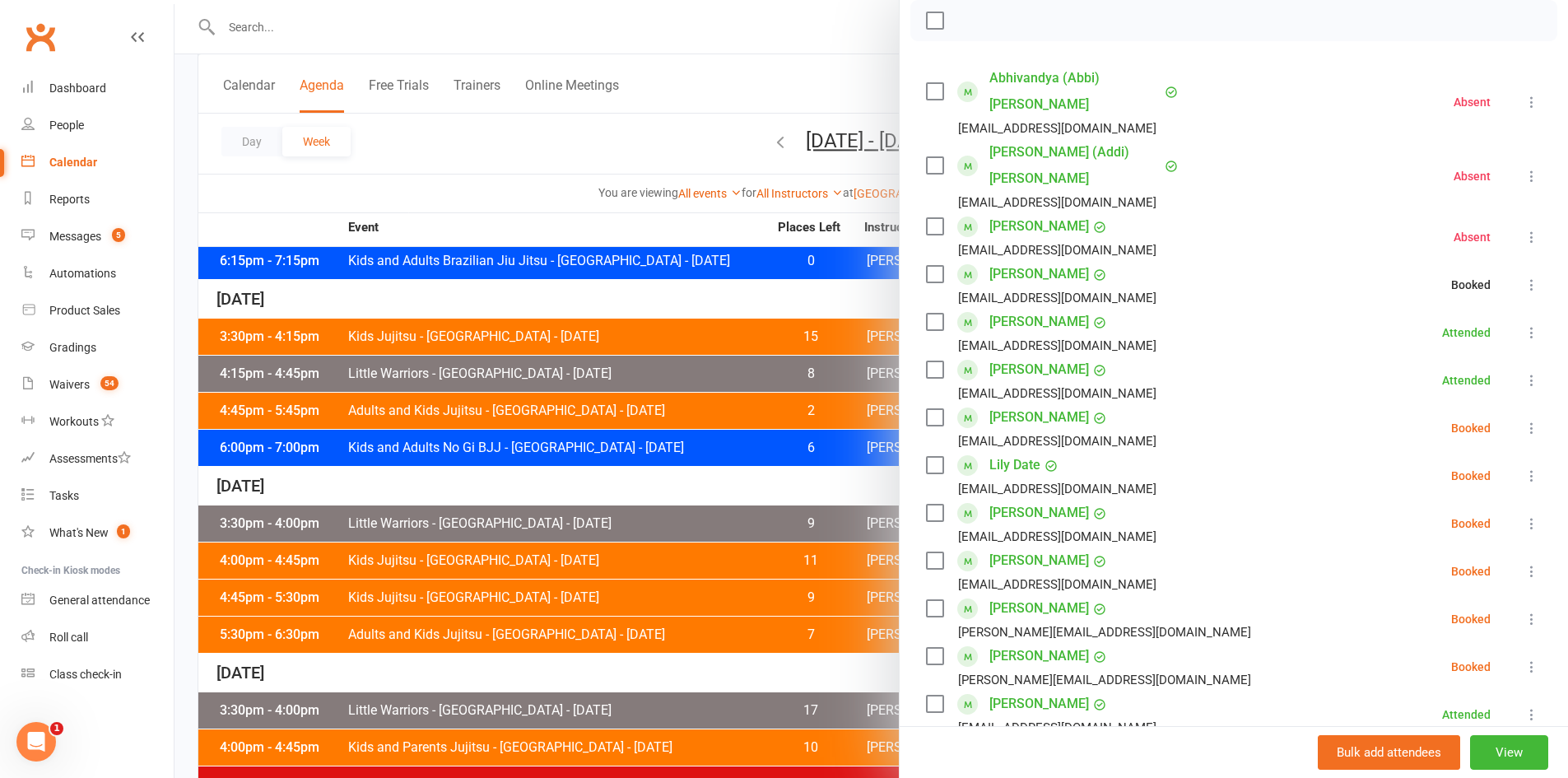
scroll to position [329, 0]
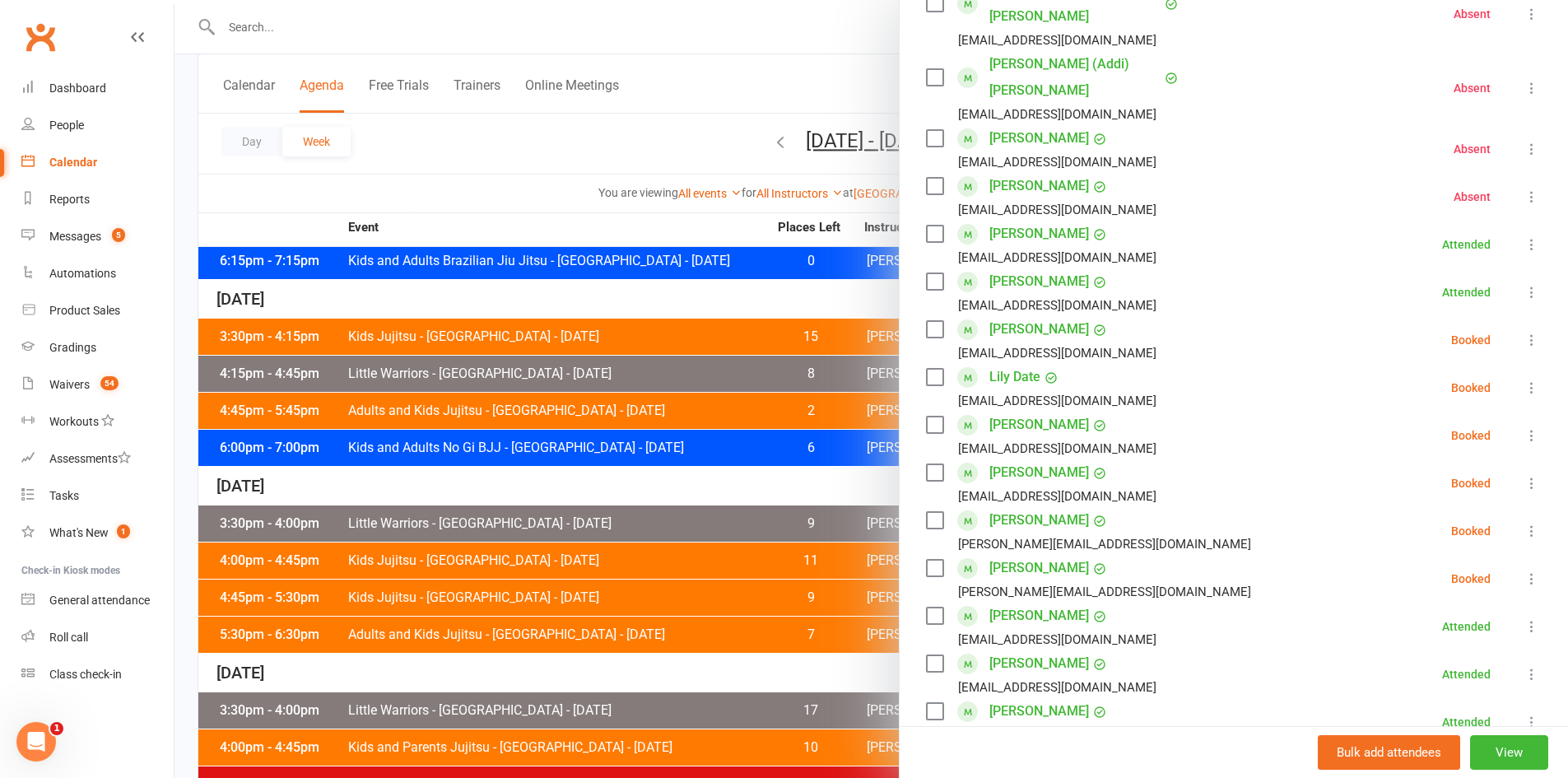
click at [1524, 332] on icon at bounding box center [1532, 340] width 17 height 17
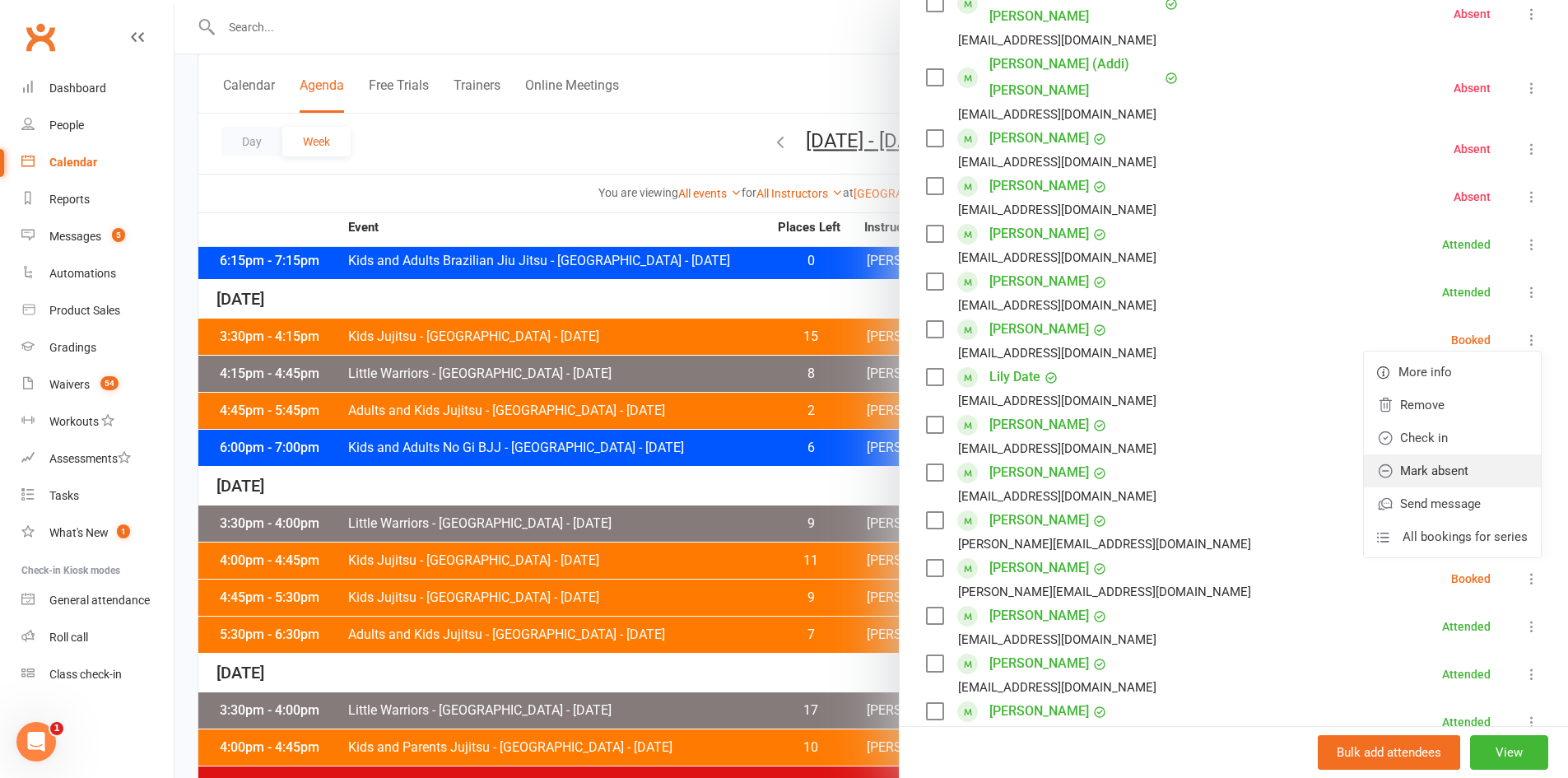
click at [1438, 455] on link "Mark absent" at bounding box center [1452, 471] width 177 height 33
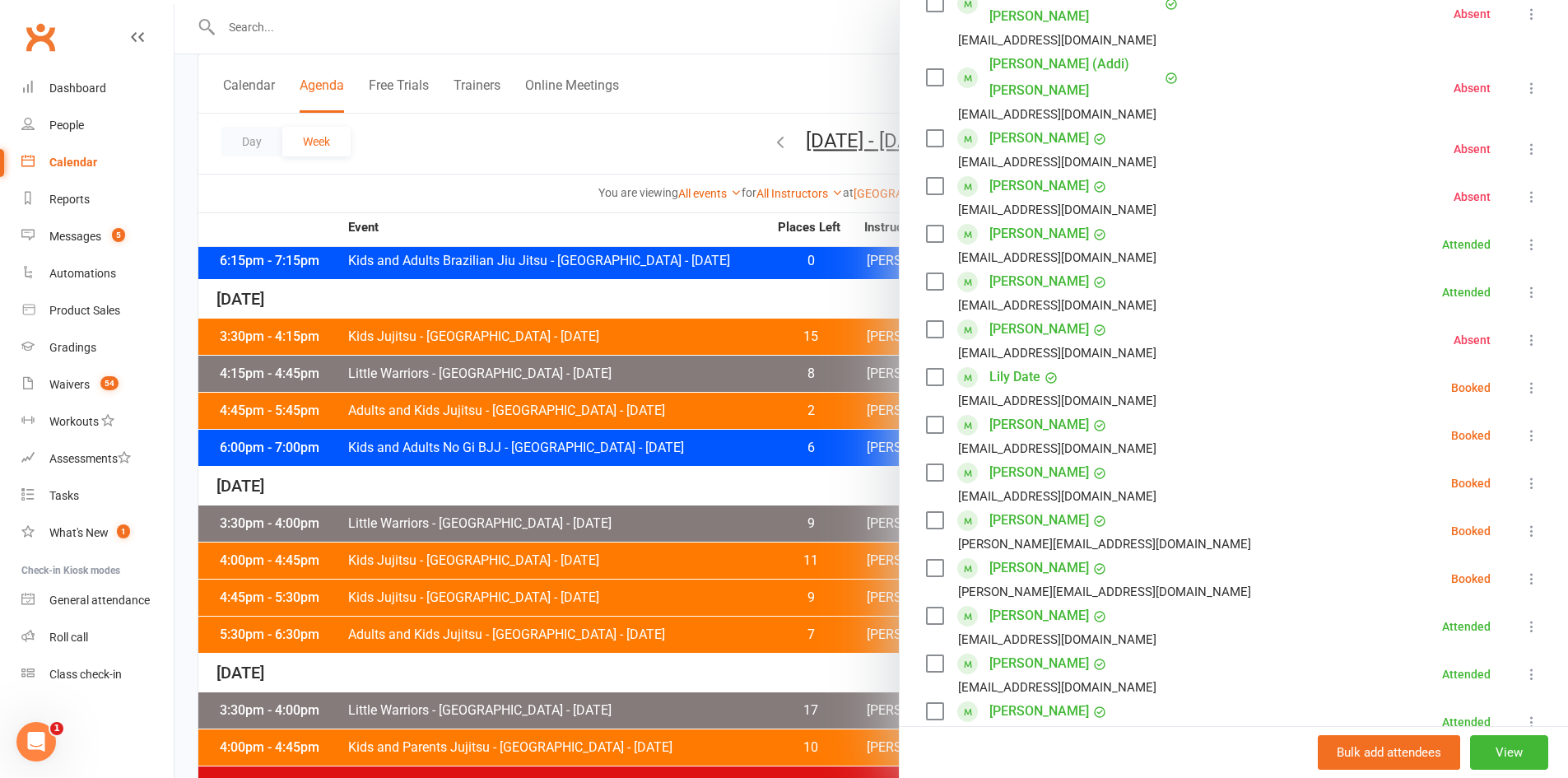
click at [1524, 380] on icon at bounding box center [1532, 388] width 17 height 17
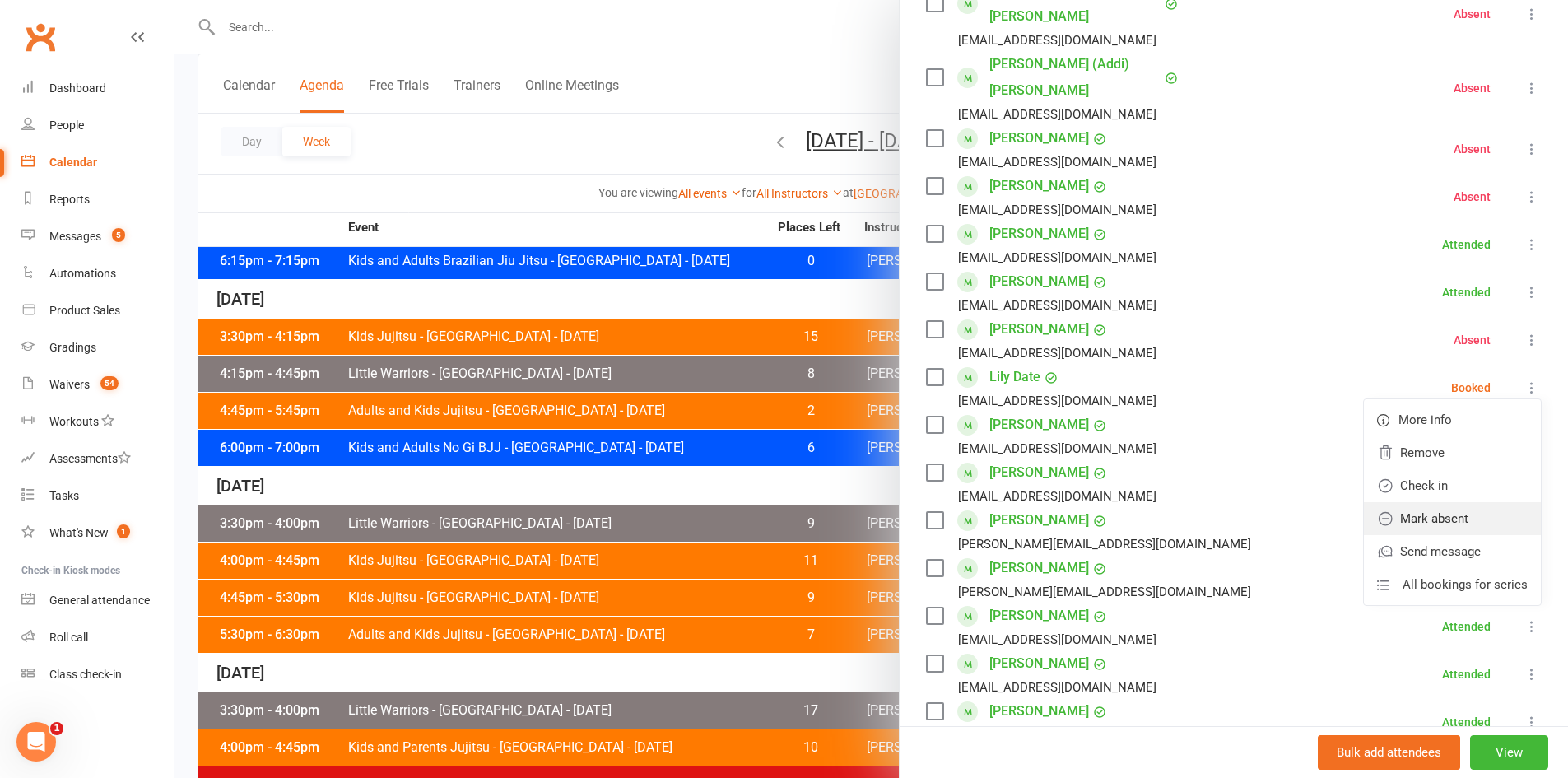
click at [1439, 502] on link "Mark absent" at bounding box center [1452, 518] width 177 height 33
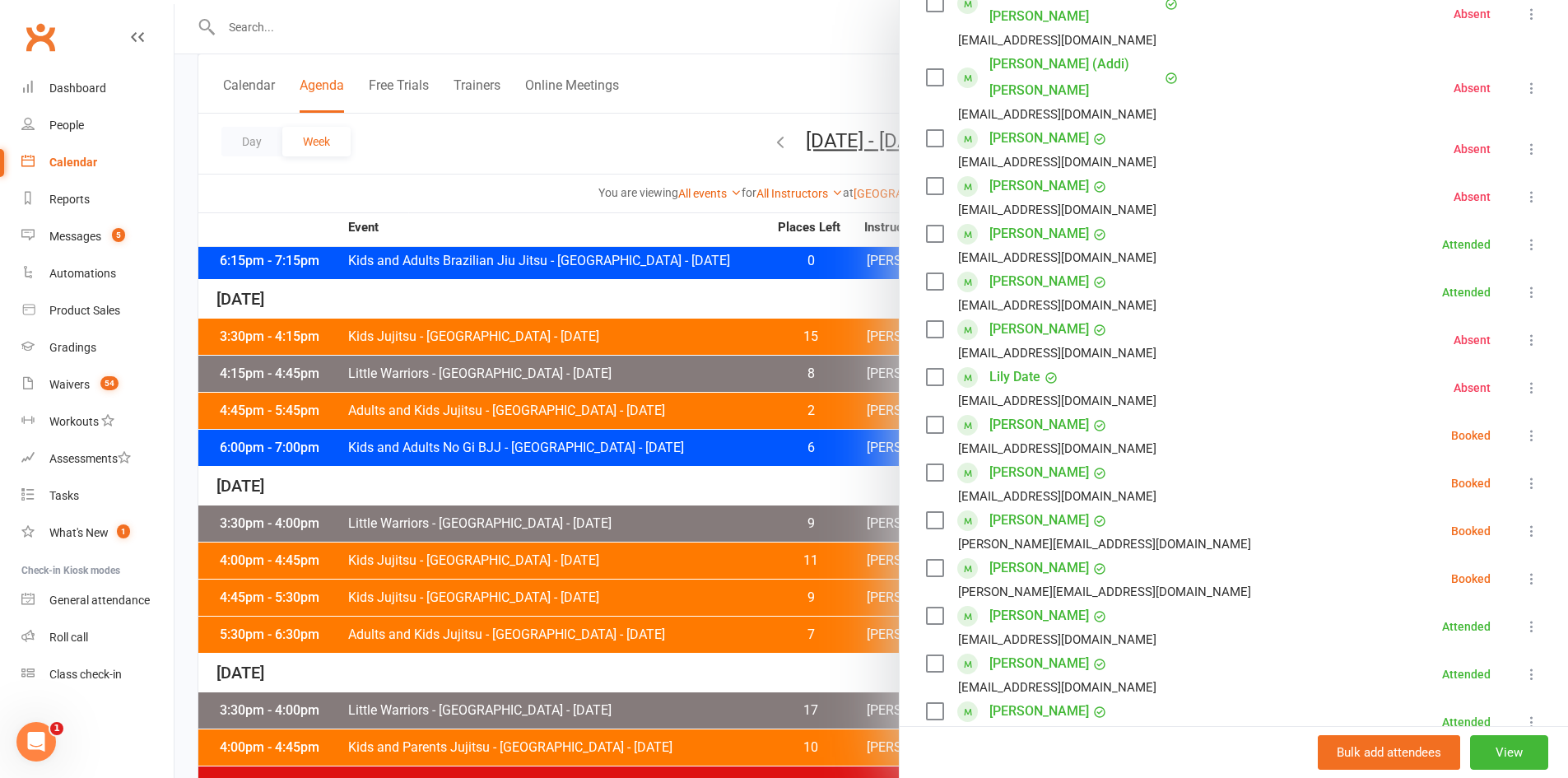
click at [1524, 427] on icon at bounding box center [1532, 435] width 17 height 17
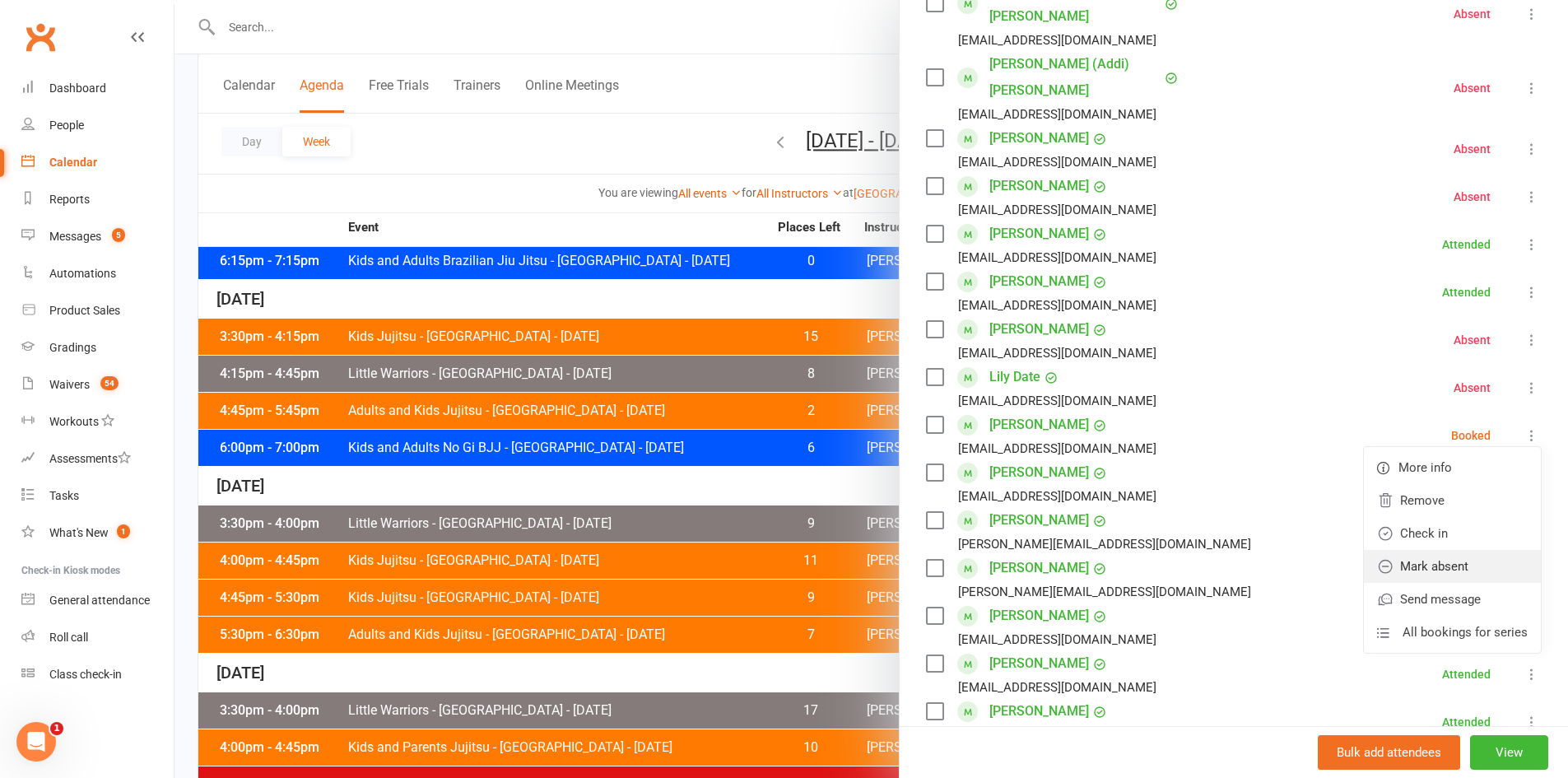
click at [1434, 550] on link "Mark absent" at bounding box center [1452, 566] width 177 height 33
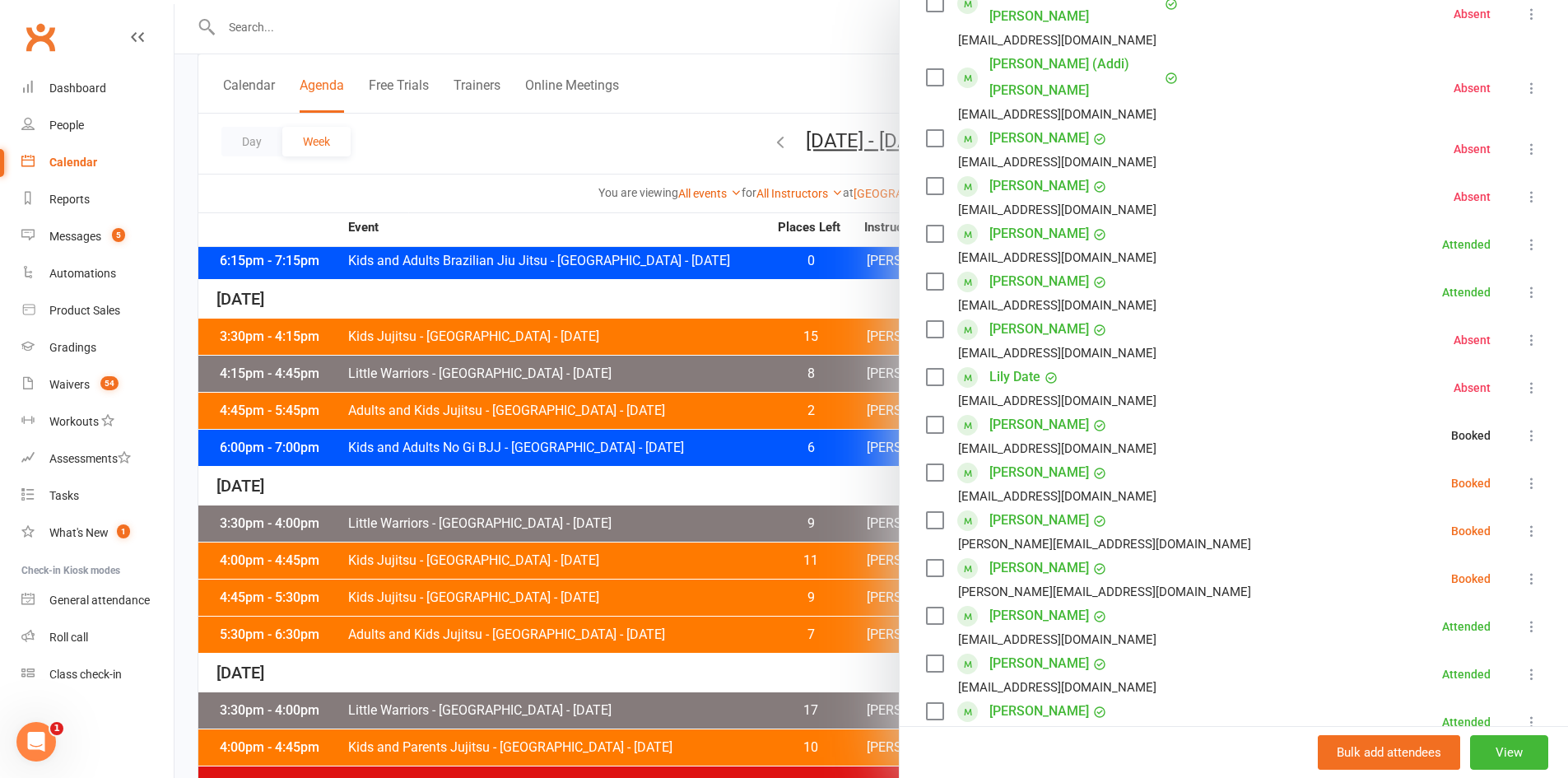
click at [1524, 475] on icon at bounding box center [1532, 483] width 17 height 17
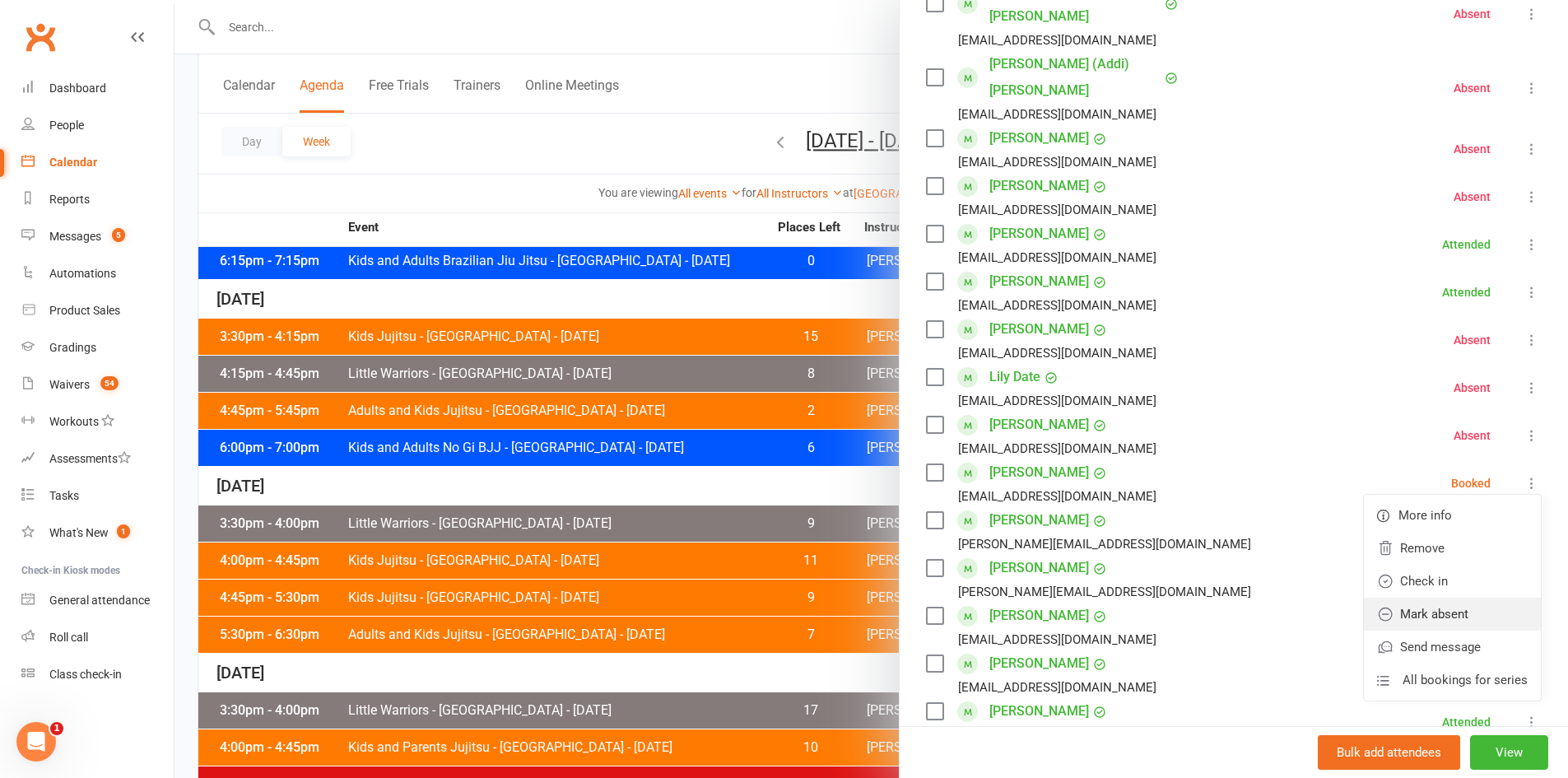
click at [1435, 598] on link "Mark absent" at bounding box center [1452, 614] width 177 height 33
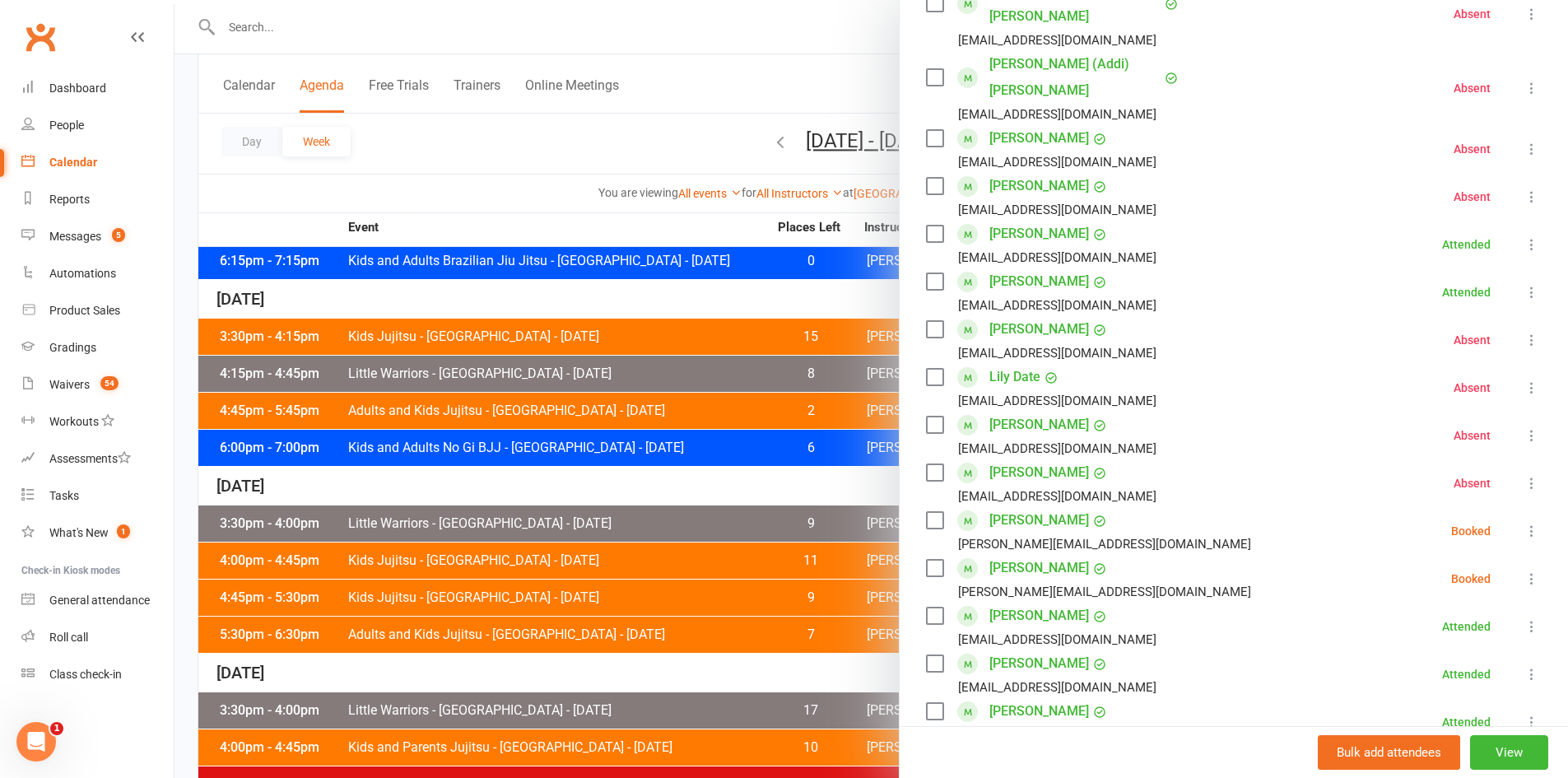
click at [1524, 522] on icon at bounding box center [1532, 530] width 17 height 17
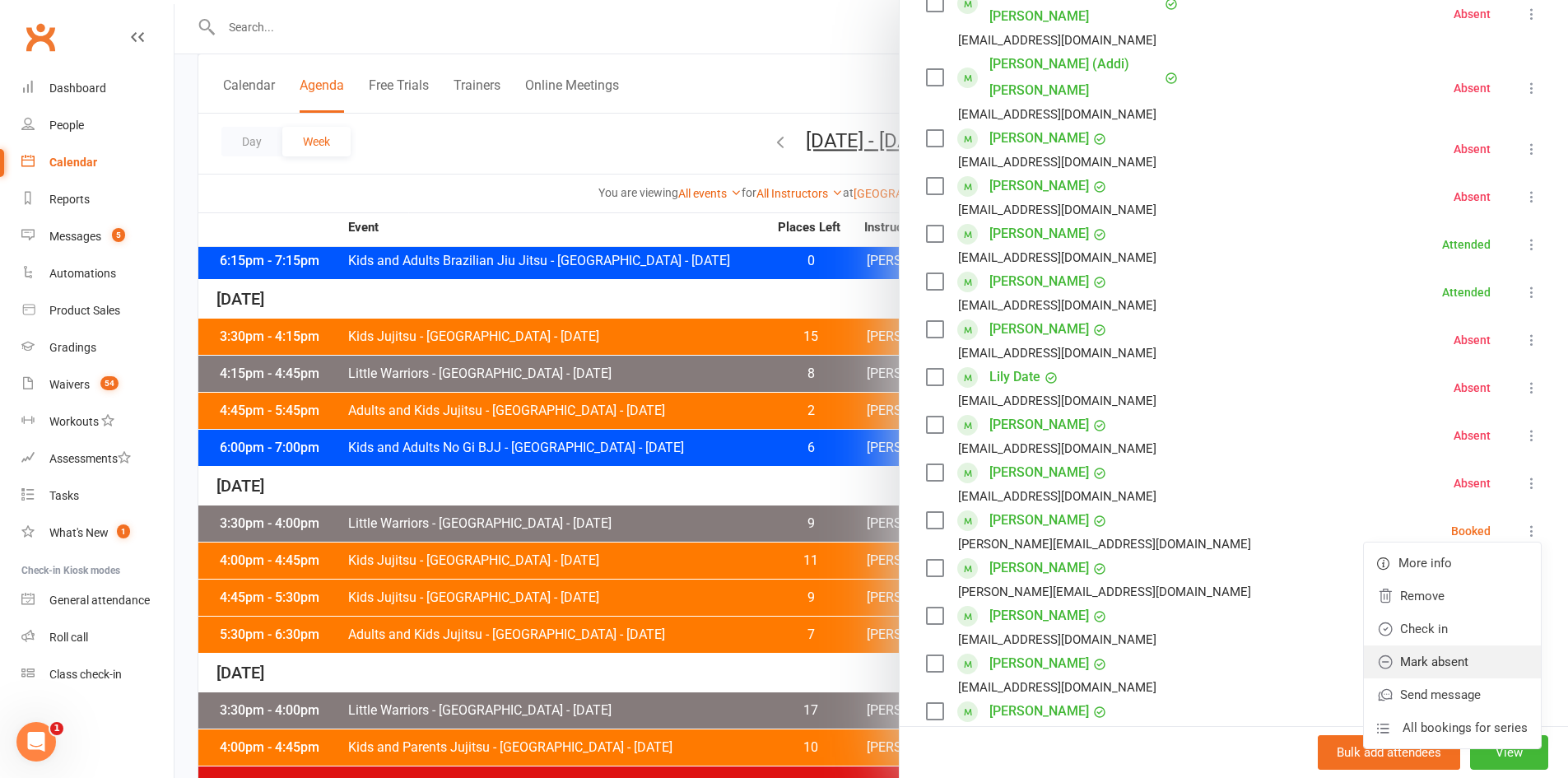
click at [1434, 645] on link "Mark absent" at bounding box center [1452, 662] width 177 height 33
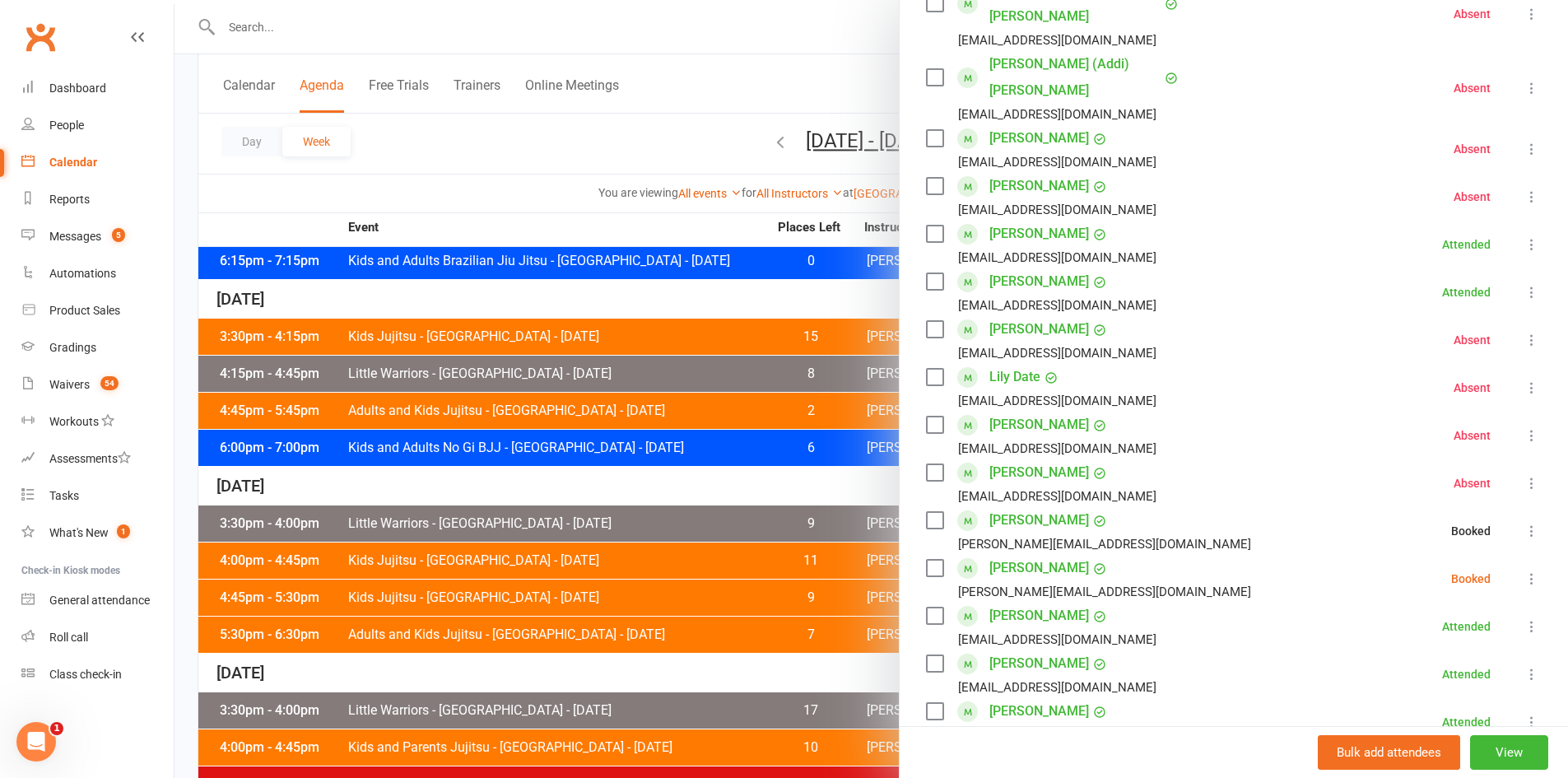
click at [1524, 570] on icon at bounding box center [1532, 578] width 17 height 17
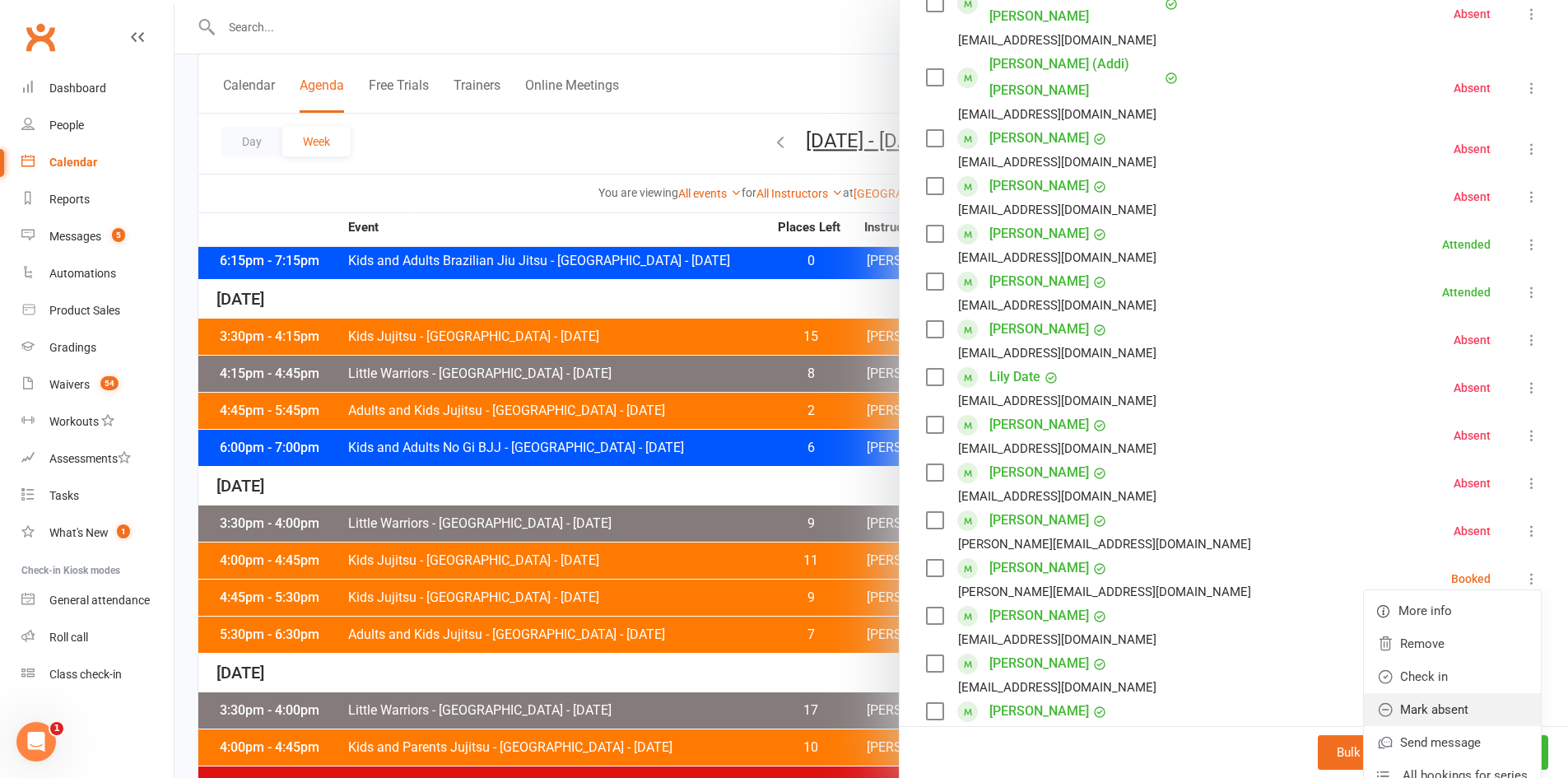
click at [1426, 693] on link "Mark absent" at bounding box center [1452, 710] width 177 height 33
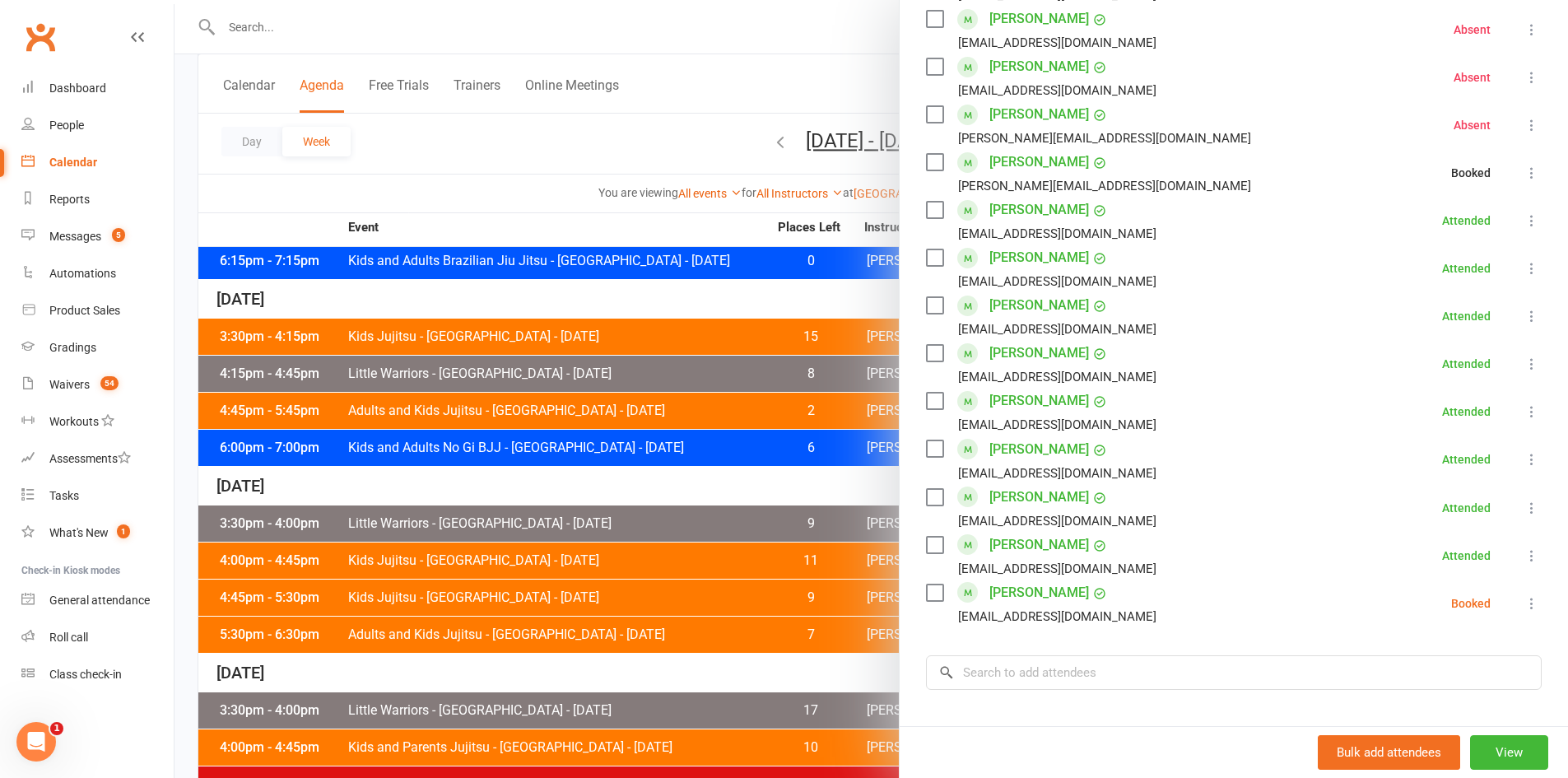
scroll to position [740, 0]
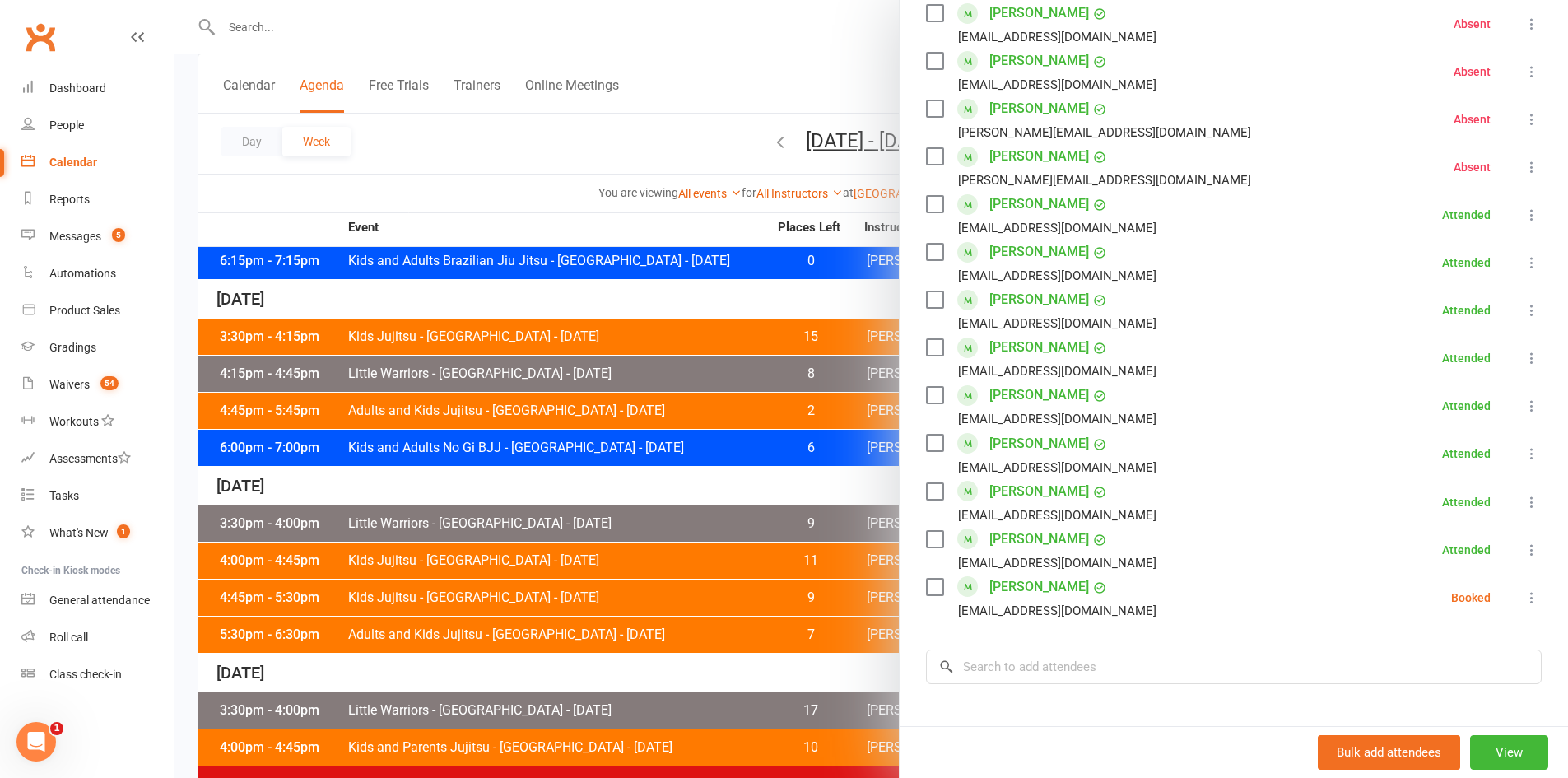
click at [1524, 590] on icon at bounding box center [1532, 598] width 17 height 17
click at [1430, 711] on link "Mark absent" at bounding box center [1452, 728] width 177 height 33
click at [441, 563] on div at bounding box center [872, 389] width 1394 height 778
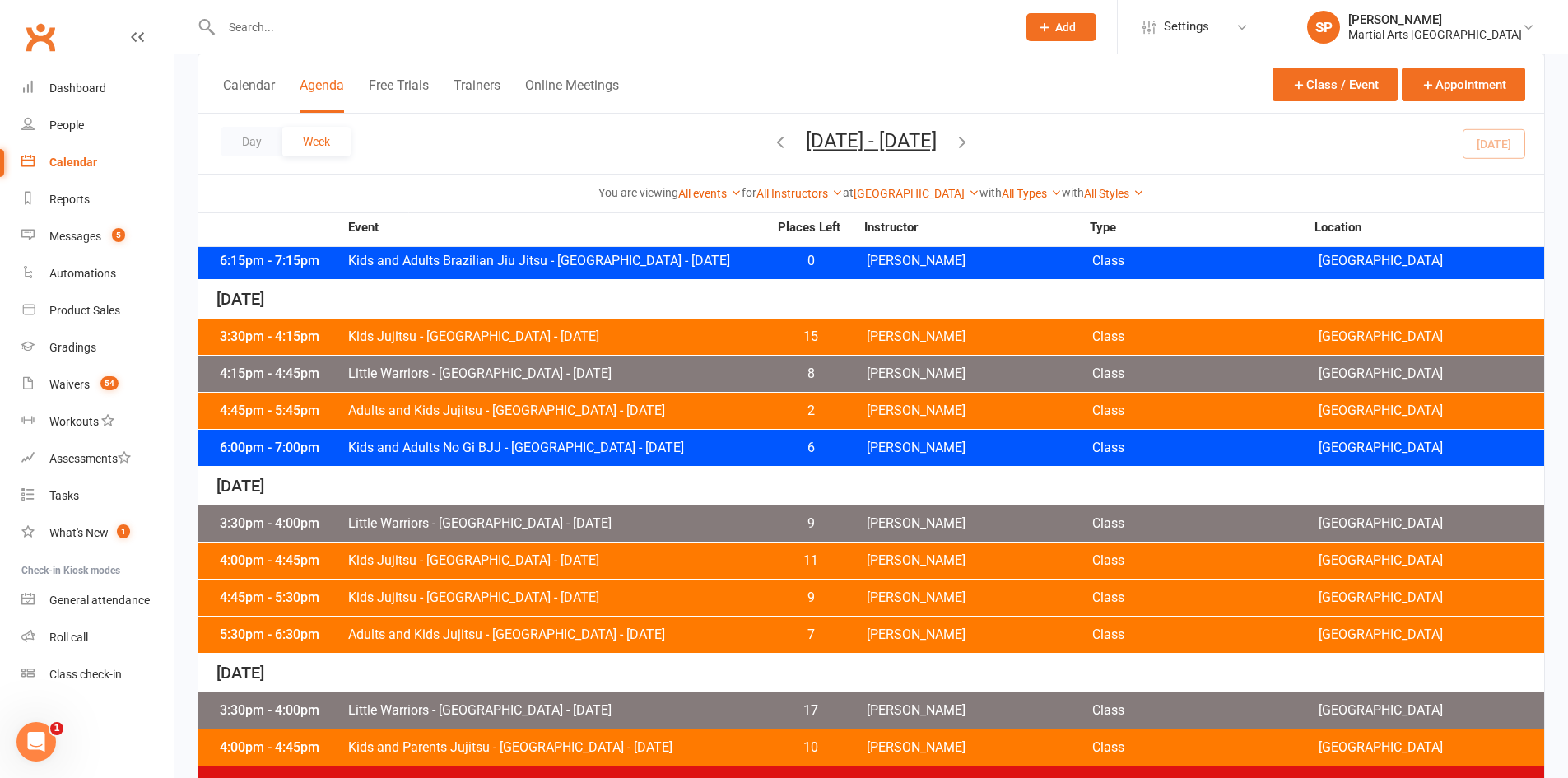
click at [495, 559] on span "Kids Jujitsu - [GEOGRAPHIC_DATA] - [DATE]" at bounding box center [557, 560] width 421 height 13
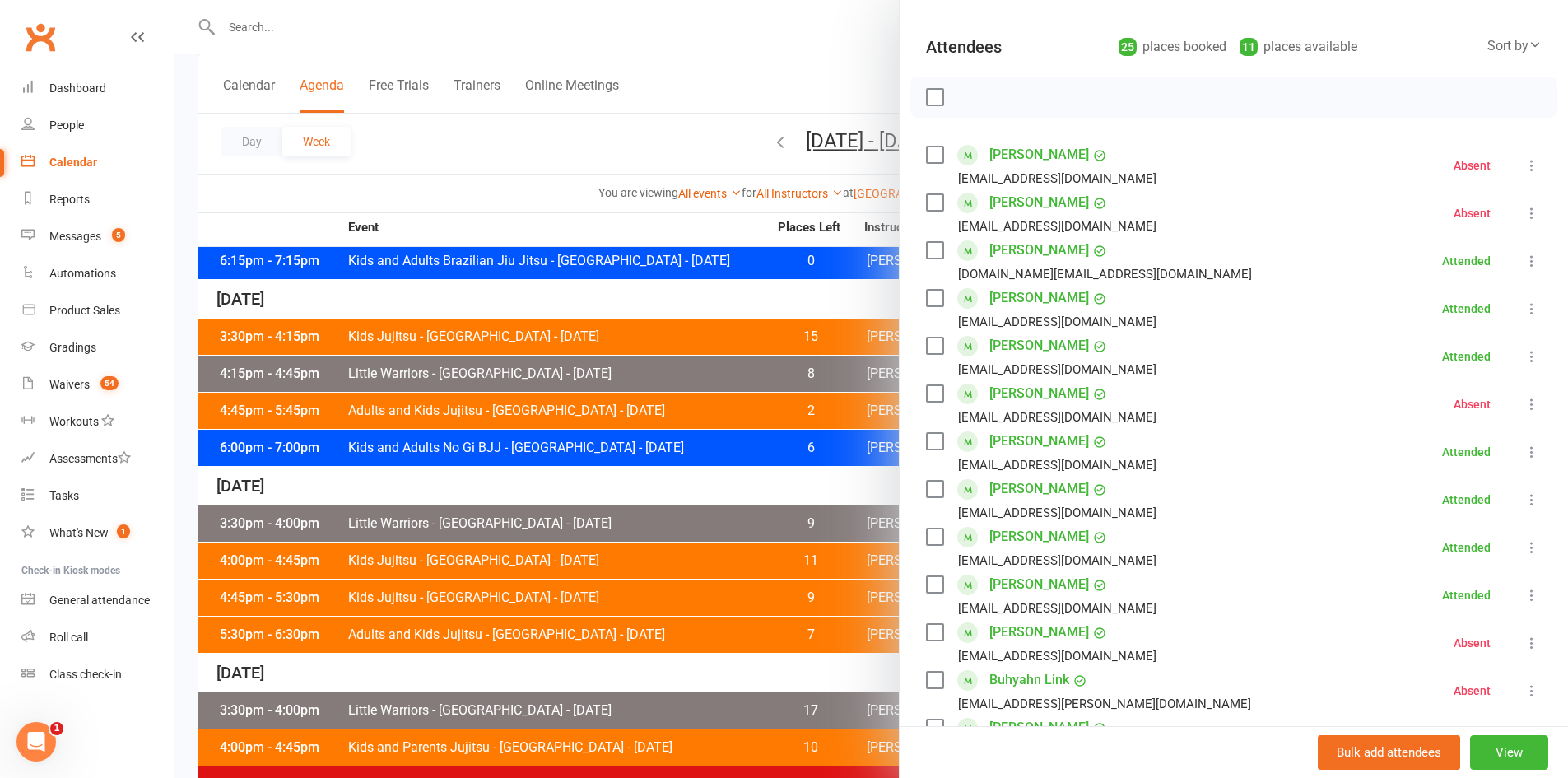
scroll to position [0, 0]
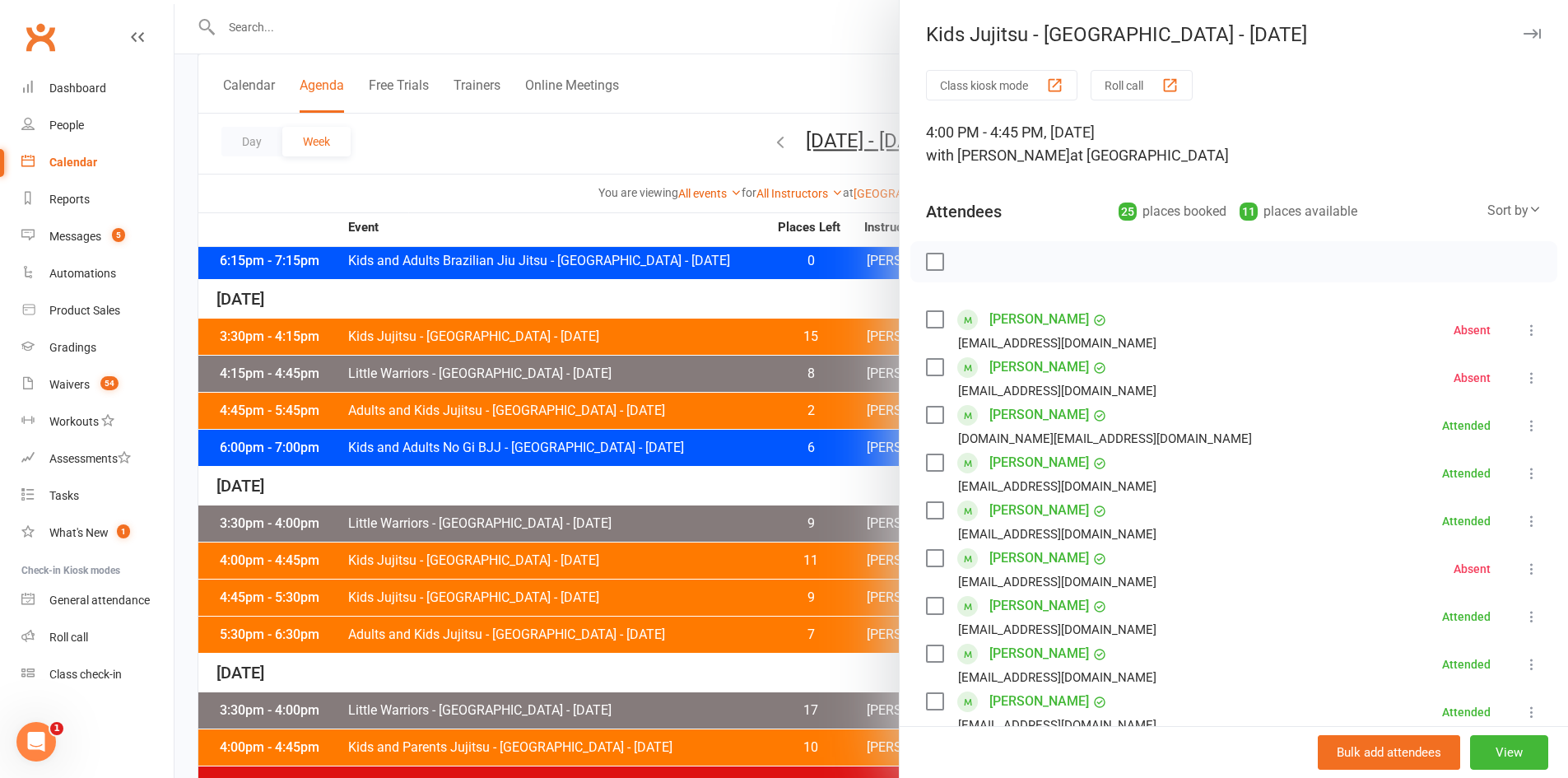
click at [606, 521] on div at bounding box center [872, 389] width 1394 height 778
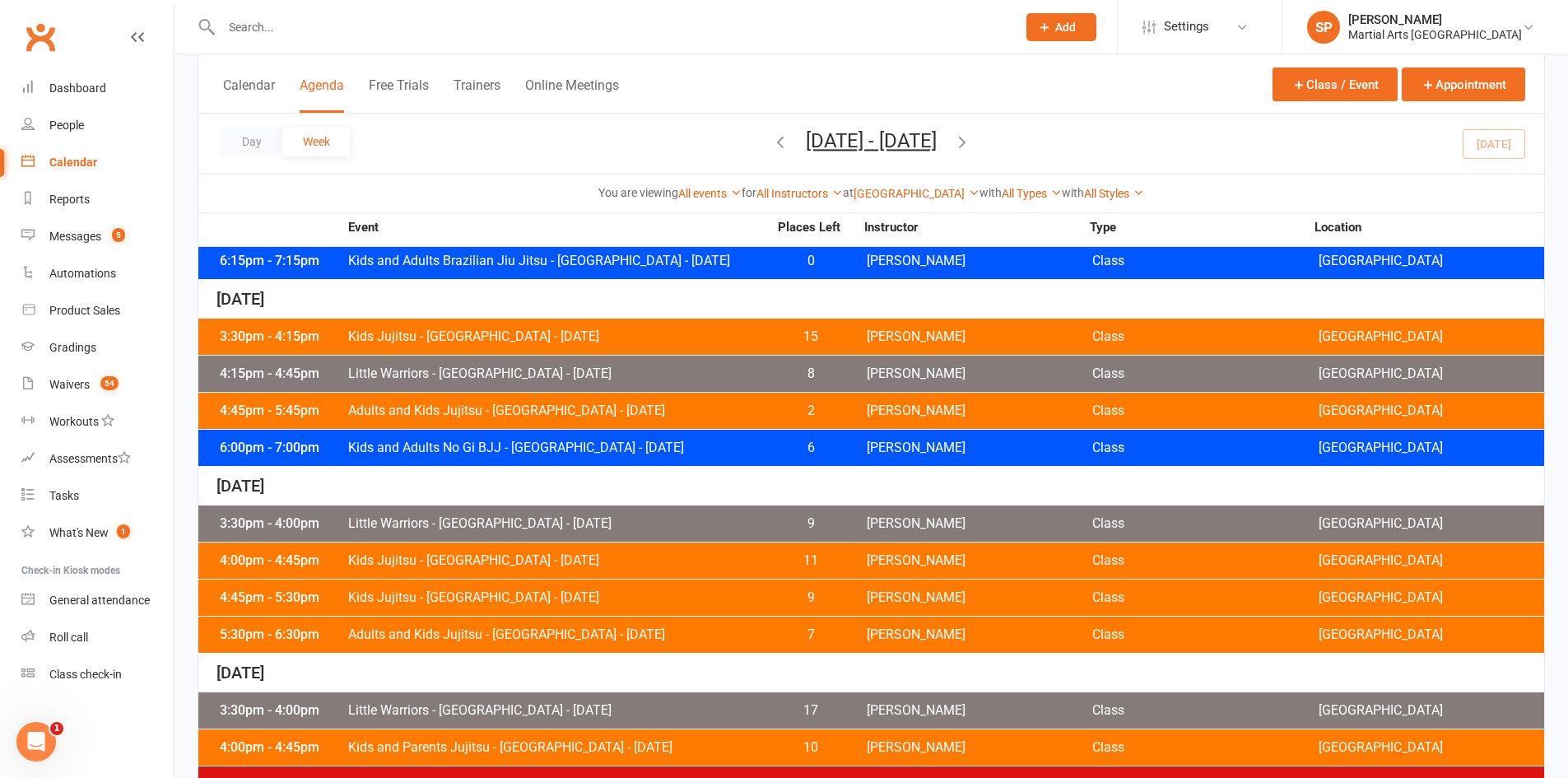
click at [613, 518] on span "Little Warriors - [GEOGRAPHIC_DATA] - [DATE]" at bounding box center [557, 523] width 421 height 13
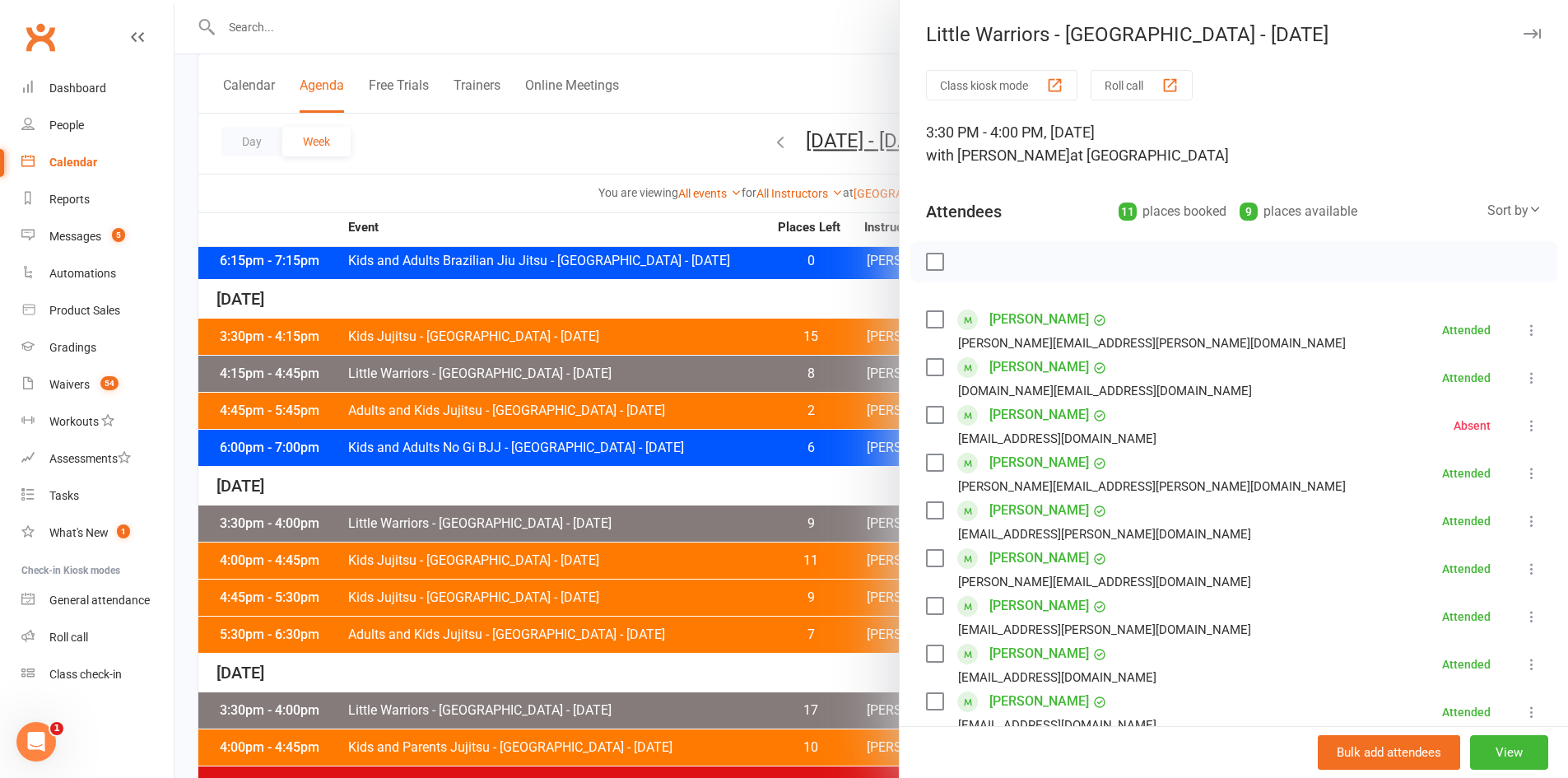
click at [485, 128] on div at bounding box center [872, 389] width 1394 height 778
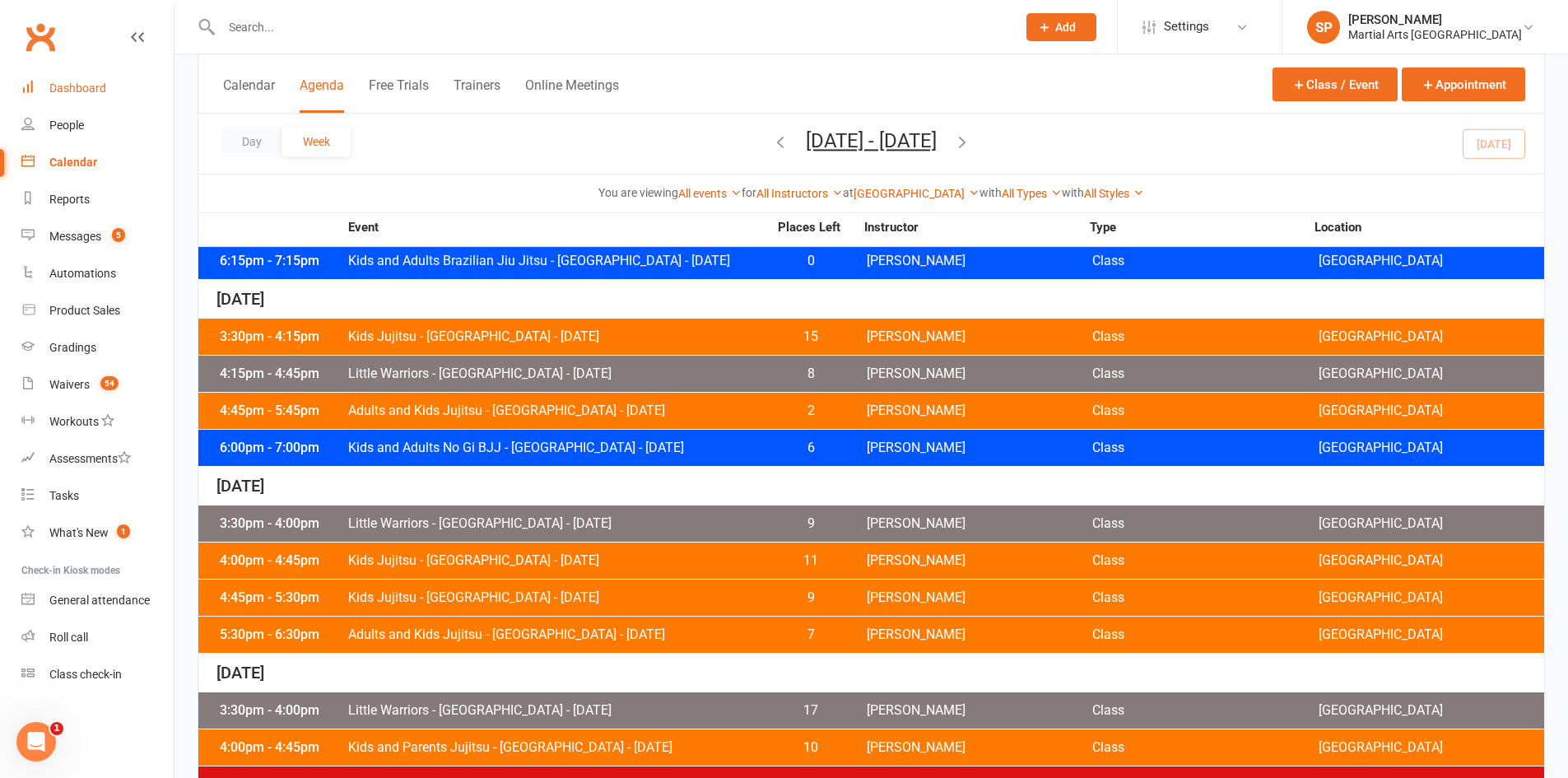
click at [91, 101] on link "Dashboard" at bounding box center [97, 89] width 153 height 37
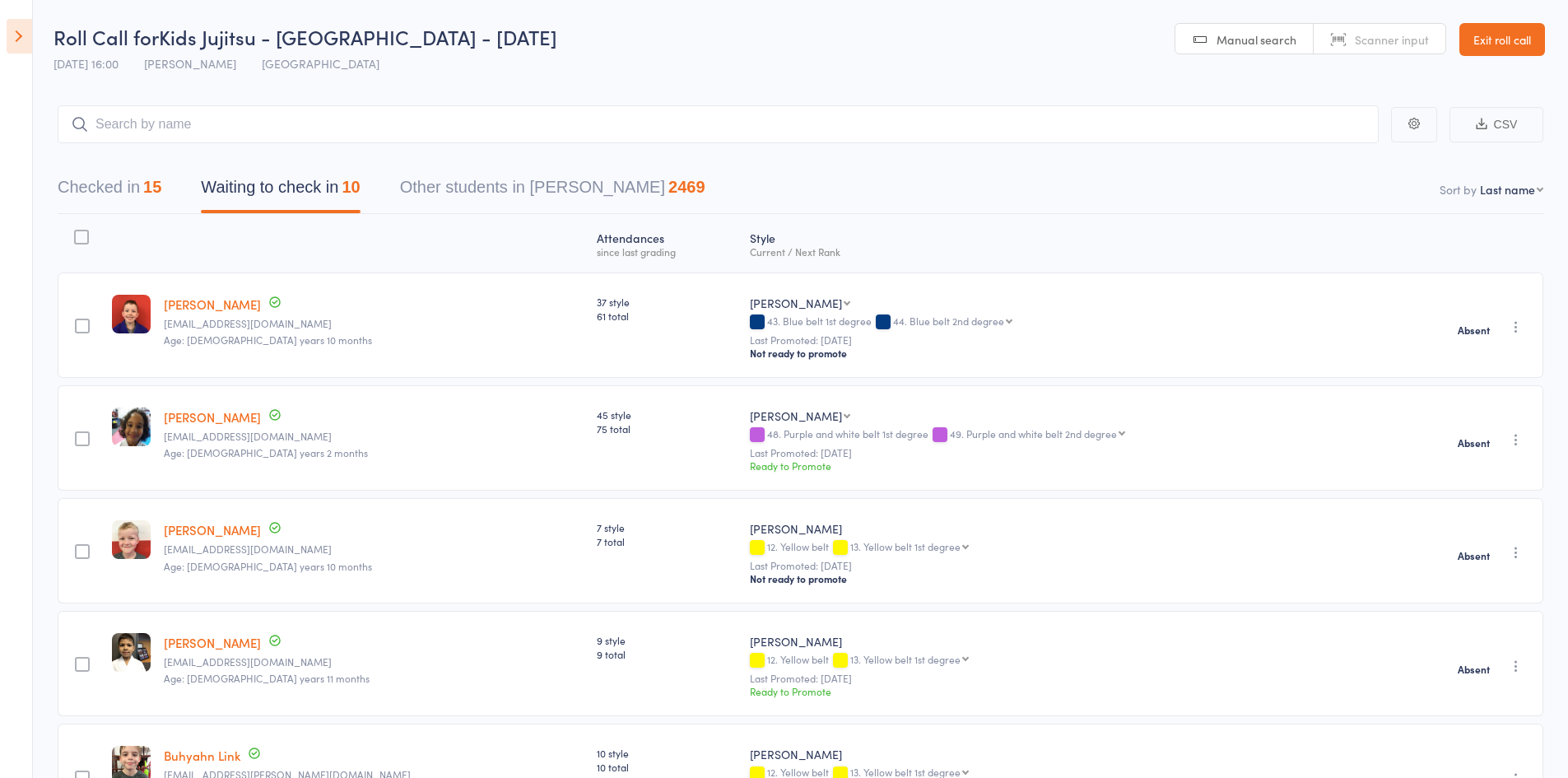
click at [1508, 43] on link "Exit roll call" at bounding box center [1502, 40] width 86 height 33
